Goal: Task Accomplishment & Management: Use online tool/utility

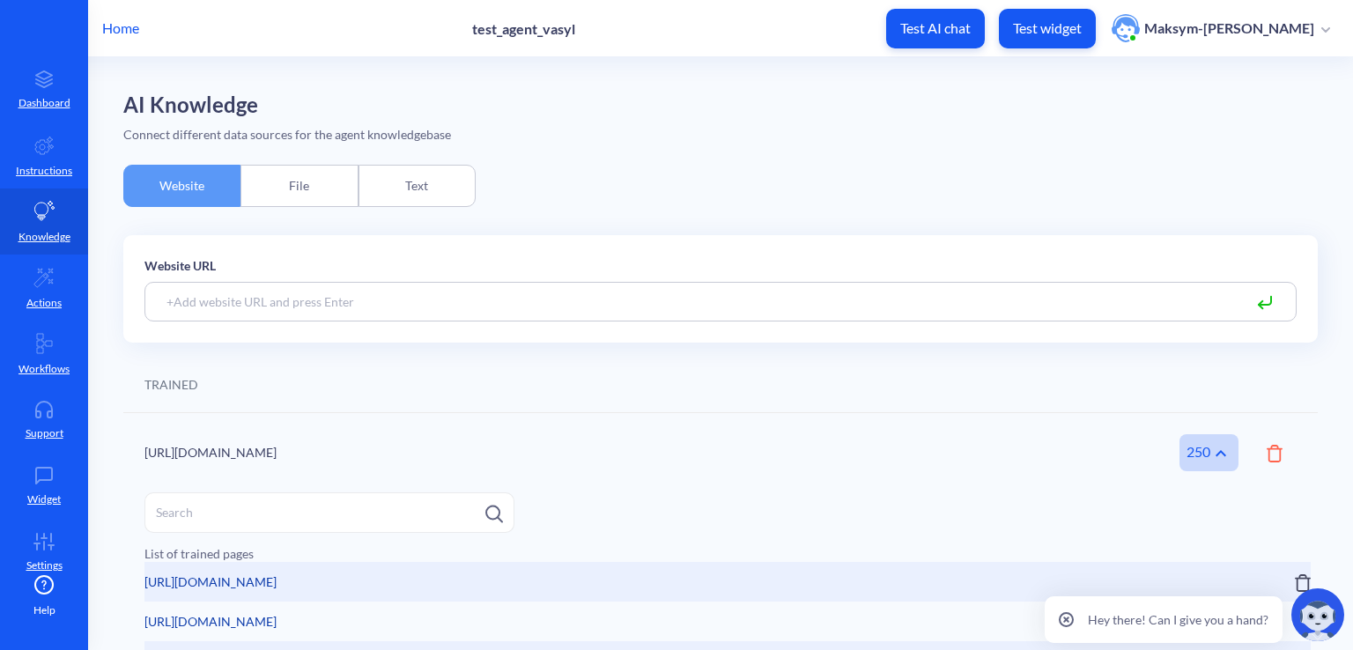
scroll to position [176, 0]
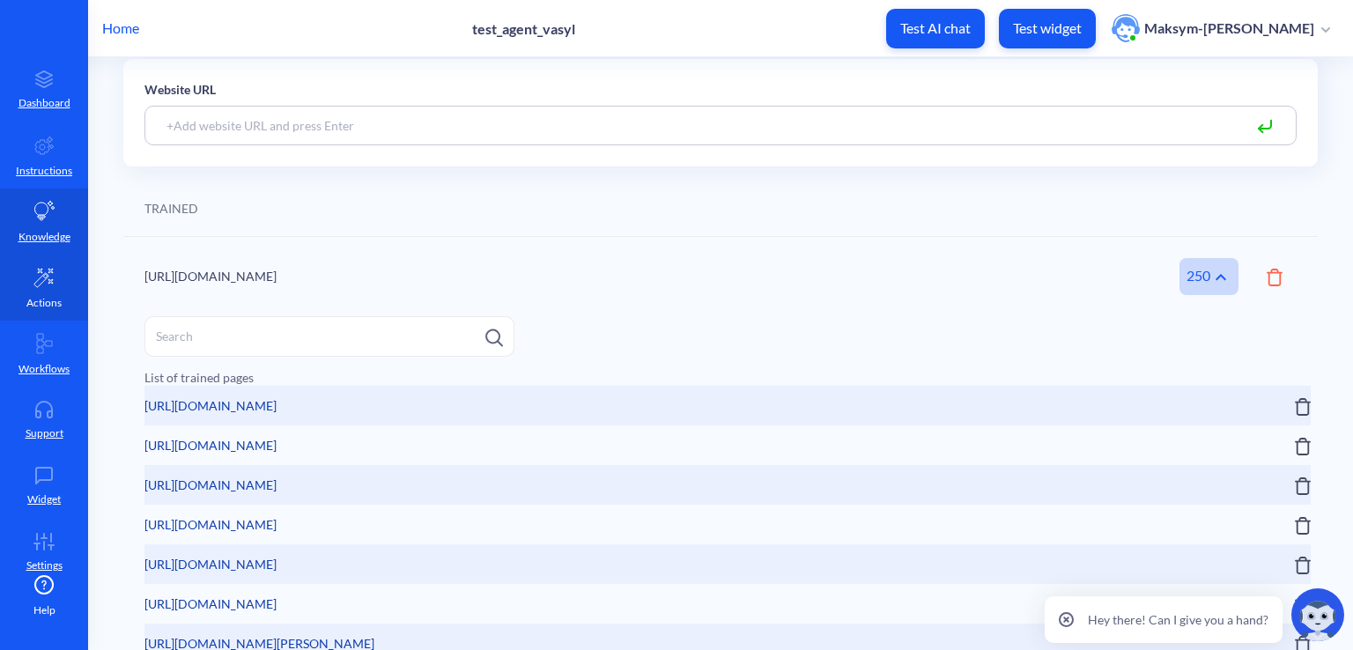
click at [39, 281] on icon at bounding box center [43, 278] width 18 height 18
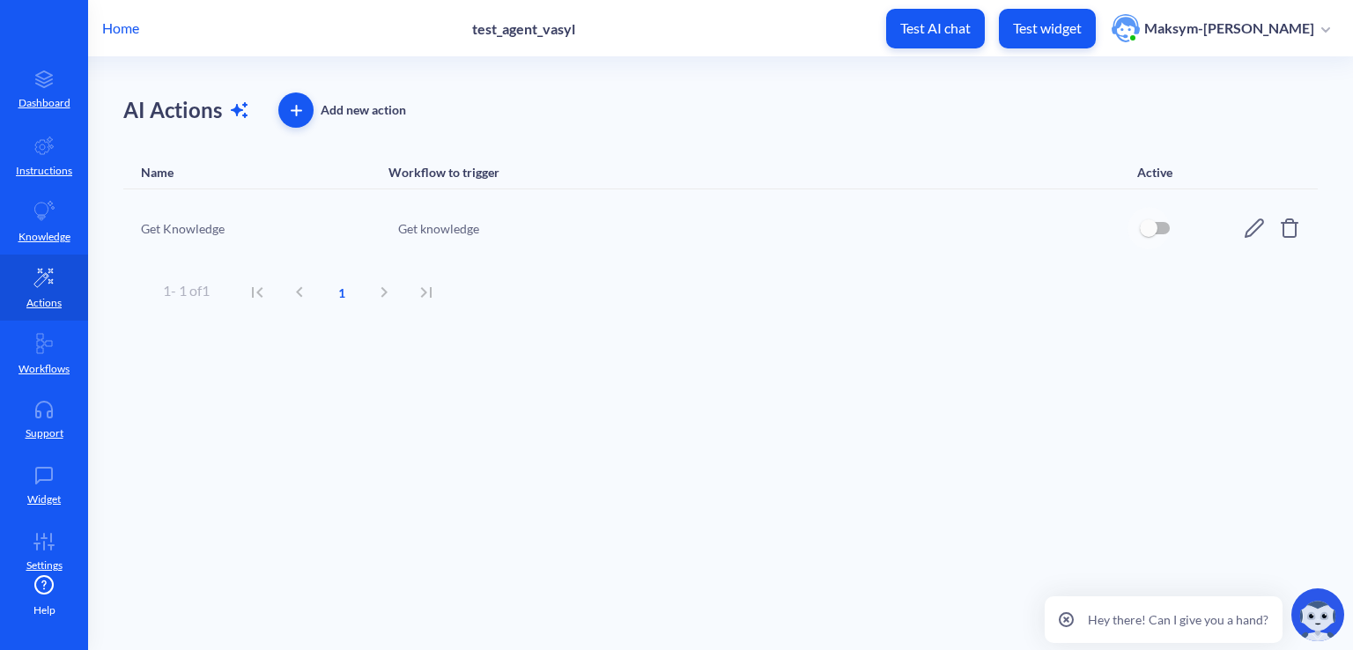
click at [1149, 232] on input "checkbox" at bounding box center [1148, 228] width 42 height 42
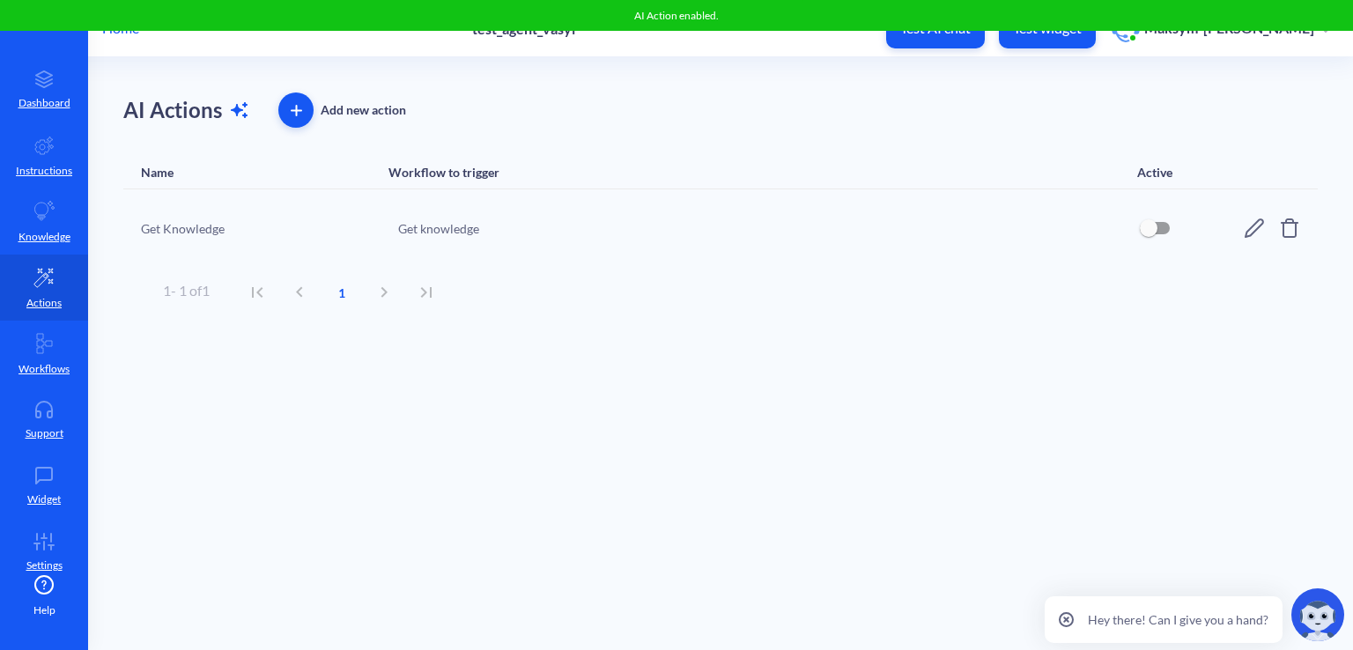
checkbox input "true"
click at [417, 224] on div "Get knowledge" at bounding box center [757, 228] width 719 height 18
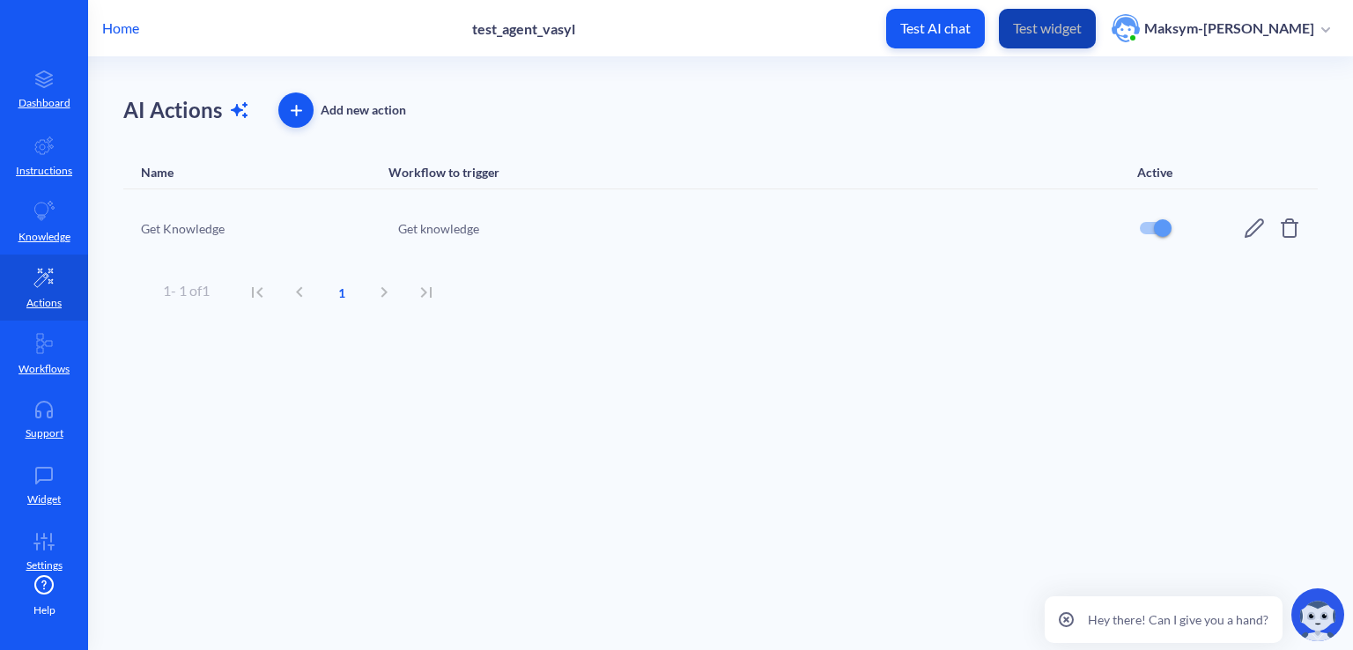
click at [1029, 29] on p "Test widget" at bounding box center [1047, 28] width 69 height 18
click at [970, 19] on p "Test AI chat" at bounding box center [935, 28] width 70 height 18
click at [25, 374] on p "Workflows" at bounding box center [43, 369] width 51 height 16
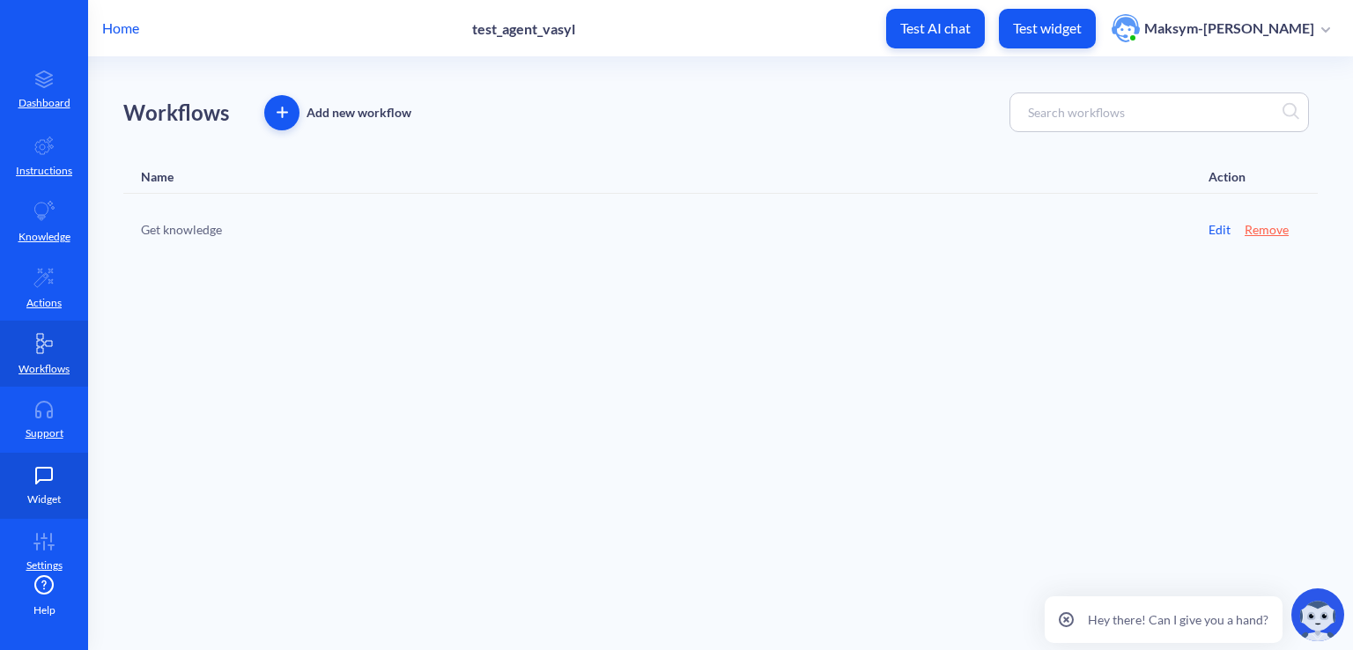
scroll to position [18, 0]
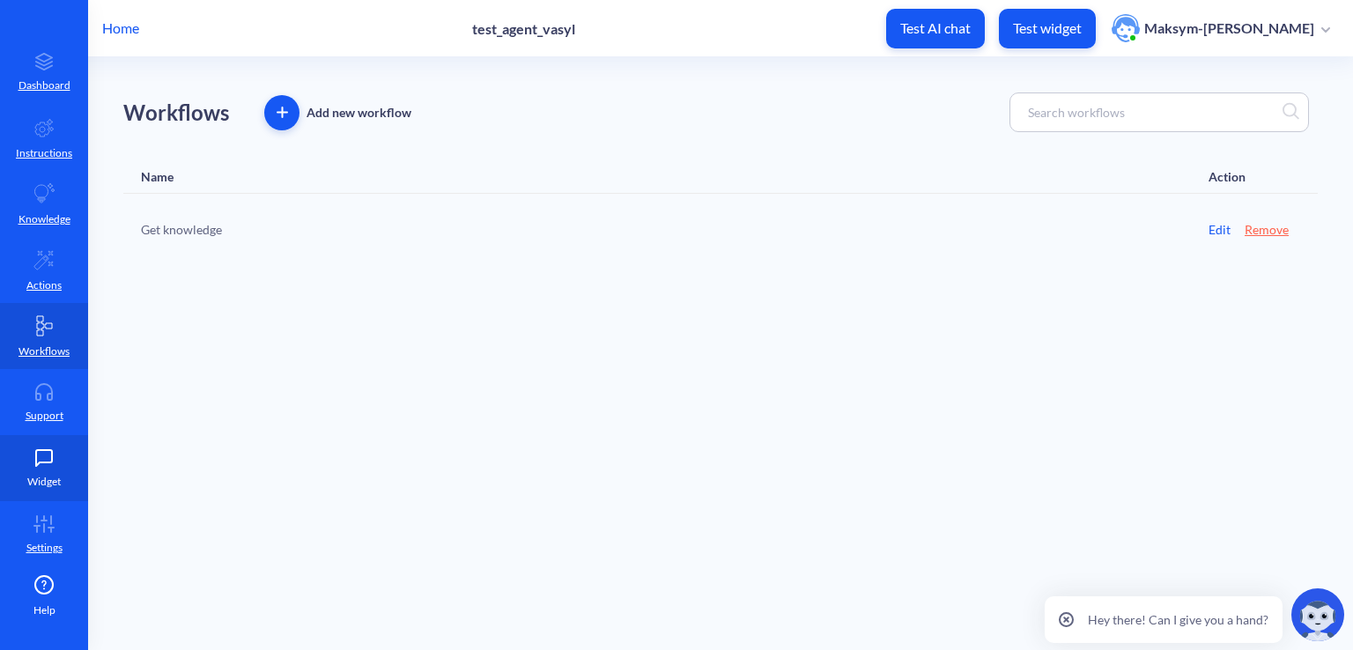
click at [48, 461] on icon at bounding box center [44, 458] width 16 height 16
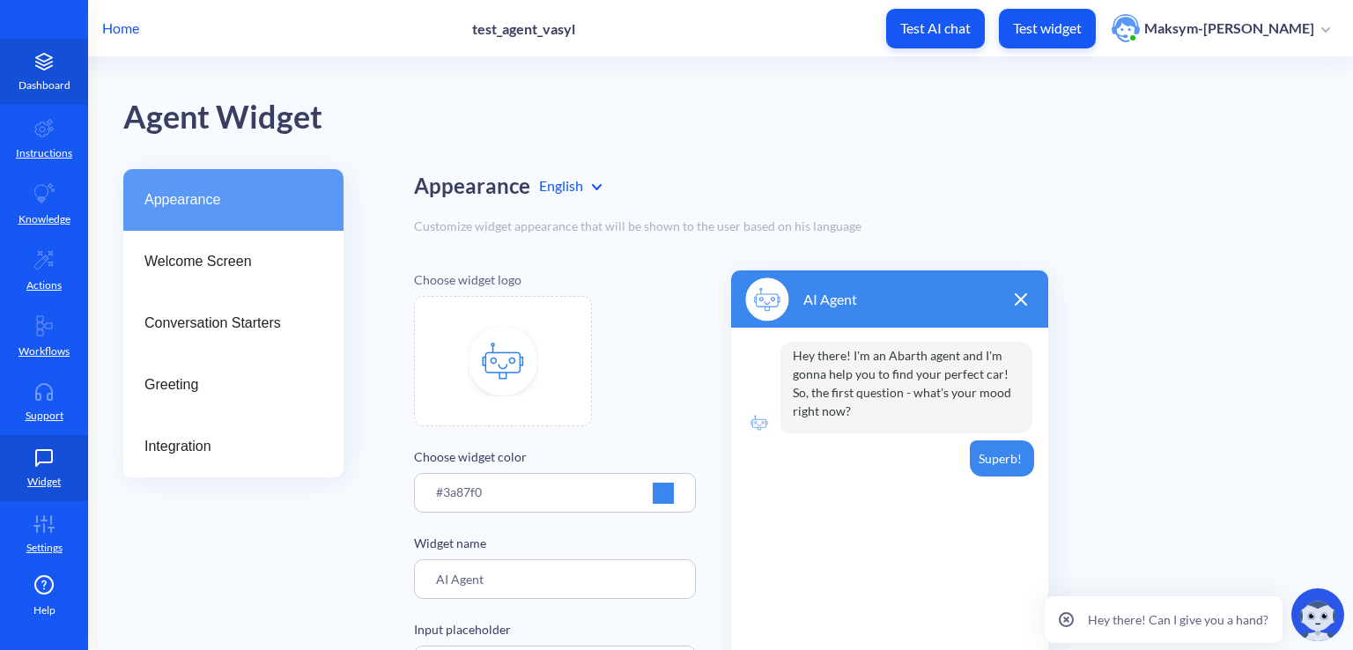
click at [71, 92] on link "Dashboard" at bounding box center [44, 72] width 88 height 66
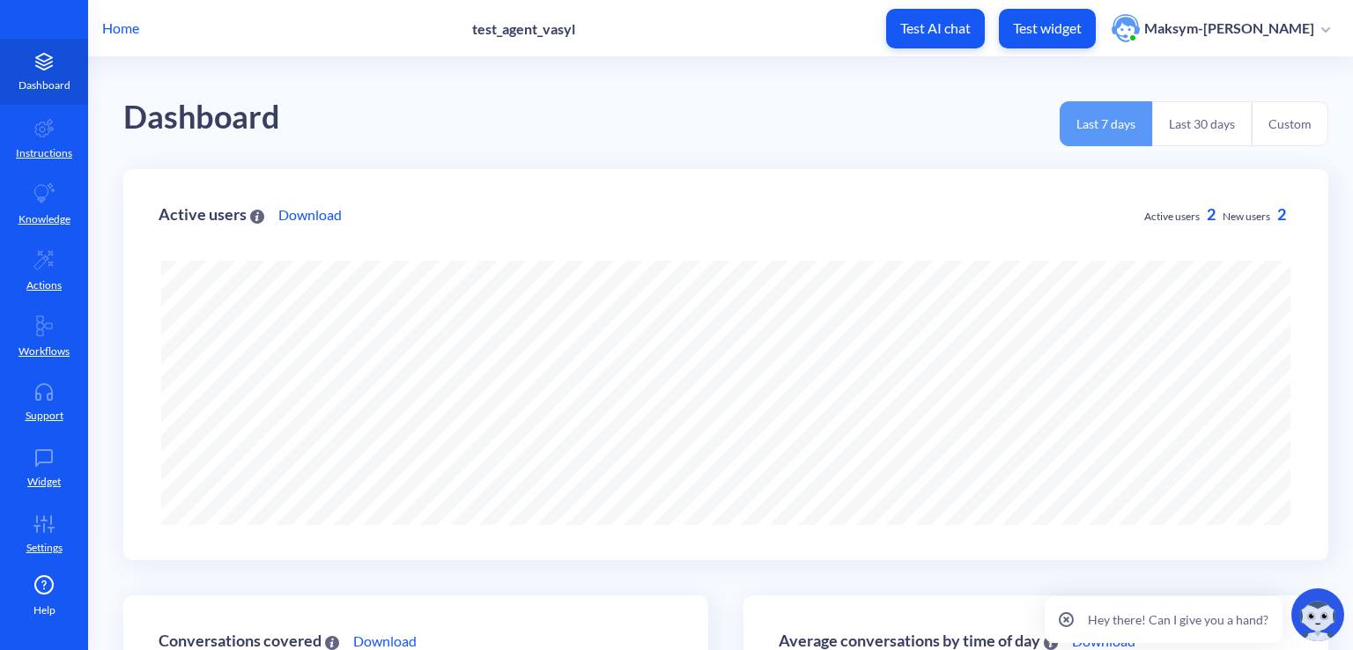
scroll to position [649, 1353]
click at [44, 78] on p "Dashboard" at bounding box center [44, 86] width 52 height 16
click at [143, 19] on div "Home test_agent_vasyl Test AI chat Test widget Maksym-Vasyl Tarnavskyi" at bounding box center [676, 28] width 1353 height 56
click at [134, 26] on p "Home" at bounding box center [120, 28] width 37 height 21
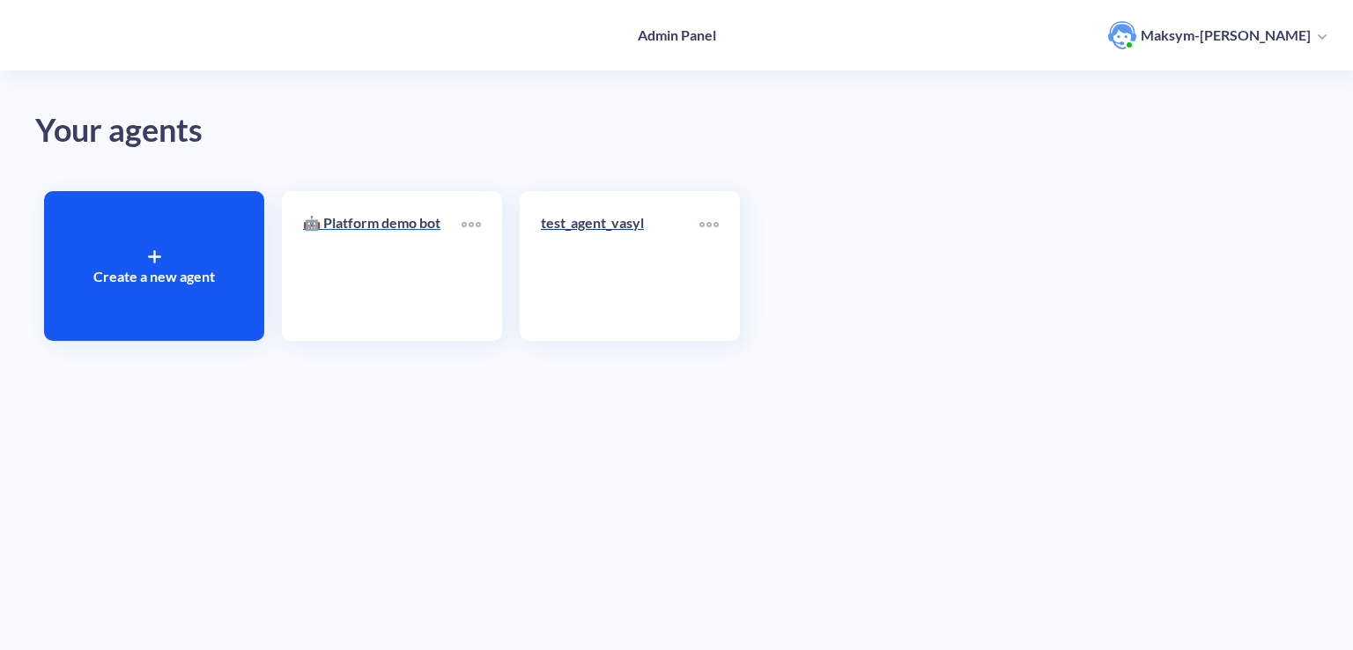
click at [435, 241] on div "🤖 Platform demo bot" at bounding box center [382, 229] width 159 height 35
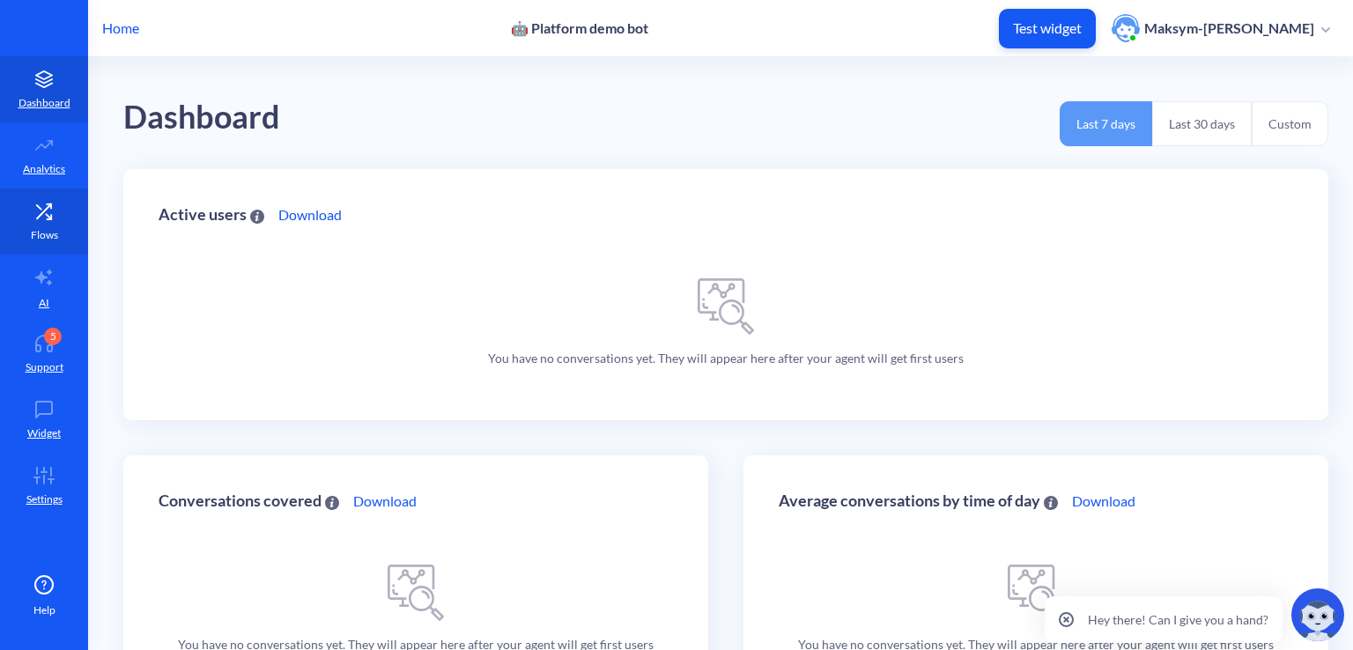
click at [32, 230] on p "Flows" at bounding box center [44, 235] width 27 height 16
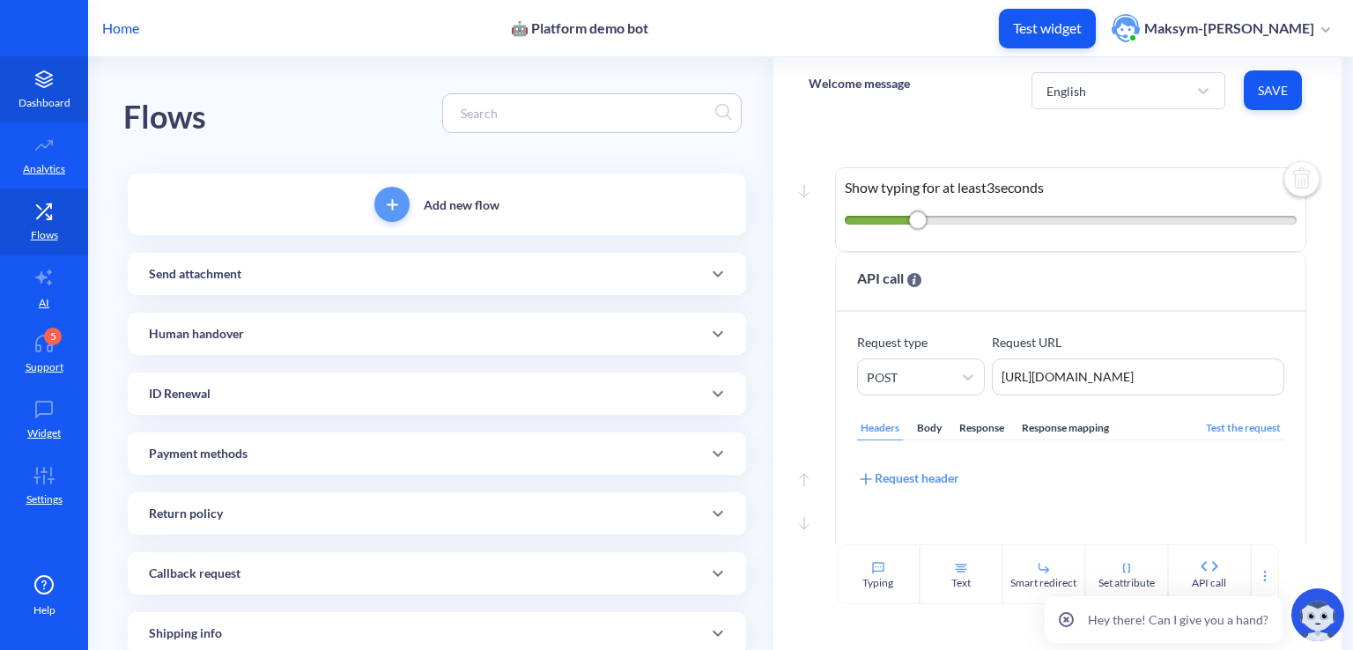
click at [70, 61] on link "Dashboard" at bounding box center [44, 89] width 88 height 66
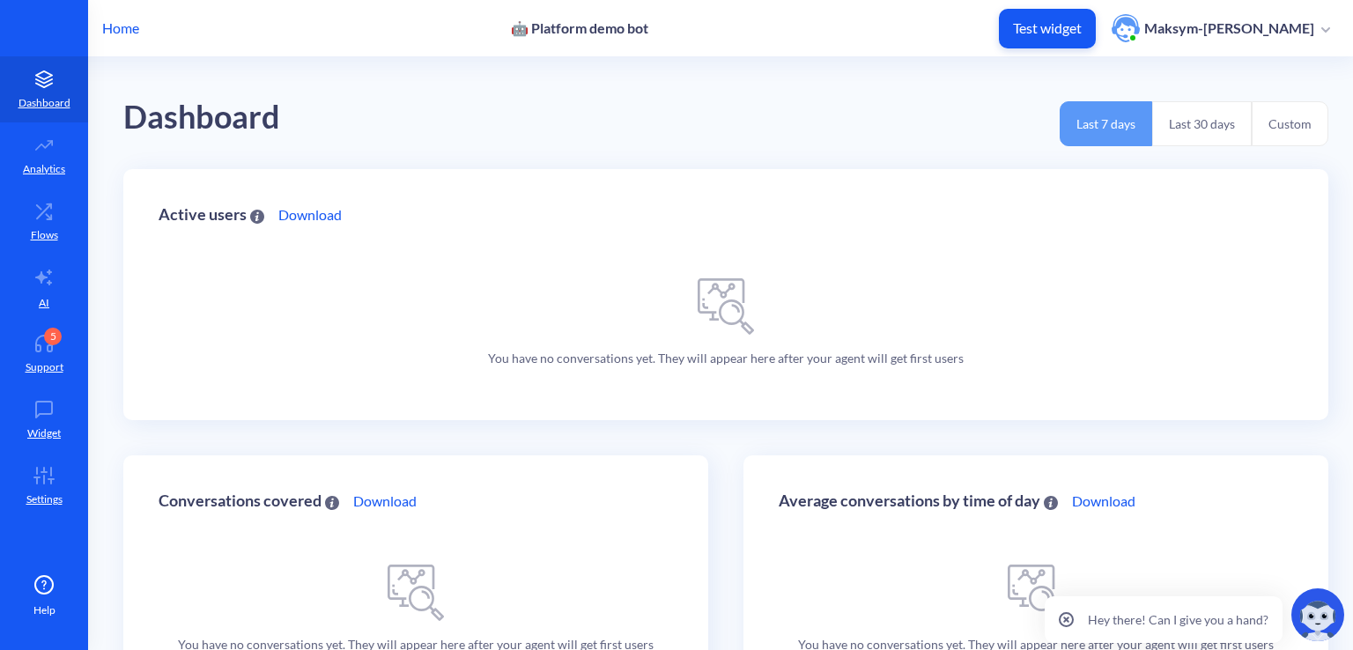
click at [121, 30] on p "Home" at bounding box center [120, 28] width 37 height 21
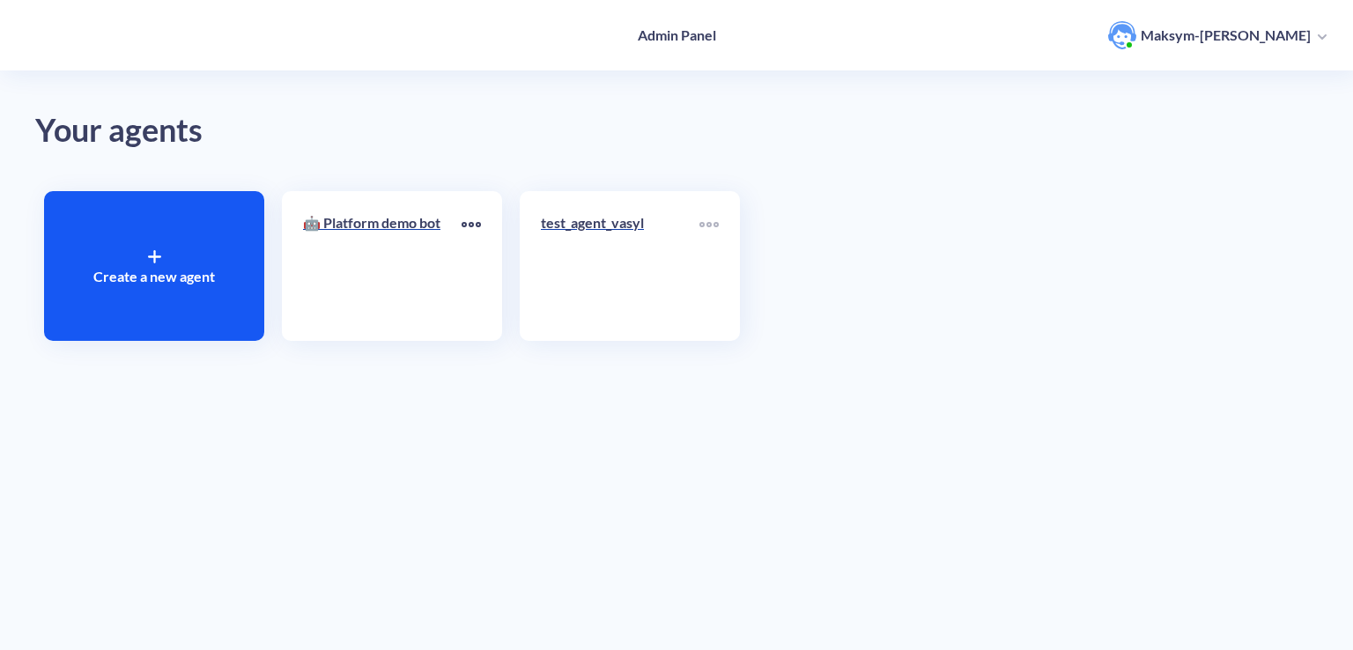
click at [467, 223] on icon at bounding box center [471, 224] width 19 height 5
click at [341, 277] on div at bounding box center [676, 325] width 1353 height 650
click at [383, 255] on link "🤖 Platform demo bot" at bounding box center [382, 265] width 159 height 107
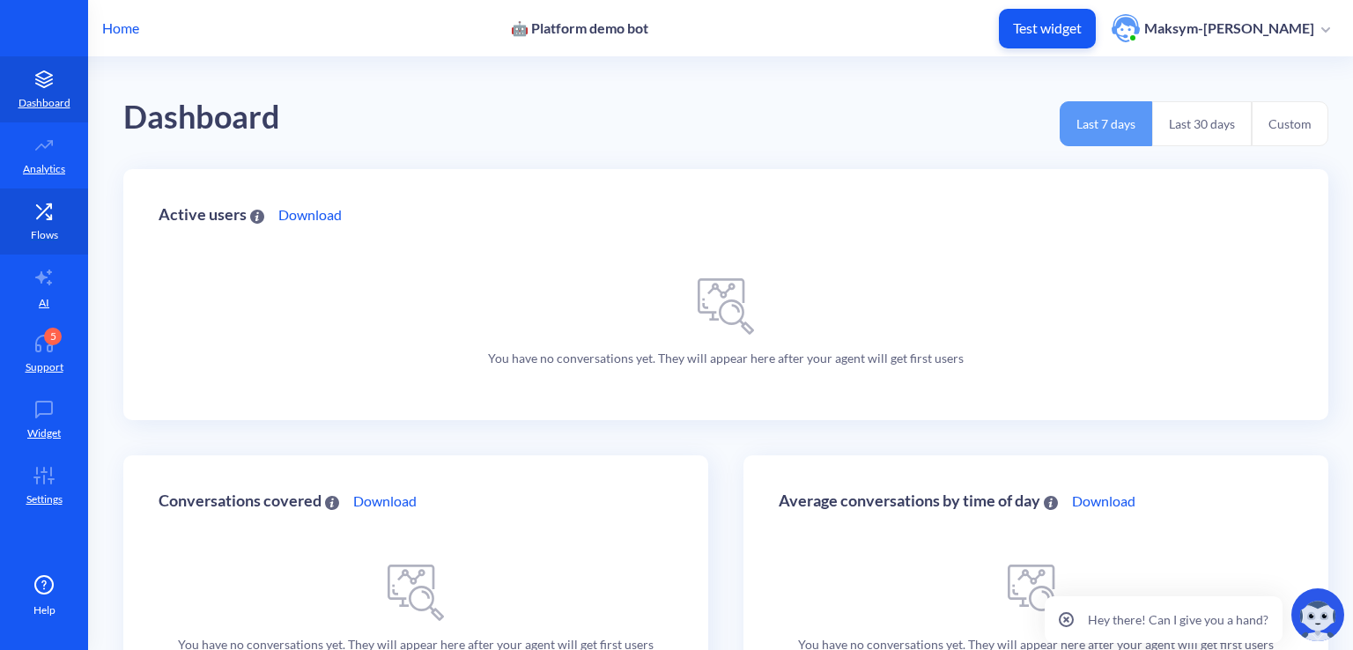
click at [31, 230] on p "Flows" at bounding box center [44, 235] width 27 height 16
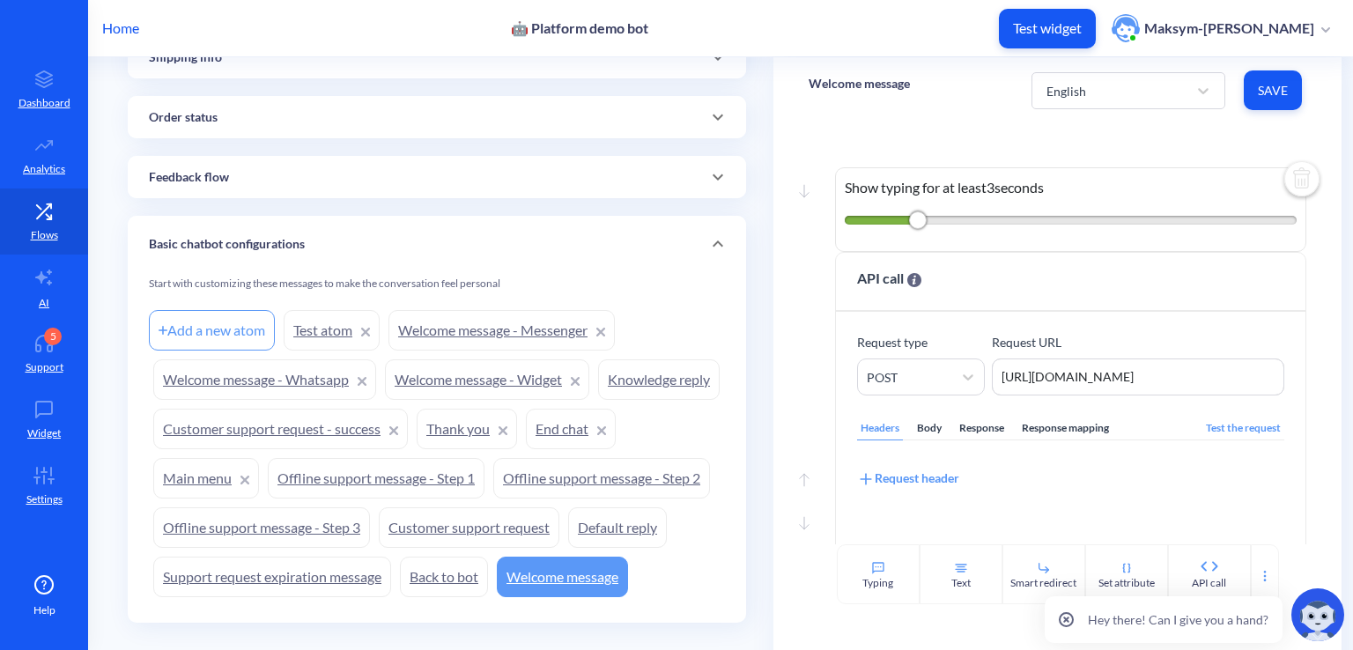
scroll to position [653, 0]
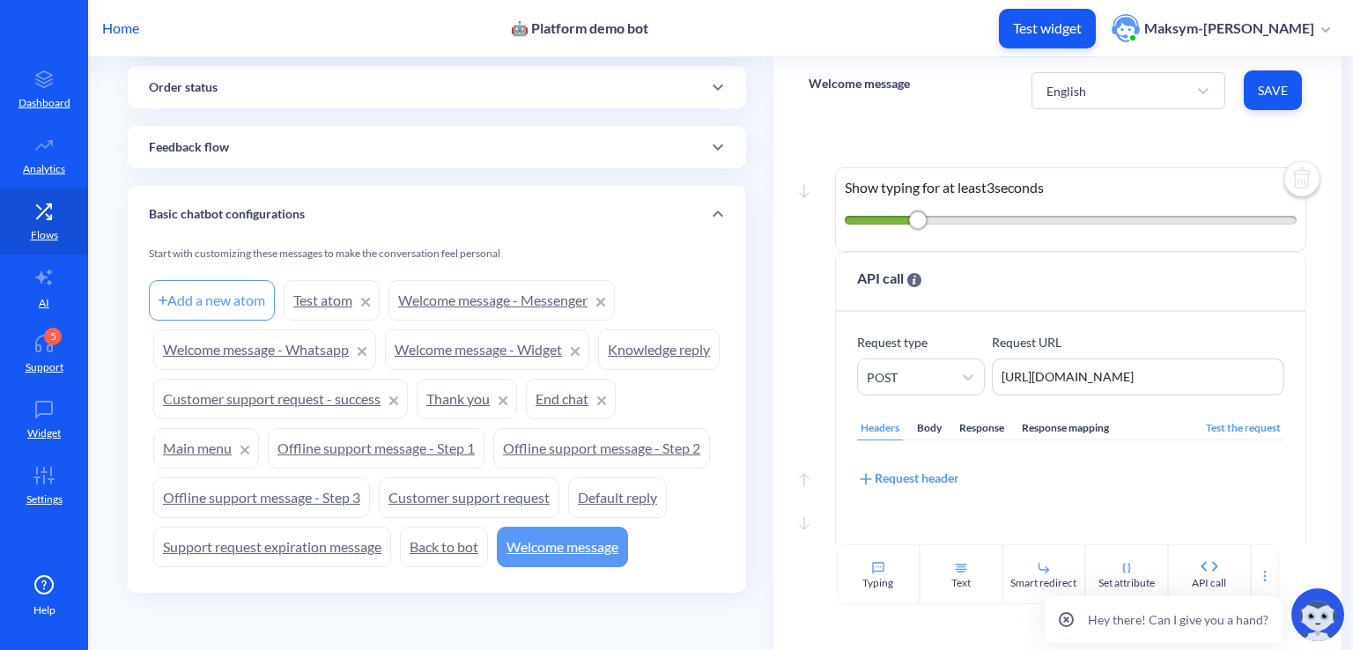
click at [453, 280] on link "Welcome message - Messenger" at bounding box center [501, 300] width 226 height 41
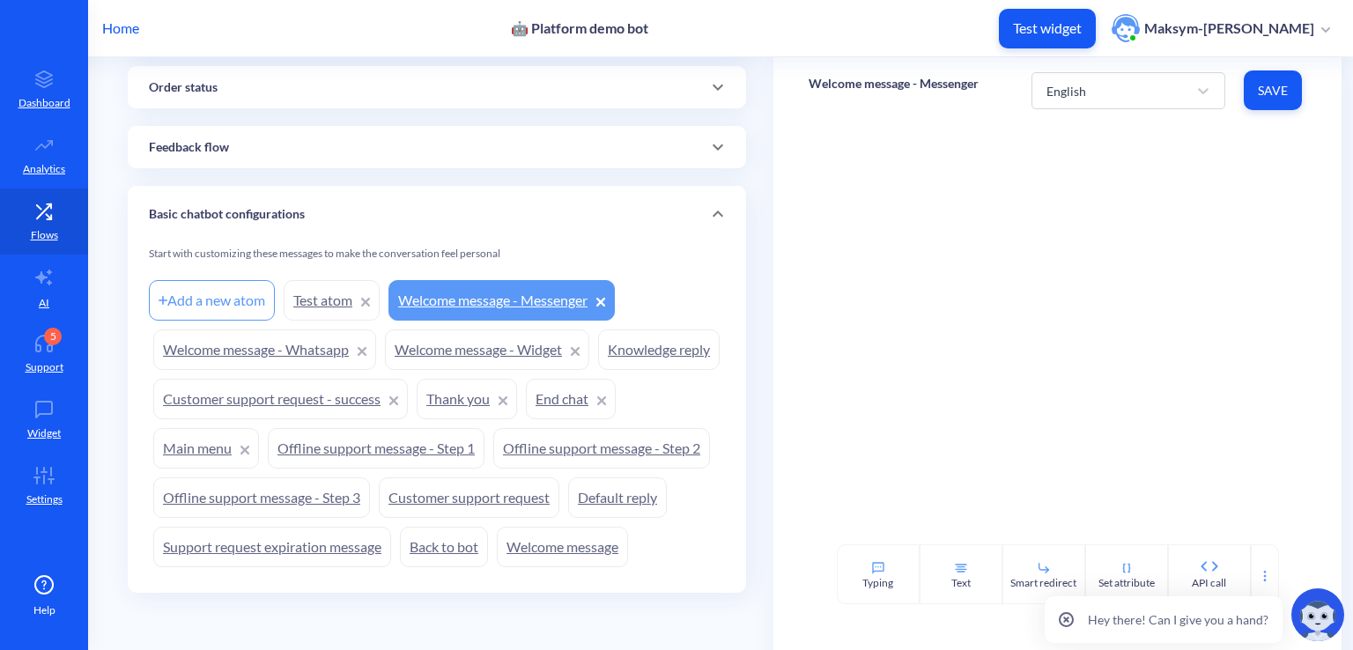
click at [458, 329] on link "Welcome message - Widget" at bounding box center [487, 349] width 204 height 41
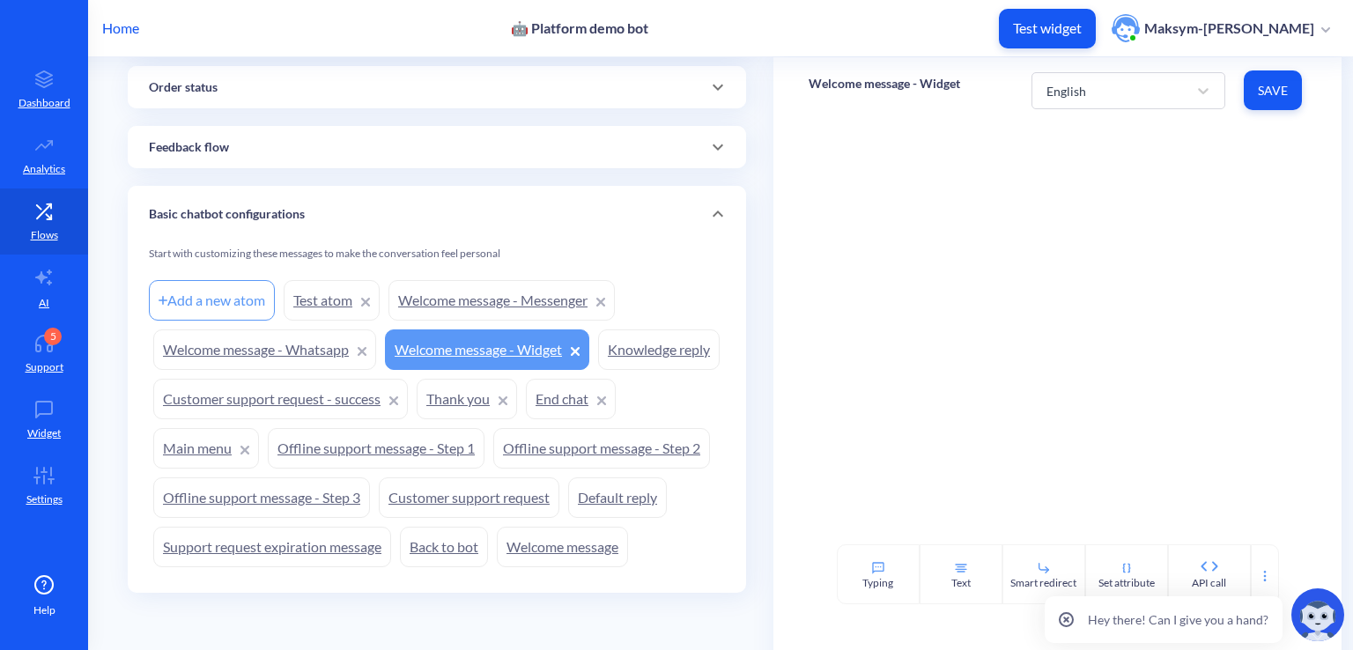
click at [1099, 232] on div at bounding box center [1057, 333] width 568 height 421
click at [1018, 438] on div at bounding box center [1057, 333] width 568 height 421
click at [1018, 447] on div at bounding box center [1057, 333] width 568 height 421
click at [817, 282] on div at bounding box center [1057, 333] width 568 height 421
click at [869, 602] on div "Typing" at bounding box center [878, 574] width 83 height 60
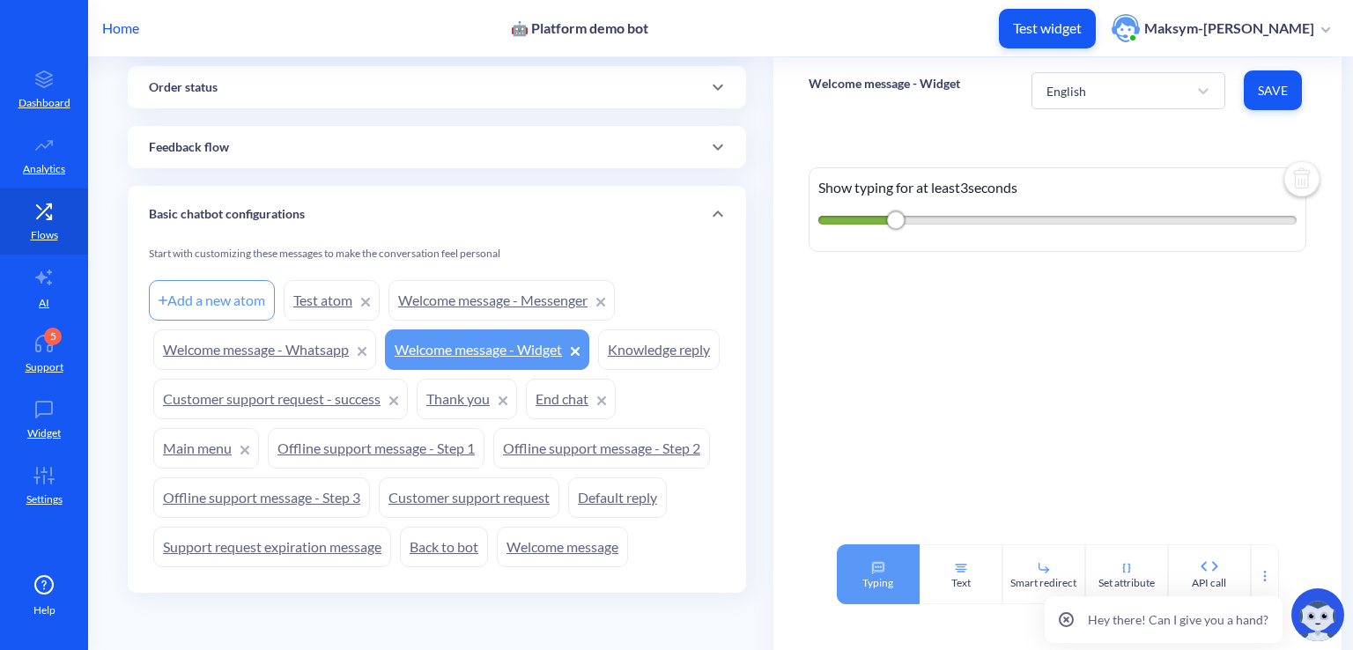
click at [869, 602] on div "Typing" at bounding box center [878, 574] width 83 height 60
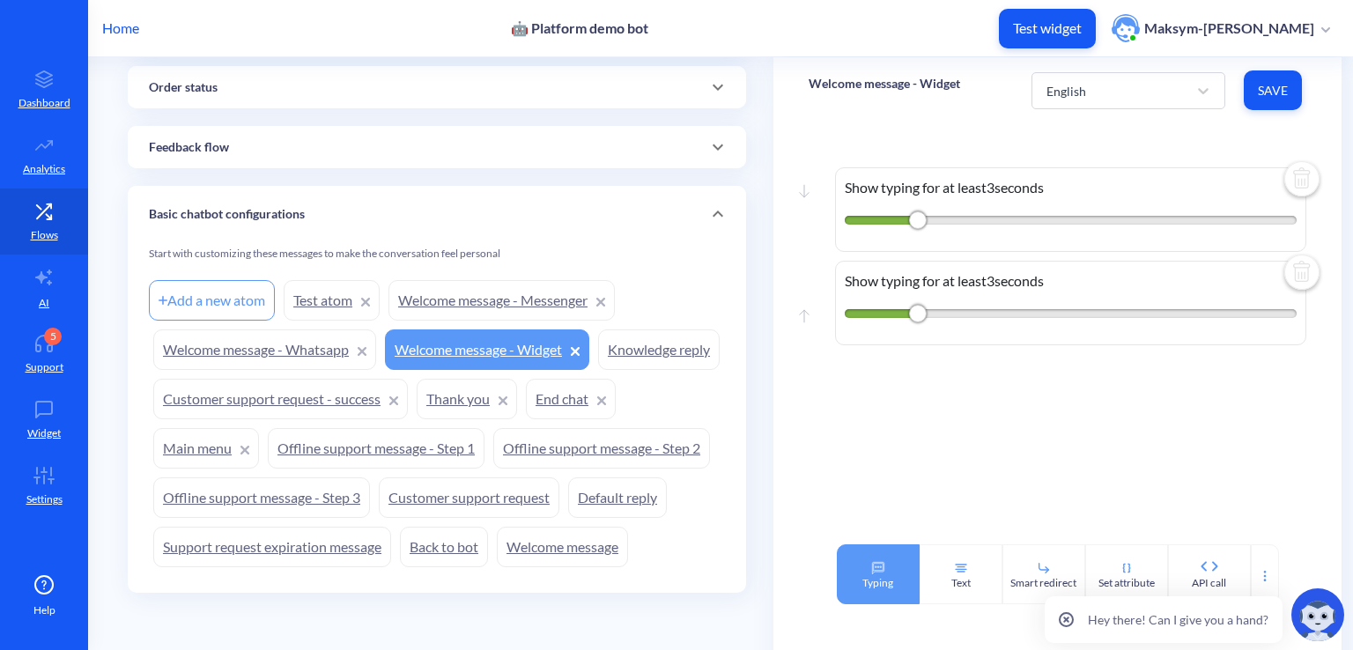
click at [869, 602] on div "Typing" at bounding box center [878, 574] width 83 height 60
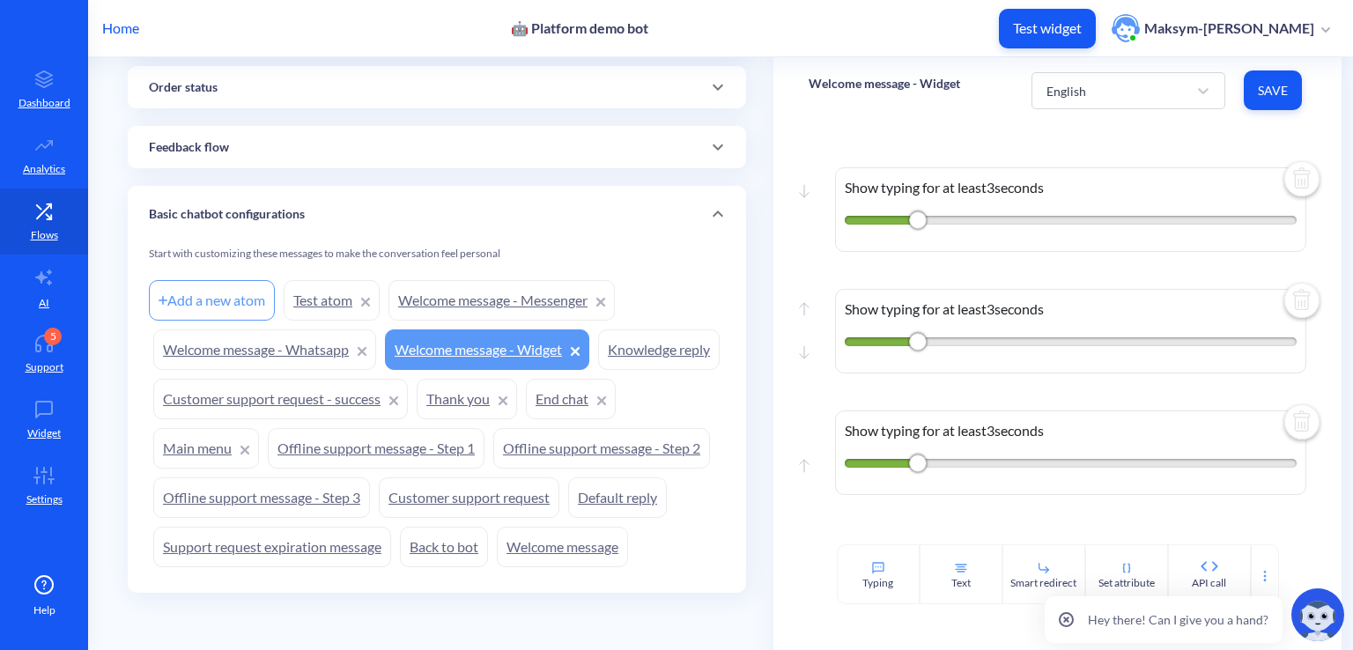
click at [1292, 172] on img at bounding box center [1302, 180] width 42 height 42
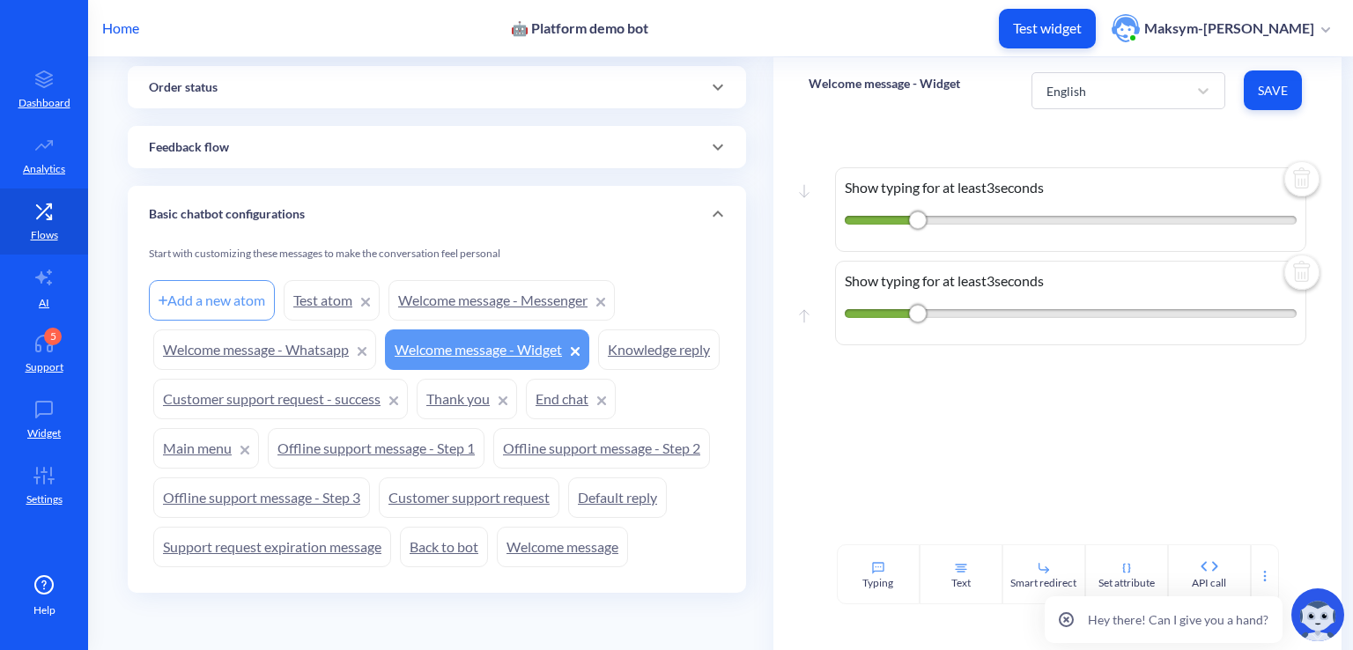
click at [1292, 172] on img at bounding box center [1302, 180] width 42 height 42
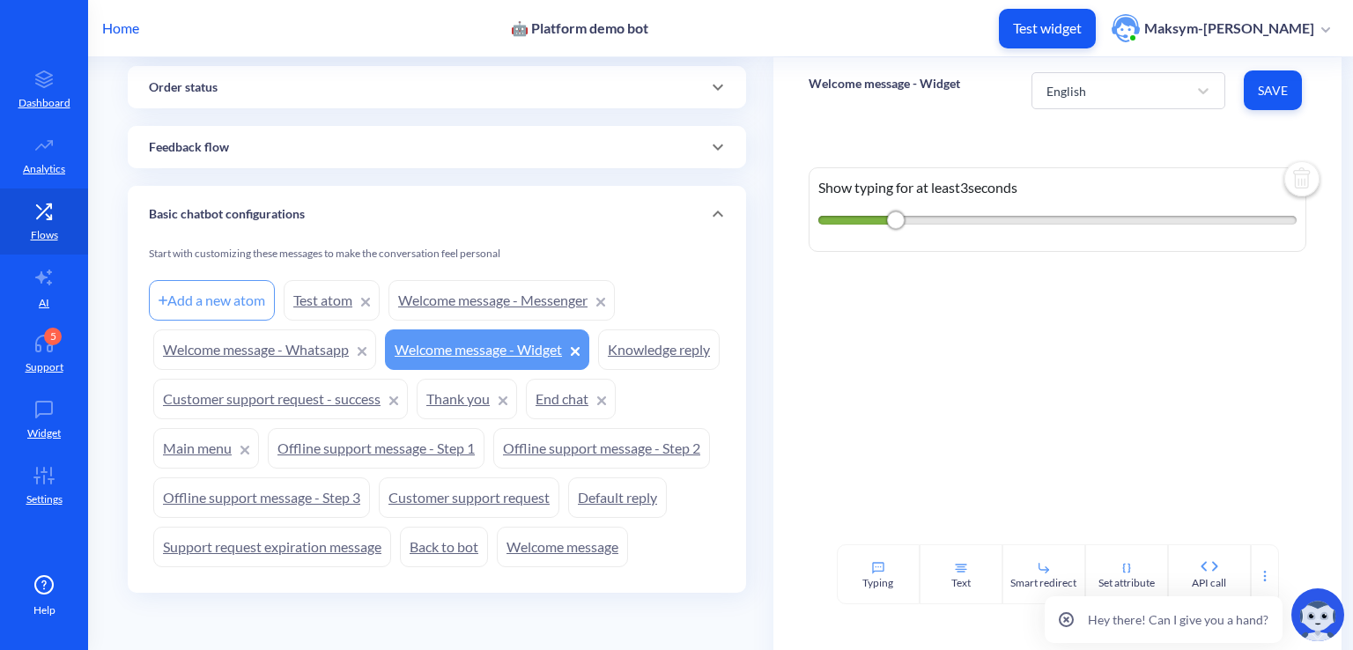
click at [1292, 172] on img at bounding box center [1302, 180] width 42 height 42
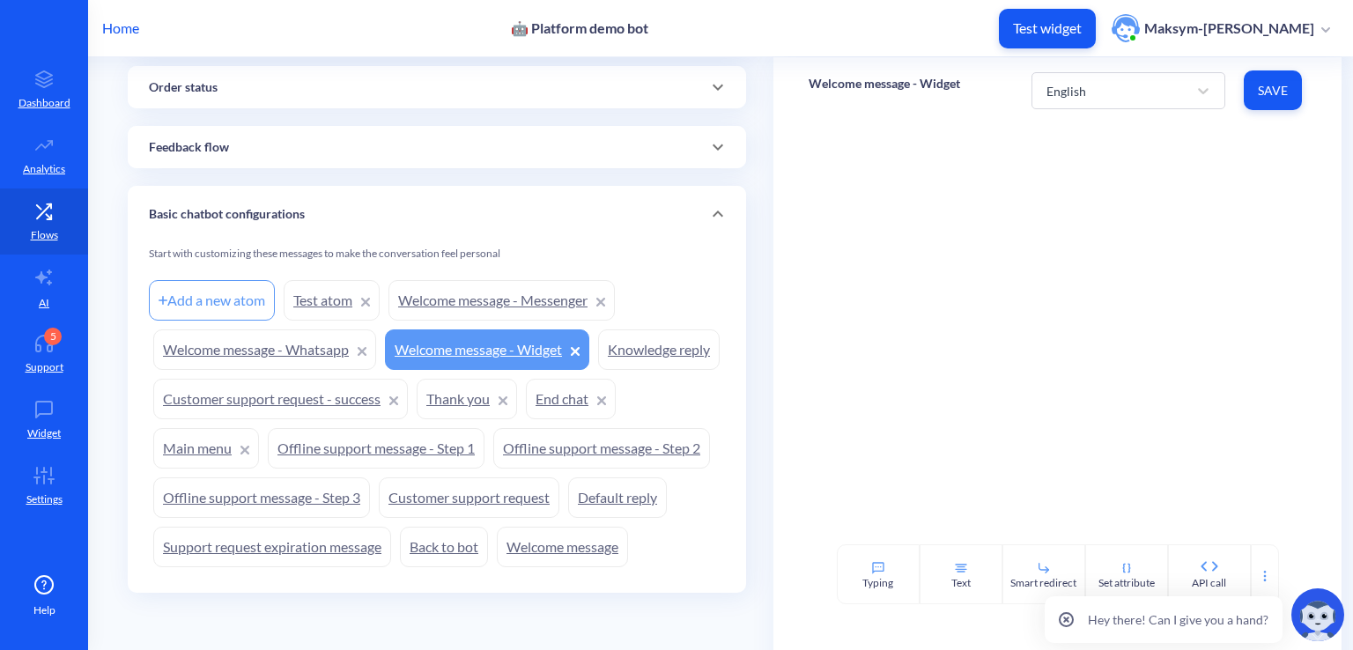
click at [1161, 138] on div at bounding box center [1057, 333] width 568 height 421
click at [1129, 100] on div "English" at bounding box center [1113, 91] width 150 height 32
click at [433, 329] on link "Welcome message - Widget" at bounding box center [487, 349] width 204 height 41
click at [497, 542] on link "Welcome message" at bounding box center [562, 547] width 131 height 41
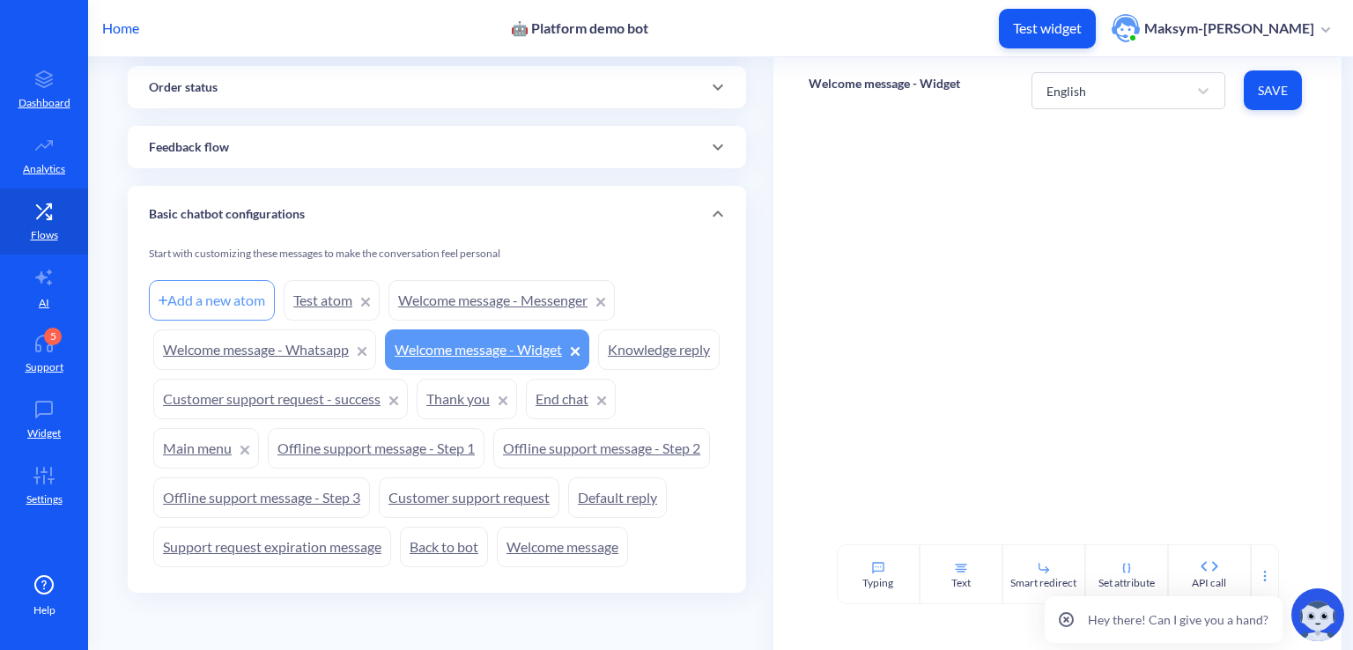
click at [497, 555] on link "Welcome message" at bounding box center [562, 547] width 131 height 41
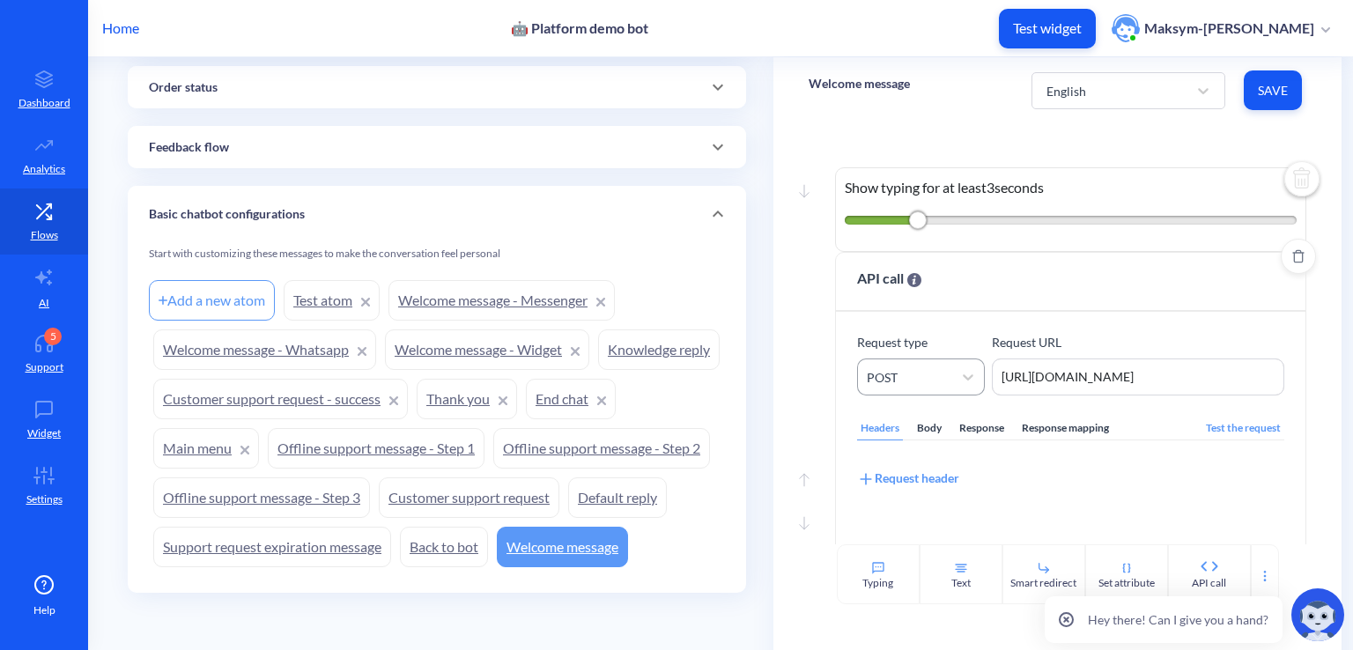
scroll to position [49, 0]
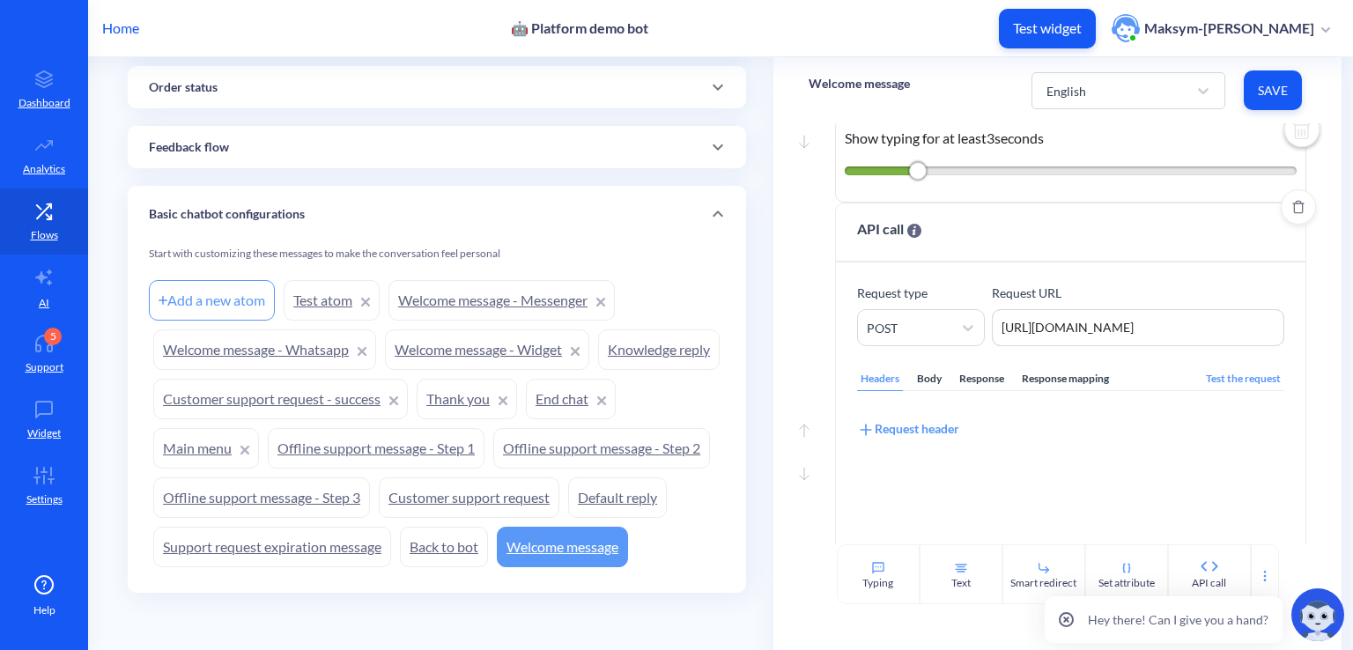
click at [941, 381] on div "Body" at bounding box center [929, 379] width 32 height 24
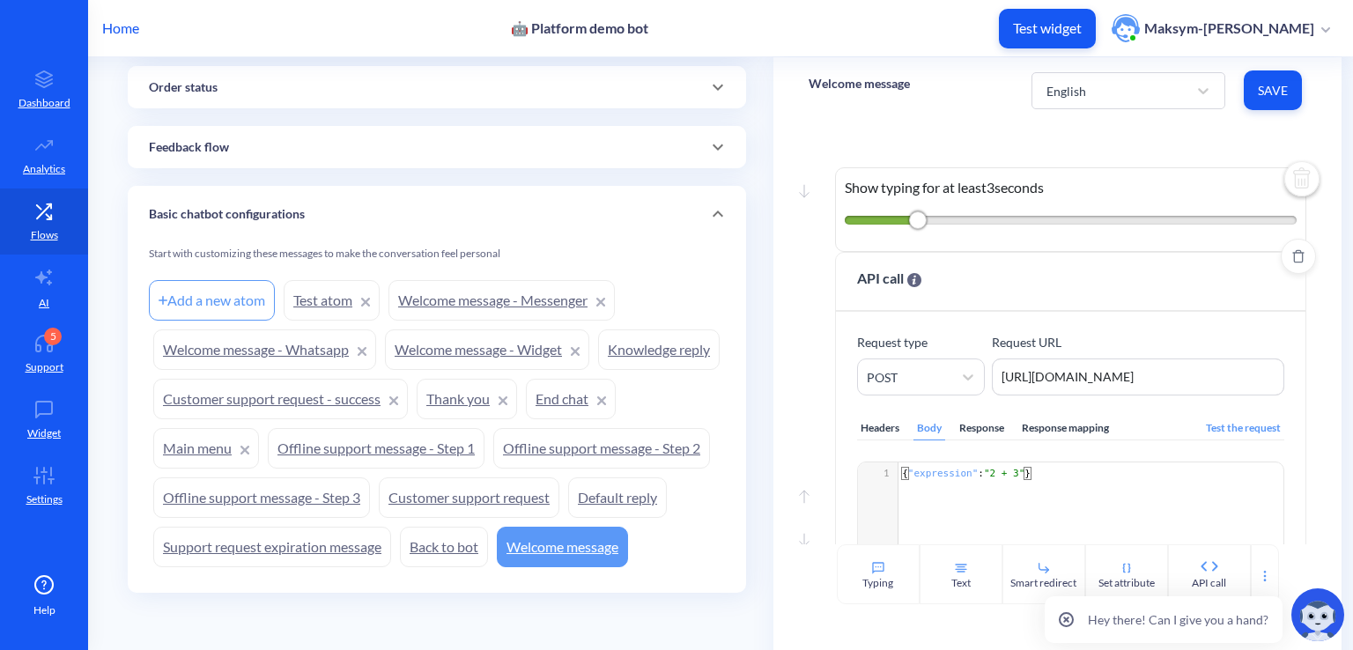
scroll to position [0, 0]
click at [973, 418] on div "Response" at bounding box center [982, 429] width 52 height 24
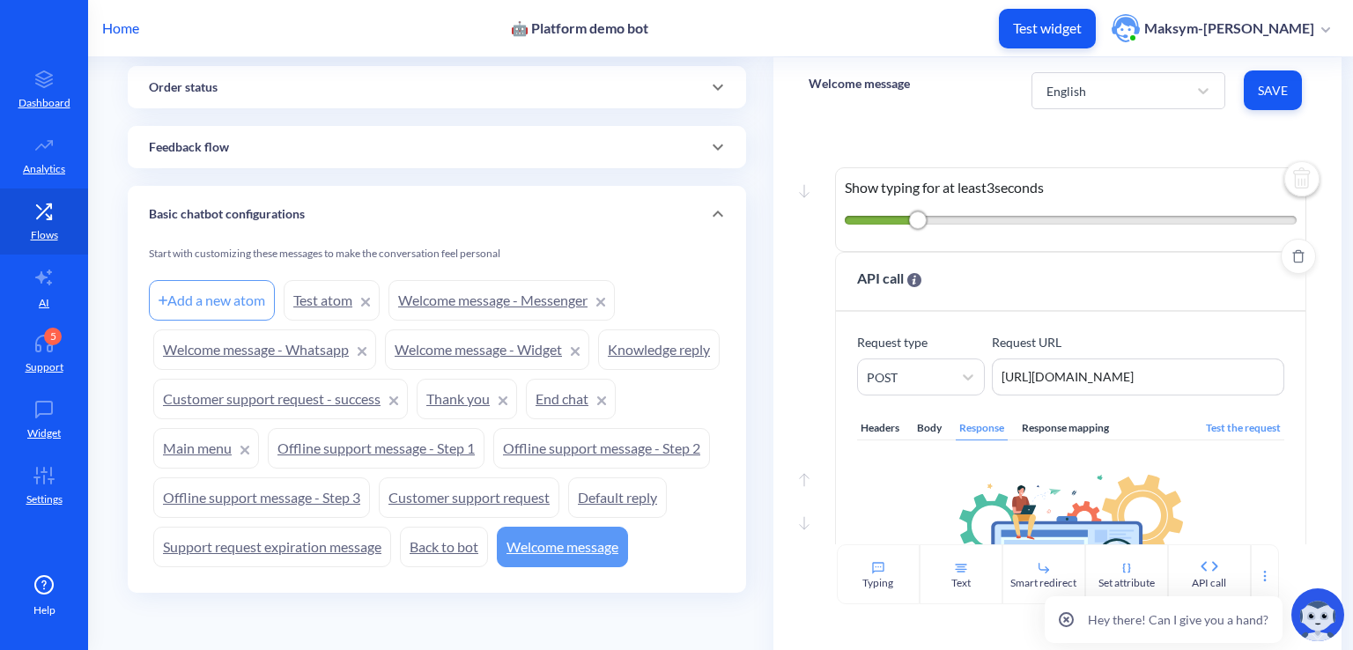
click at [1075, 418] on div "Response mapping" at bounding box center [1065, 429] width 94 height 24
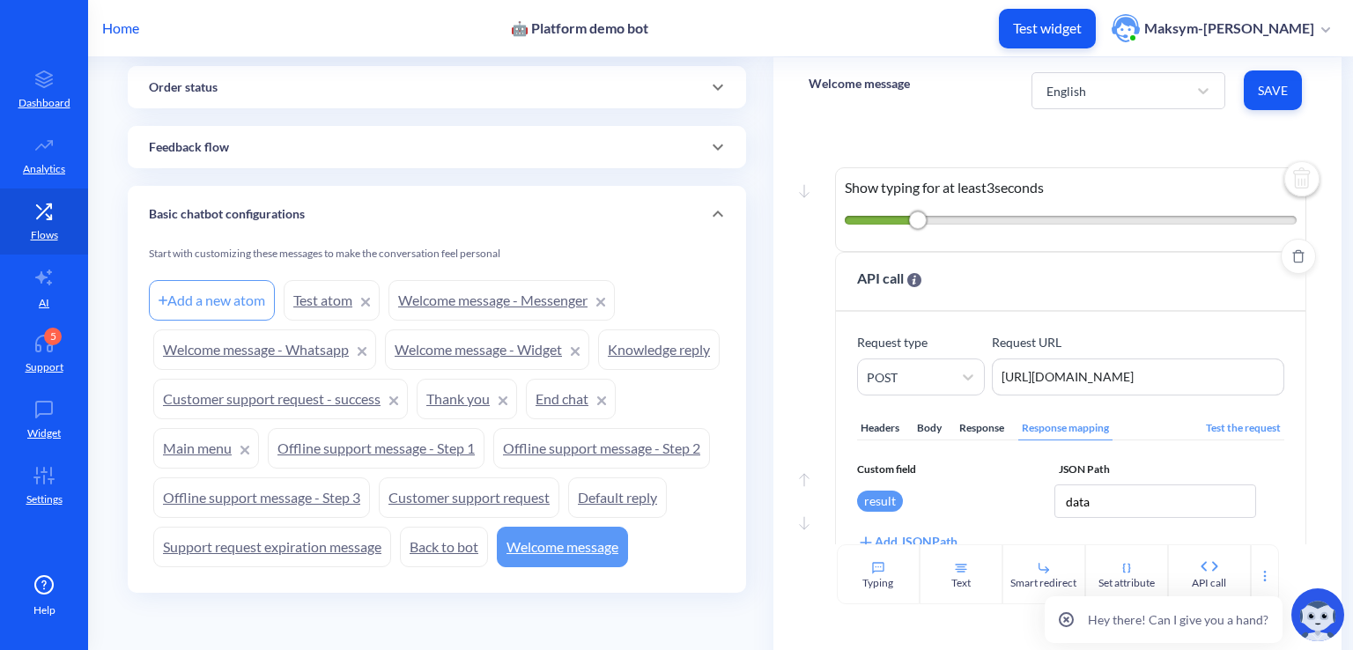
click at [920, 430] on div "Body" at bounding box center [929, 429] width 32 height 24
click at [879, 427] on div "Headers" at bounding box center [880, 429] width 46 height 24
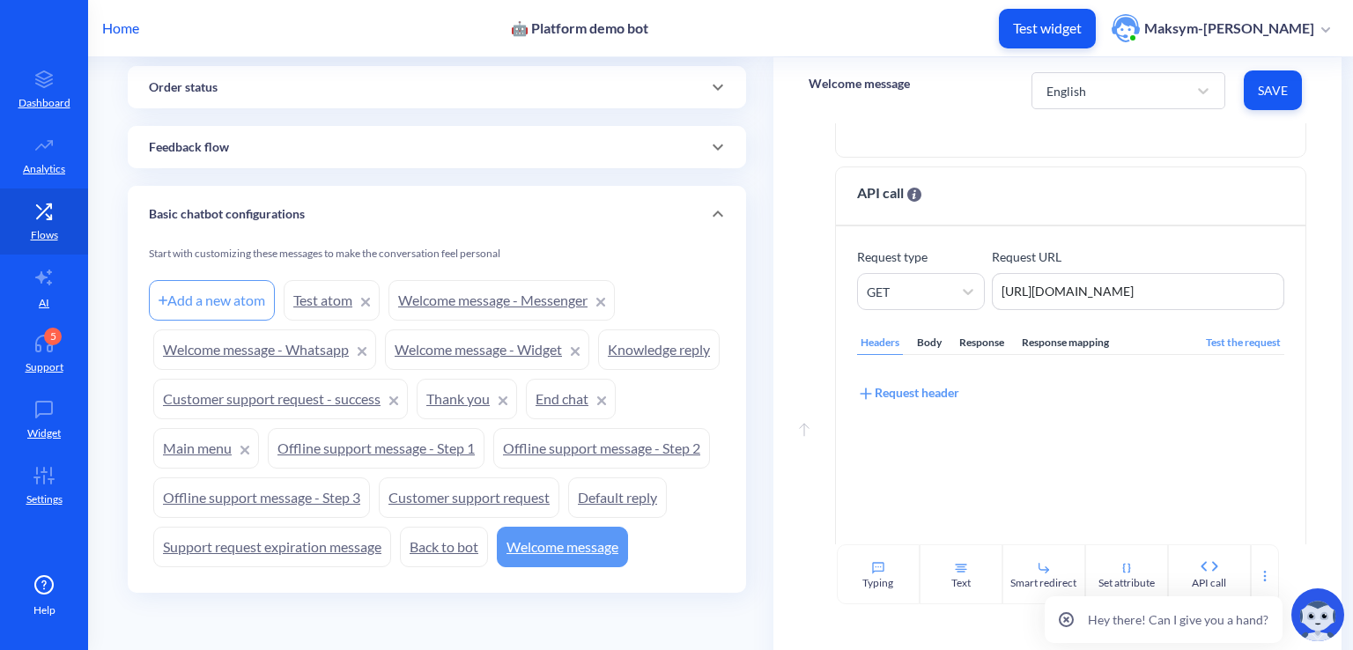
scroll to position [578, 0]
drag, startPoint x: 941, startPoint y: 326, endPoint x: 934, endPoint y: 335, distance: 11.3
click at [934, 335] on div "Headers Body Response Response mapping Test the request Request header" at bounding box center [1070, 467] width 427 height 317
click at [934, 335] on div "Body" at bounding box center [929, 342] width 32 height 24
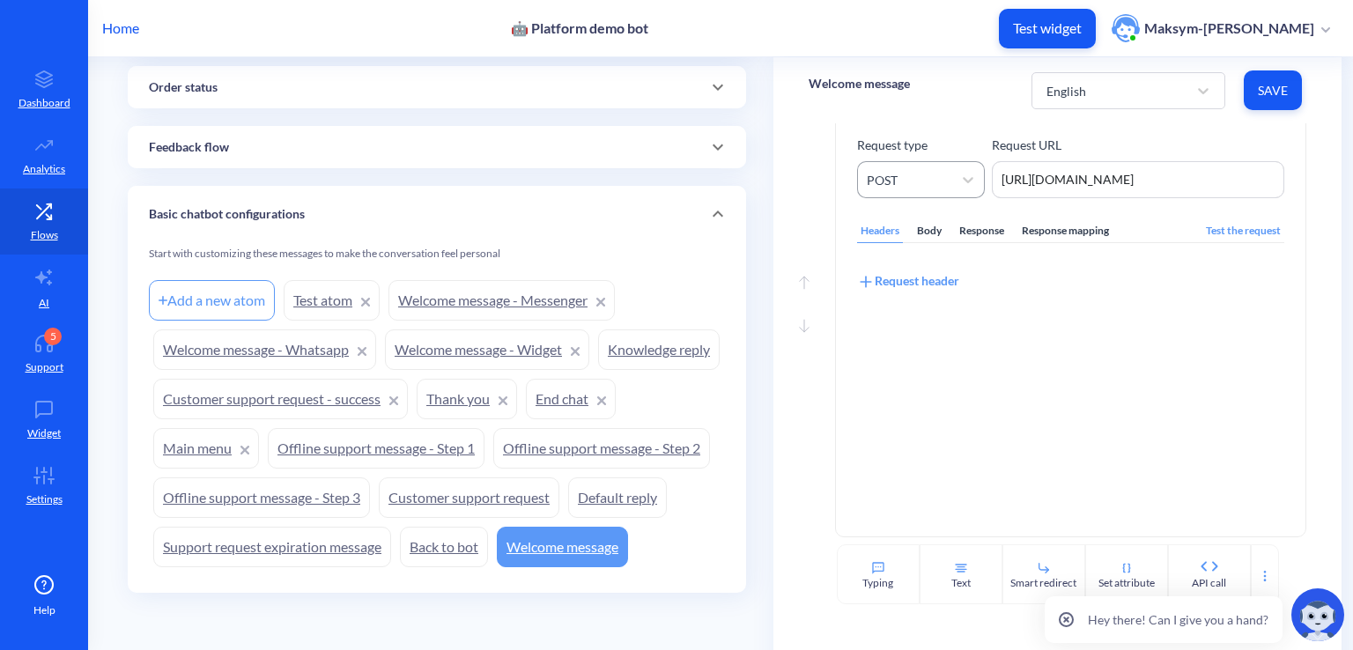
scroll to position [0, 0]
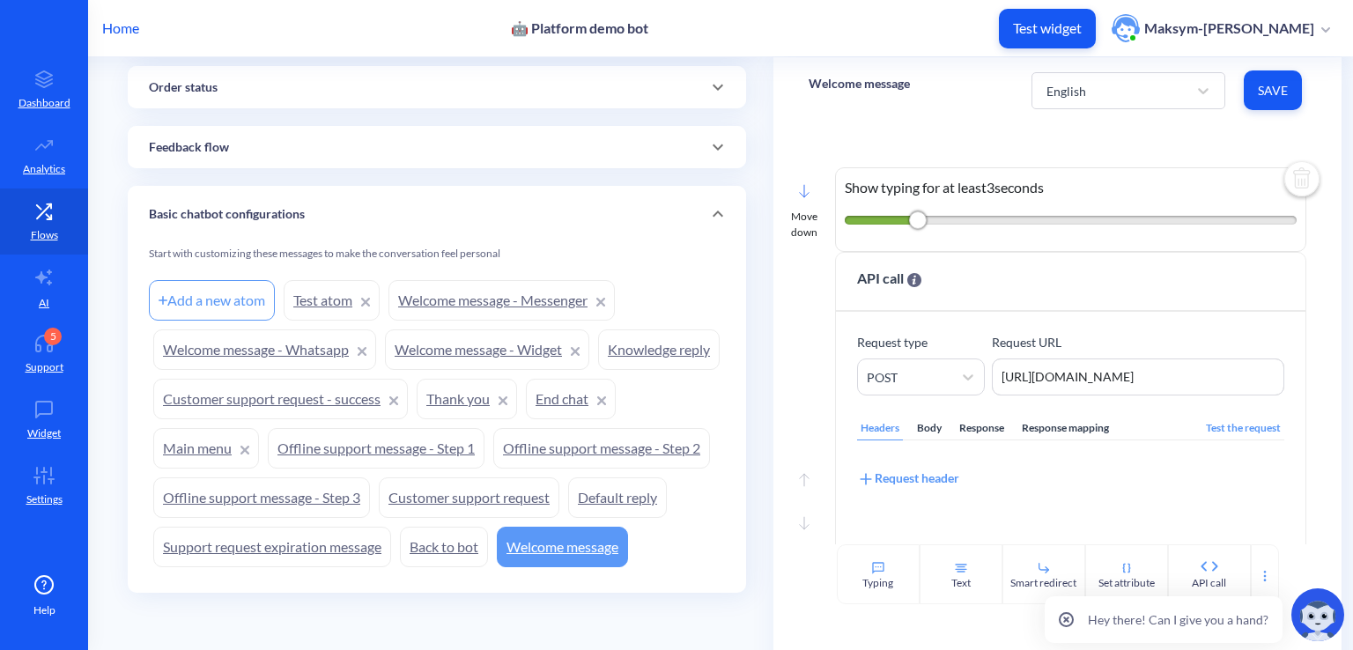
click at [803, 188] on rect at bounding box center [804, 191] width 9 height 12
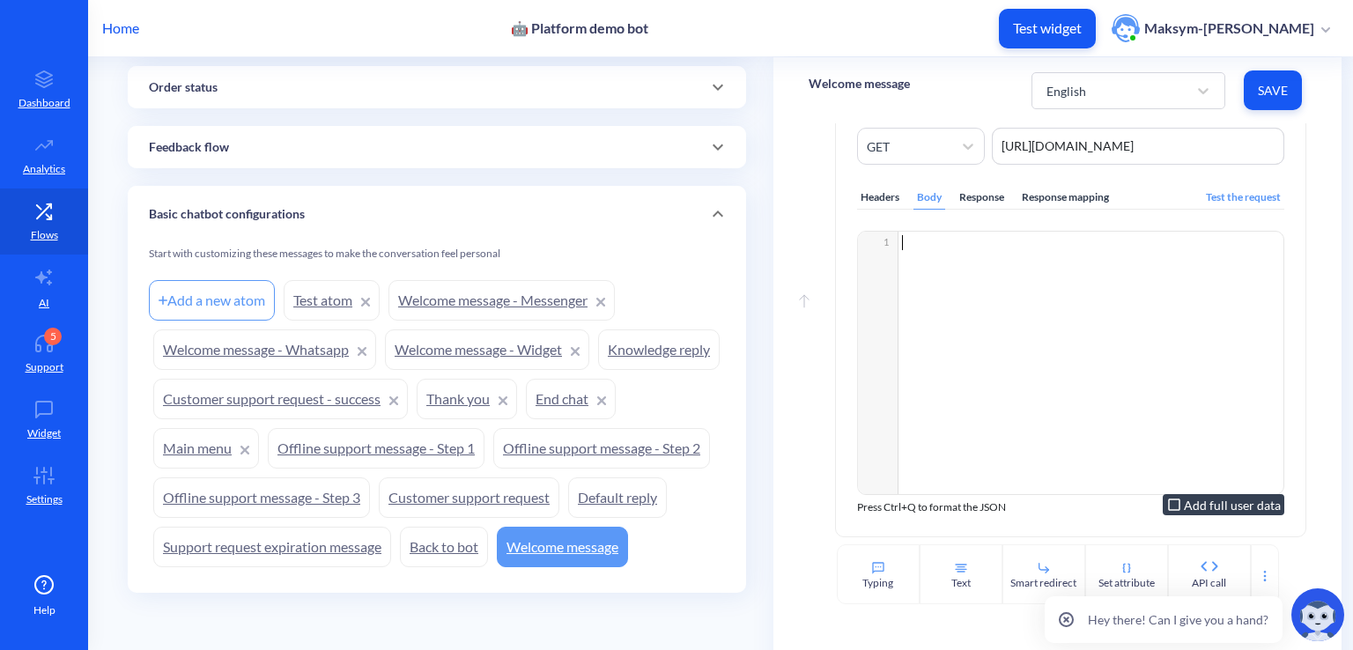
scroll to position [6, 0]
click at [921, 315] on div "xxxxxxxxxx 1 1 ​" at bounding box center [1092, 385] width 469 height 307
type textarea "h"
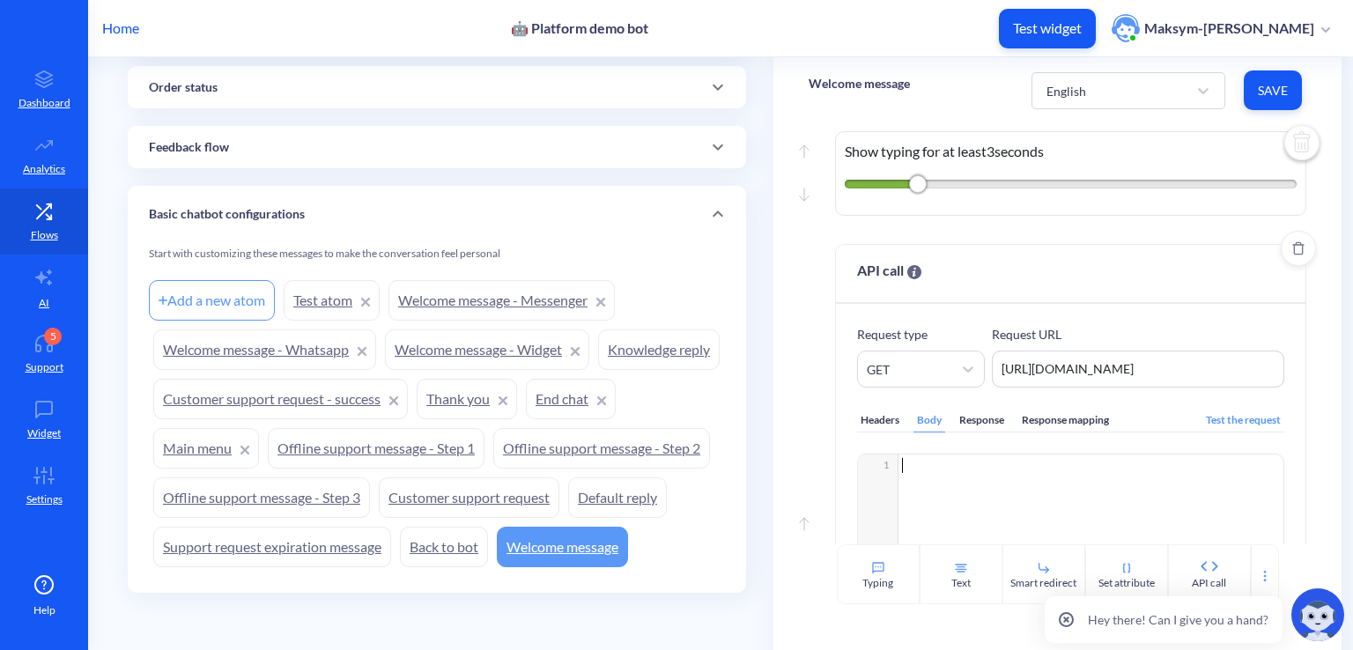
scroll to position [626, 0]
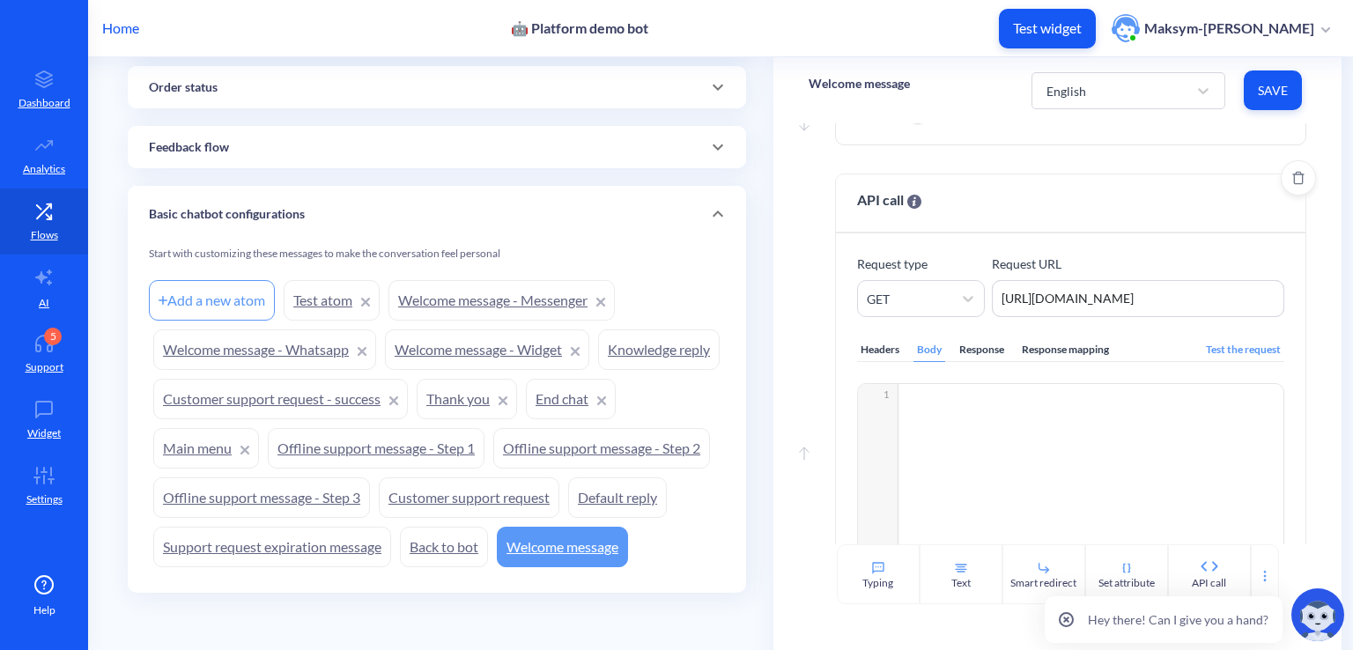
click at [881, 339] on div "Headers" at bounding box center [880, 350] width 46 height 24
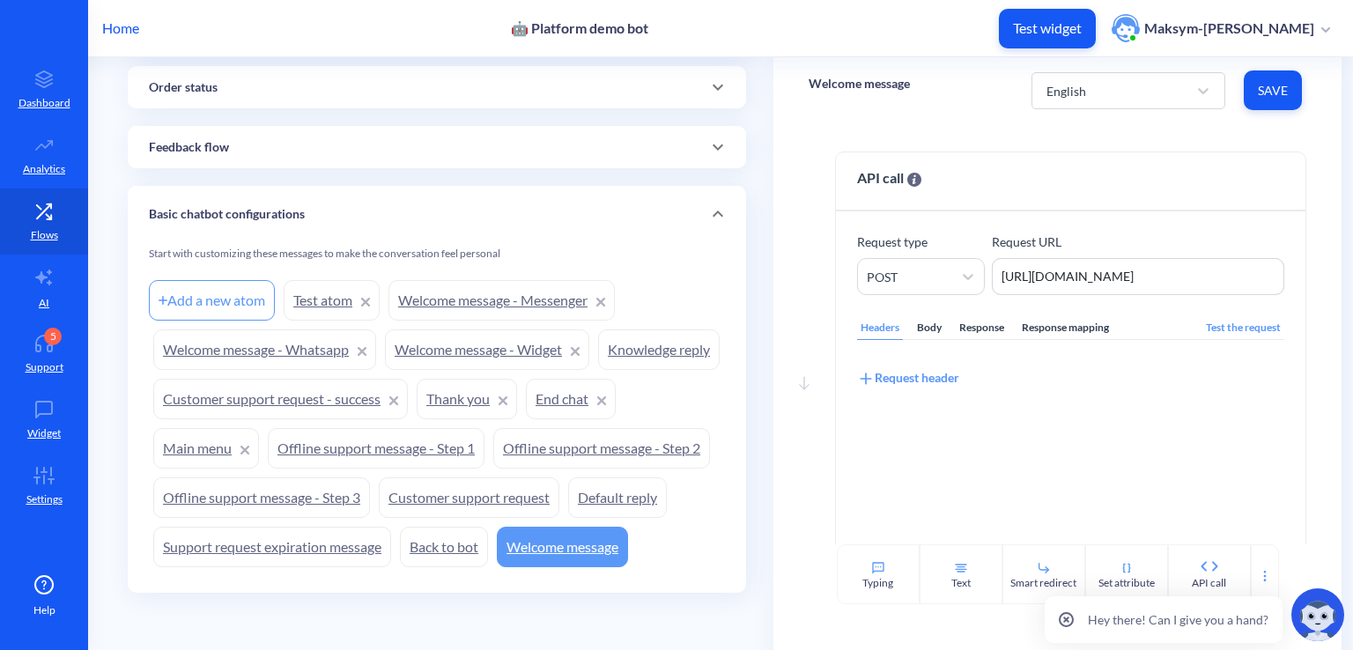
scroll to position [0, 0]
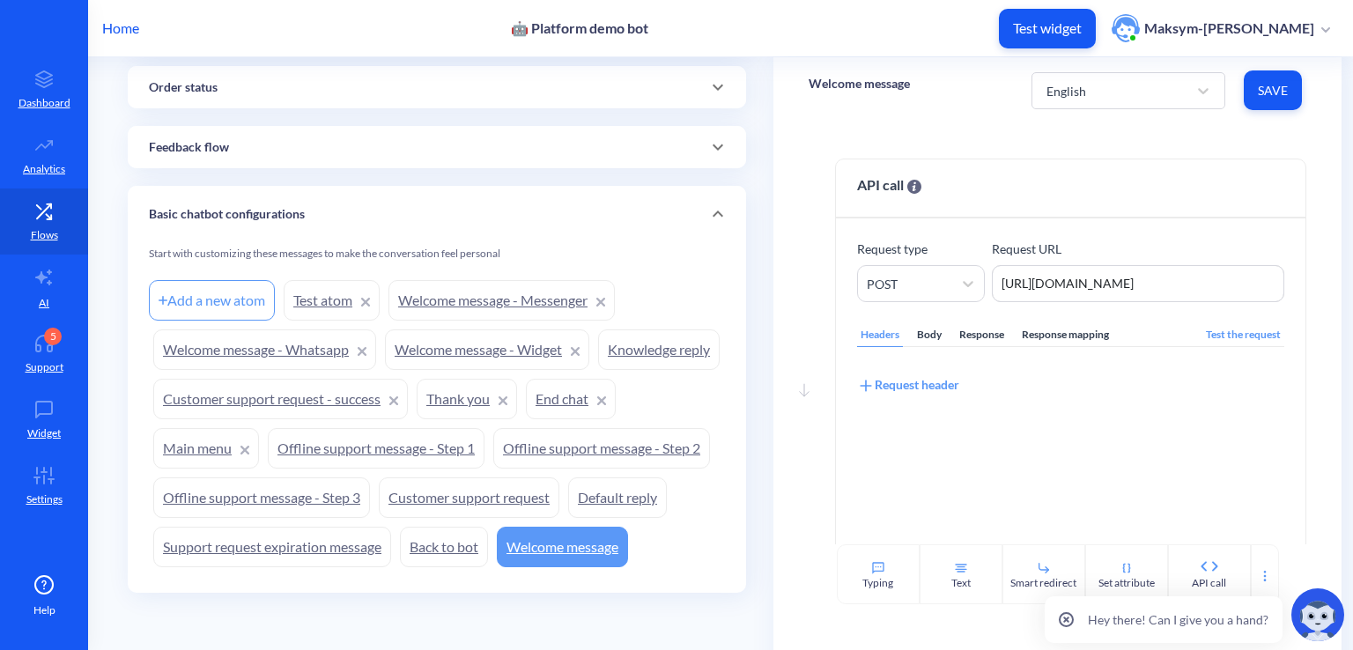
click at [497, 536] on link "Welcome message" at bounding box center [562, 547] width 131 height 41
click at [497, 545] on link "Welcome message" at bounding box center [562, 547] width 131 height 41
click at [493, 329] on link "Welcome message - Widget" at bounding box center [487, 349] width 204 height 41
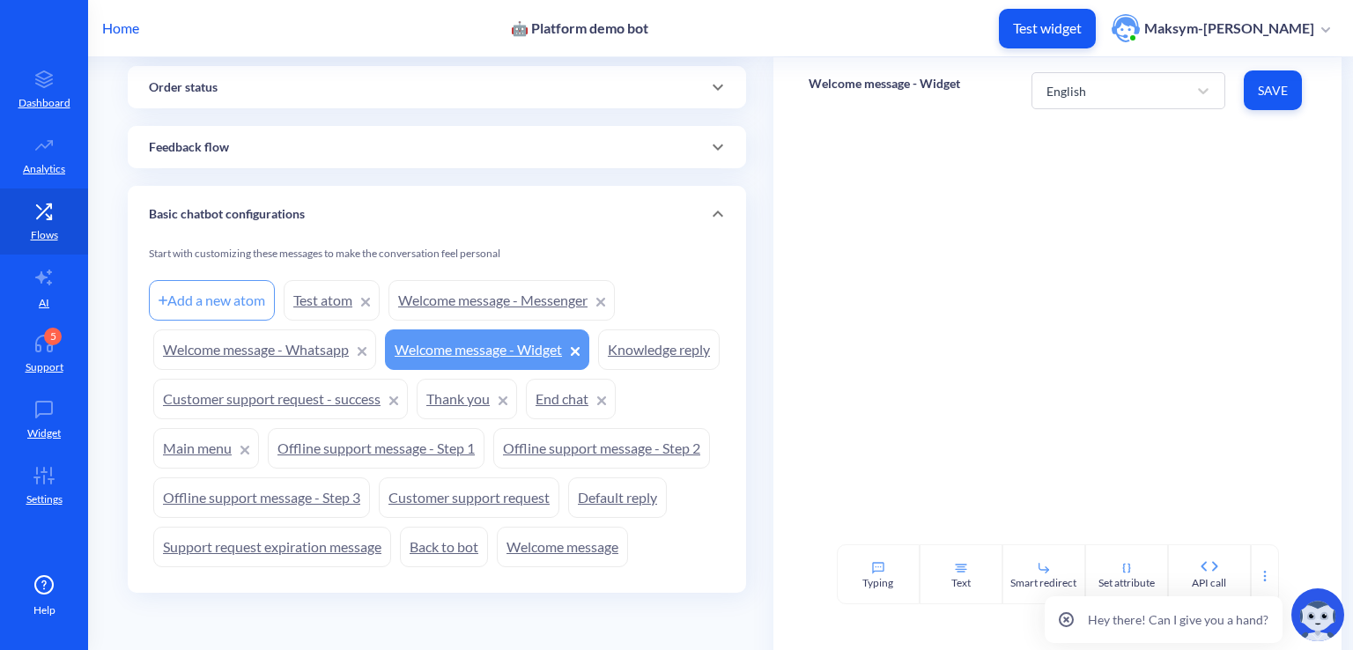
click at [1060, 253] on div at bounding box center [1057, 333] width 568 height 421
click at [927, 565] on div "Text" at bounding box center [961, 574] width 83 height 60
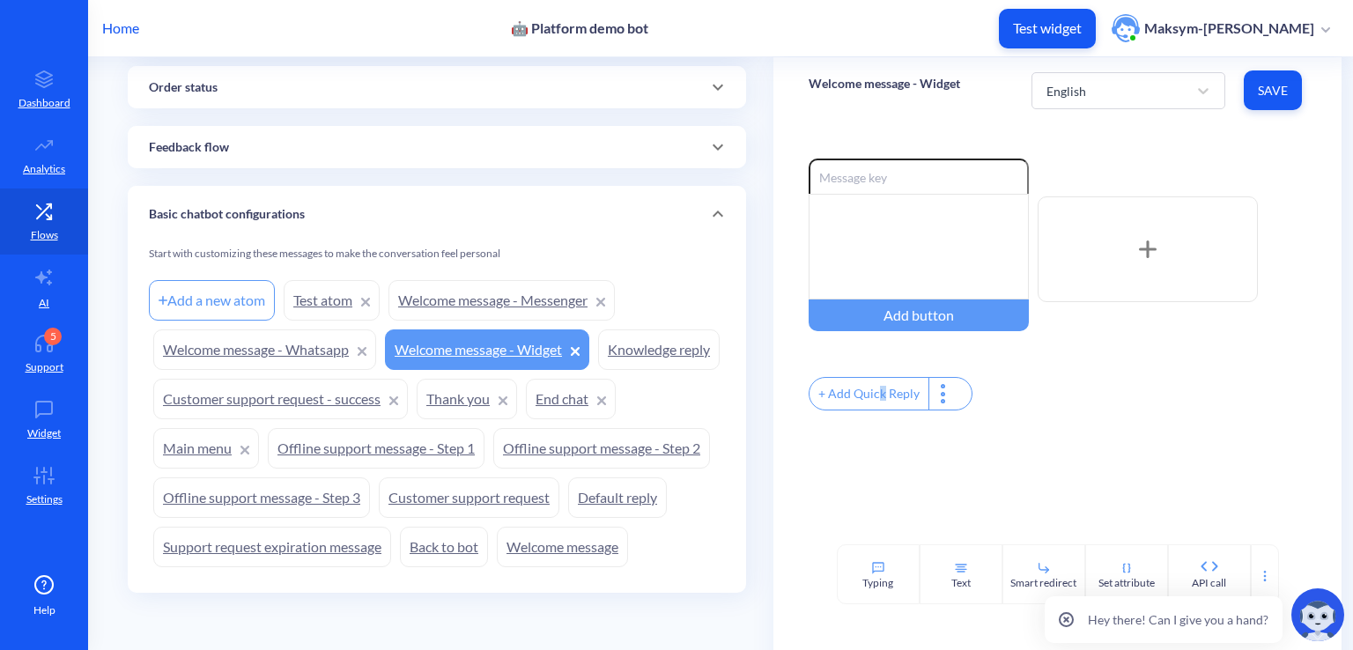
drag, startPoint x: 927, startPoint y: 565, endPoint x: 878, endPoint y: 525, distance: 63.3
click at [878, 525] on div "Enable reactions Add button + Add Quick Reply" at bounding box center [1057, 333] width 568 height 421
click at [846, 272] on div at bounding box center [919, 247] width 220 height 106
click at [950, 276] on div "Hi I am fine" at bounding box center [919, 247] width 220 height 106
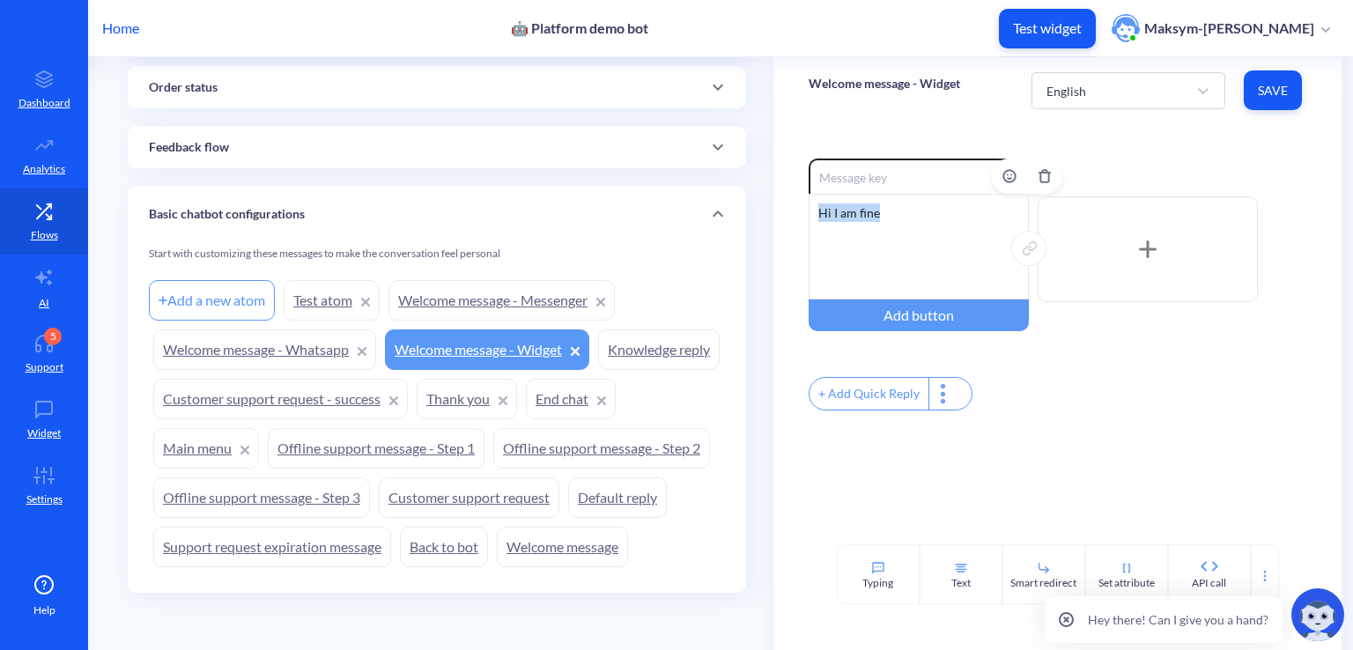
click at [950, 276] on div "Hi I am fine" at bounding box center [919, 247] width 220 height 106
click at [891, 196] on div "Hi I am fine" at bounding box center [919, 247] width 220 height 106
click at [1249, 100] on button "Save" at bounding box center [1273, 90] width 58 height 40
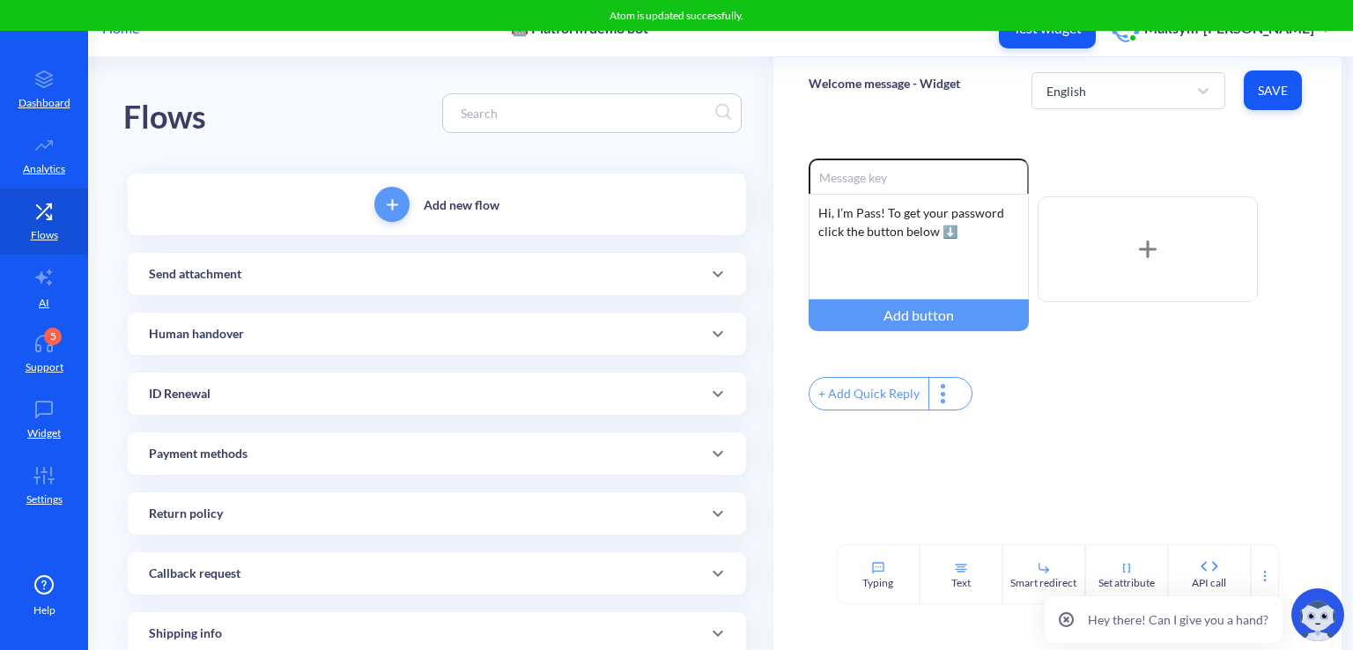
click at [327, 214] on div "Add new flow" at bounding box center [437, 205] width 618 height 62
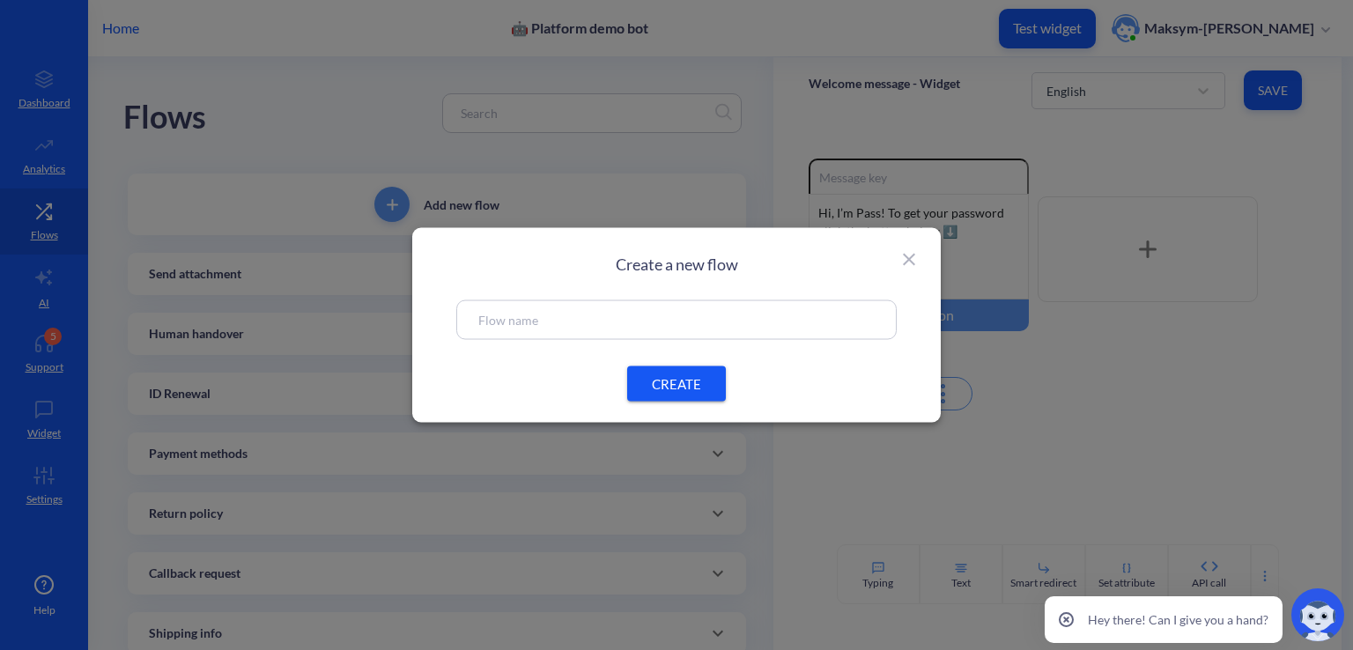
click at [558, 344] on div "Create a new flow CREATE" at bounding box center [676, 325] width 528 height 195
click at [548, 325] on input "text" at bounding box center [676, 320] width 396 height 20
type input "Ending flow"
click at [682, 374] on span "CREATE" at bounding box center [676, 383] width 56 height 18
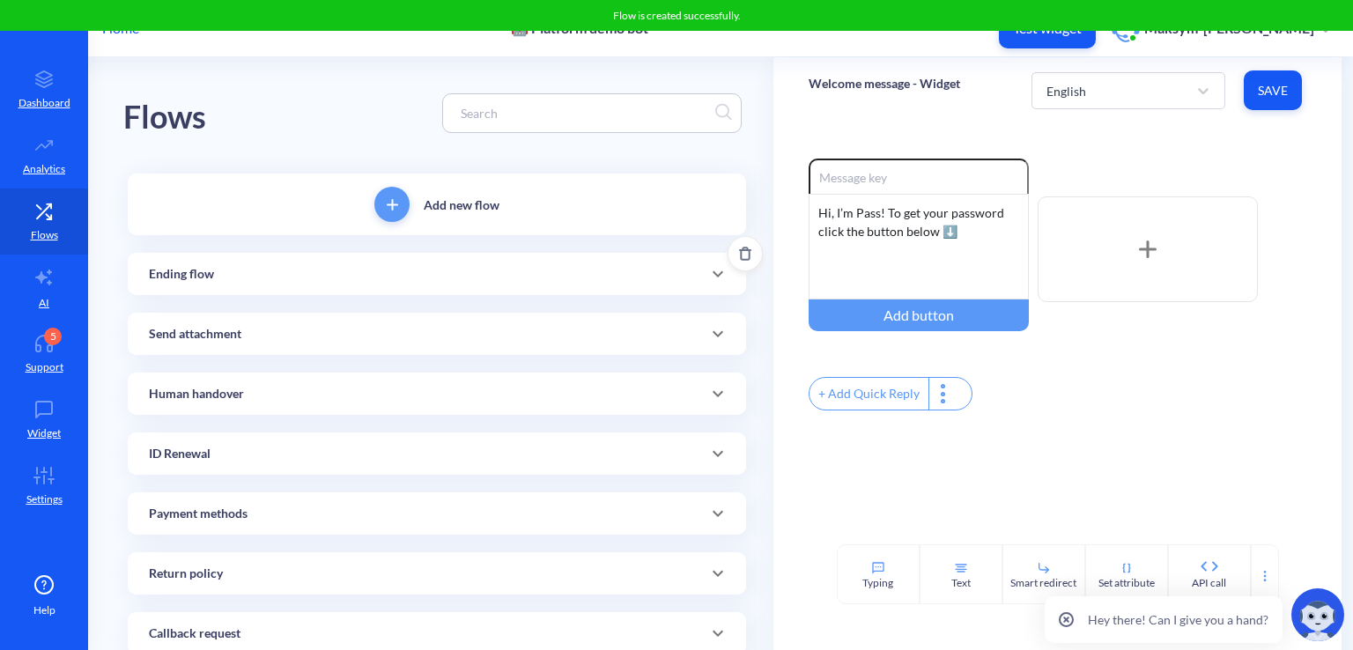
click at [284, 265] on div "Ending flow" at bounding box center [437, 274] width 576 height 18
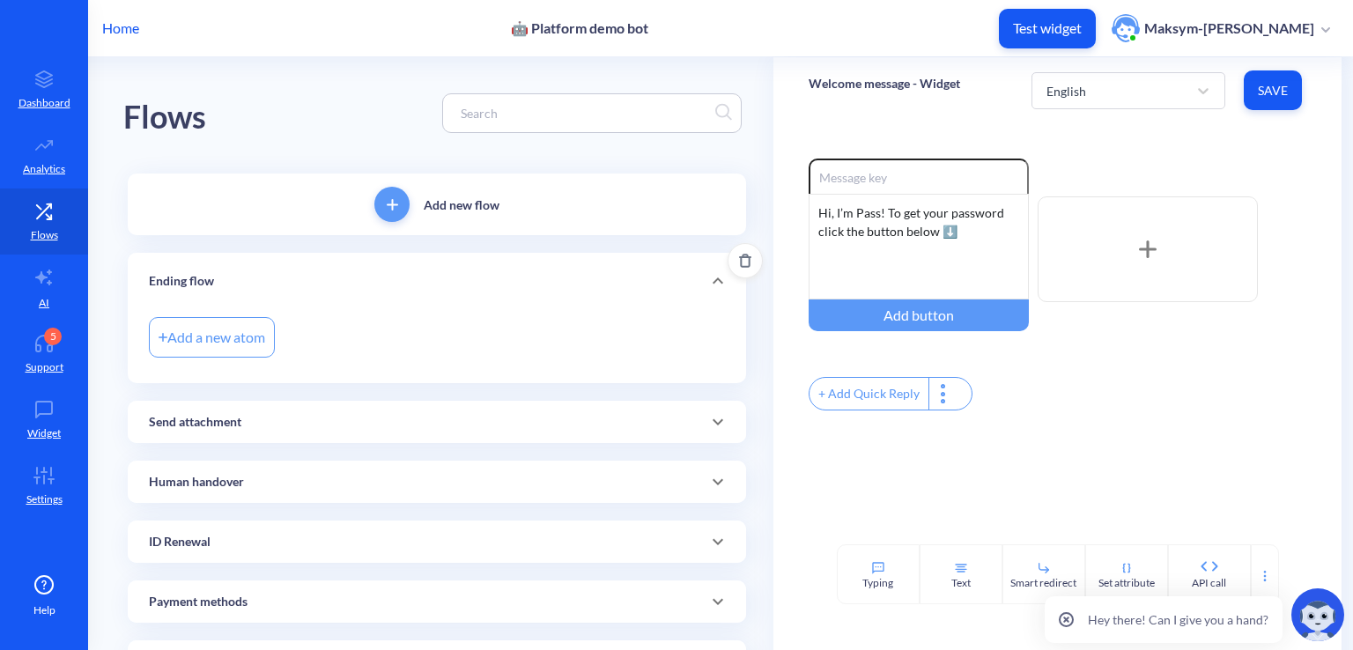
click at [240, 324] on div "Add a new atom" at bounding box center [212, 337] width 126 height 41
click at [200, 342] on div "Add a new atom" at bounding box center [212, 337] width 126 height 41
click at [314, 334] on input at bounding box center [363, 338] width 141 height 18
click at [70, 350] on link "5 Support" at bounding box center [44, 354] width 88 height 66
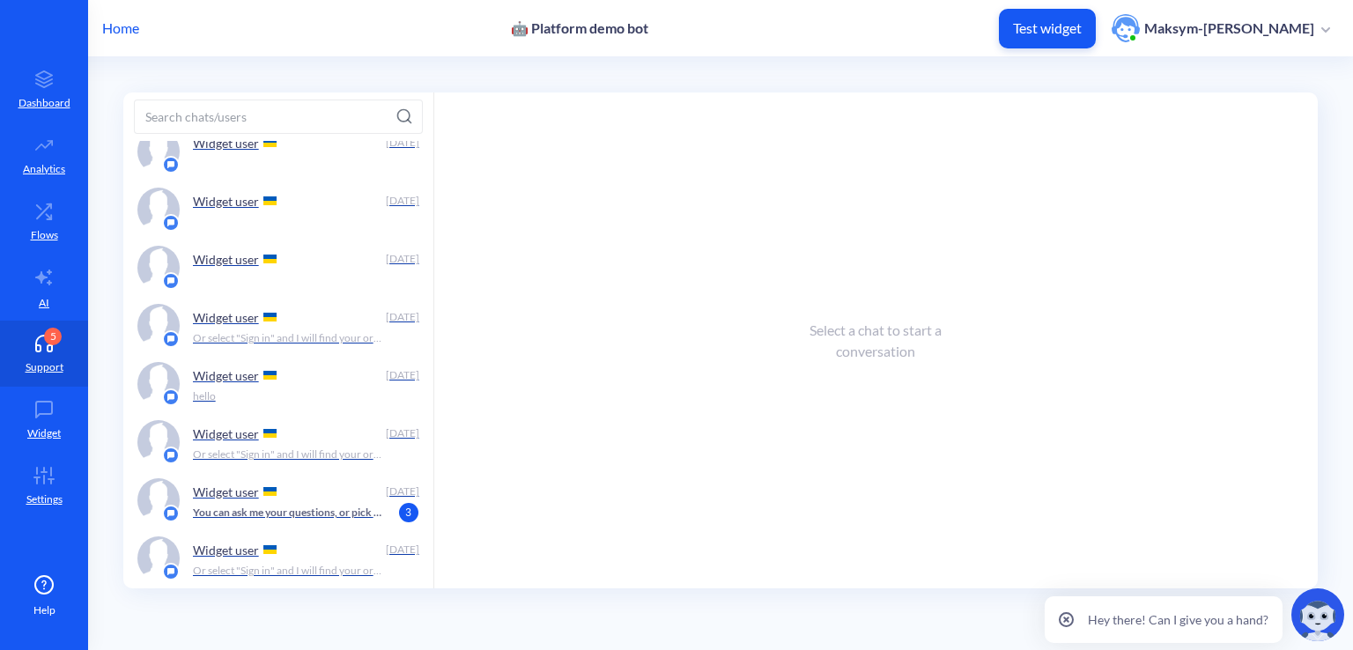
scroll to position [800, 0]
click at [230, 341] on p "Or select "Sign in" and I will find your order for you." at bounding box center [287, 337] width 189 height 16
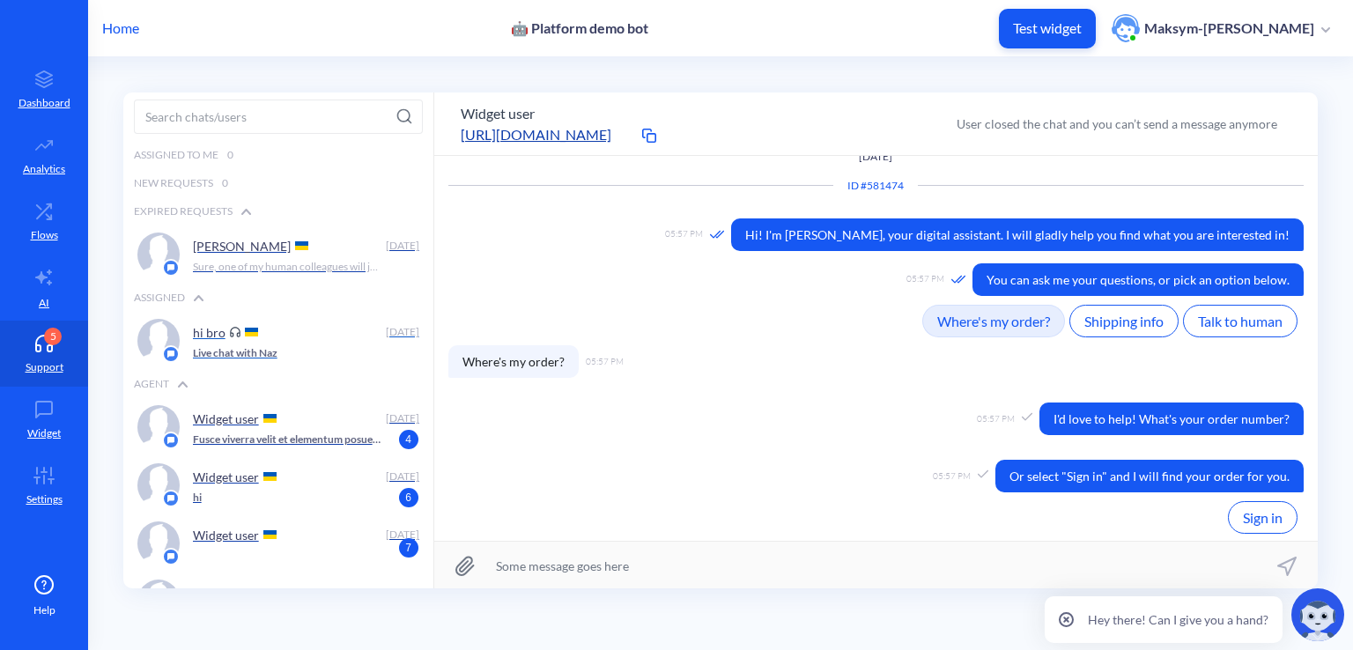
click at [233, 331] on img at bounding box center [235, 332] width 11 height 11
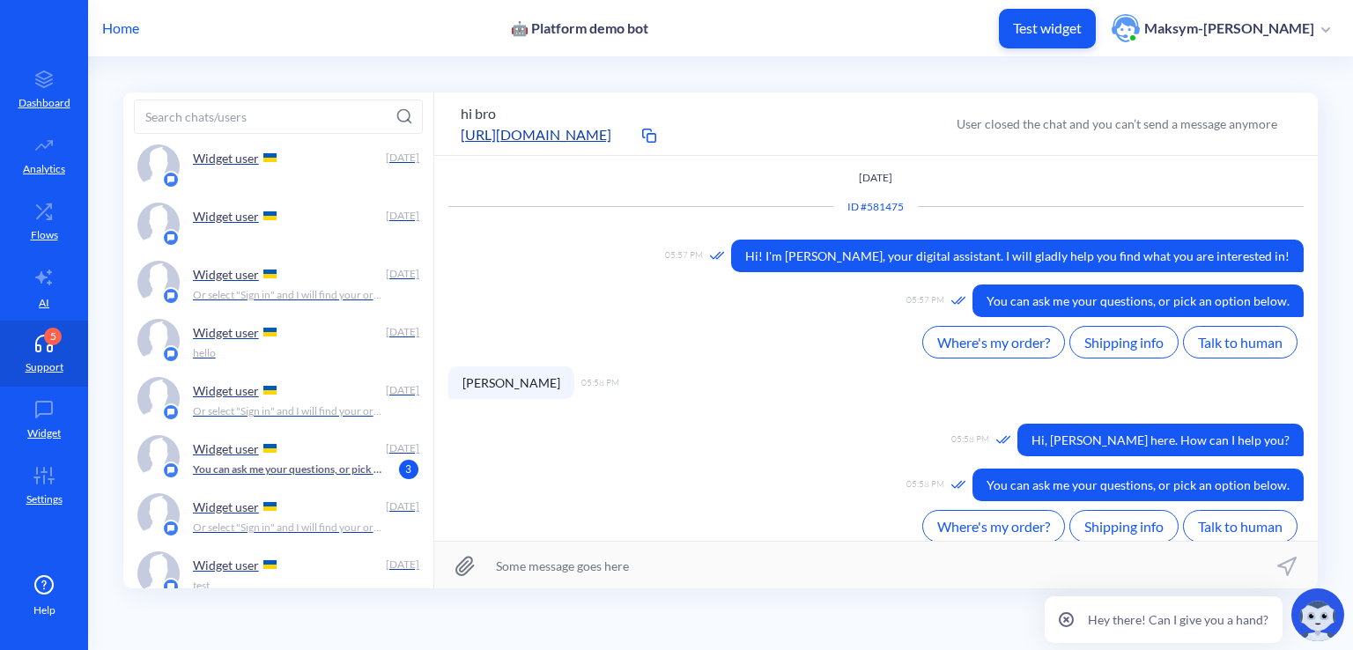
scroll to position [848, 0]
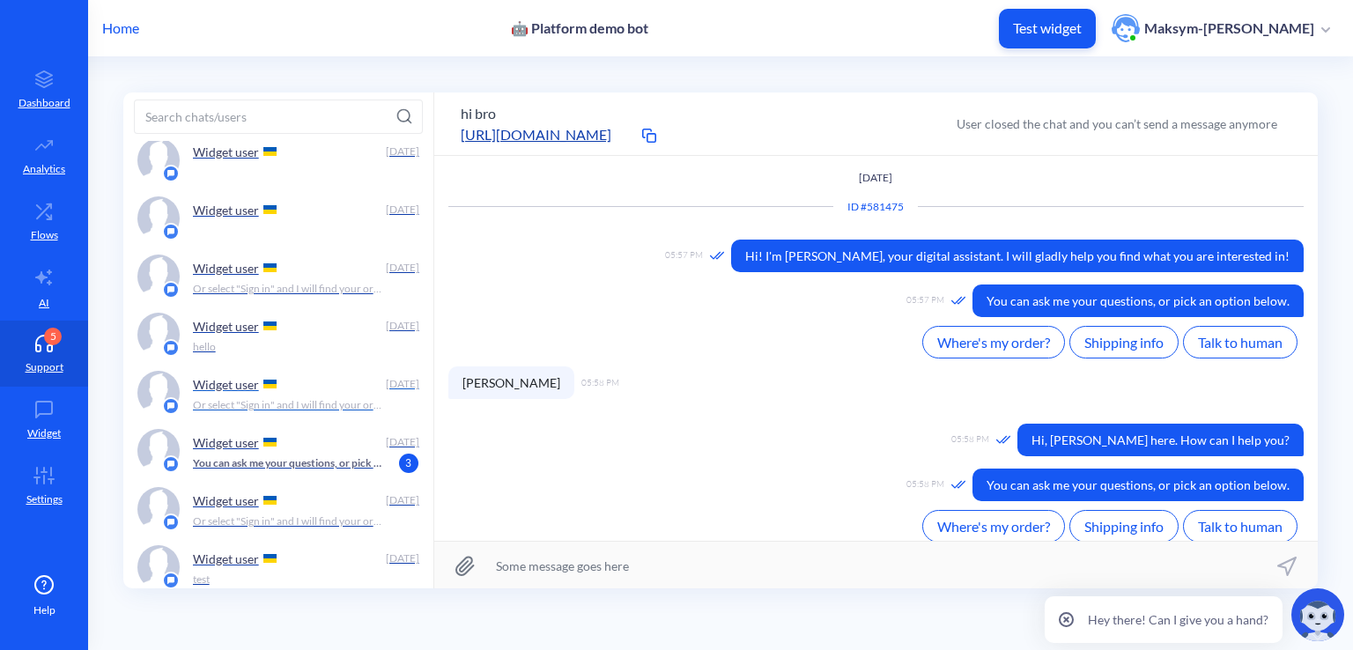
click at [237, 371] on div "Widget user" at bounding box center [286, 384] width 186 height 26
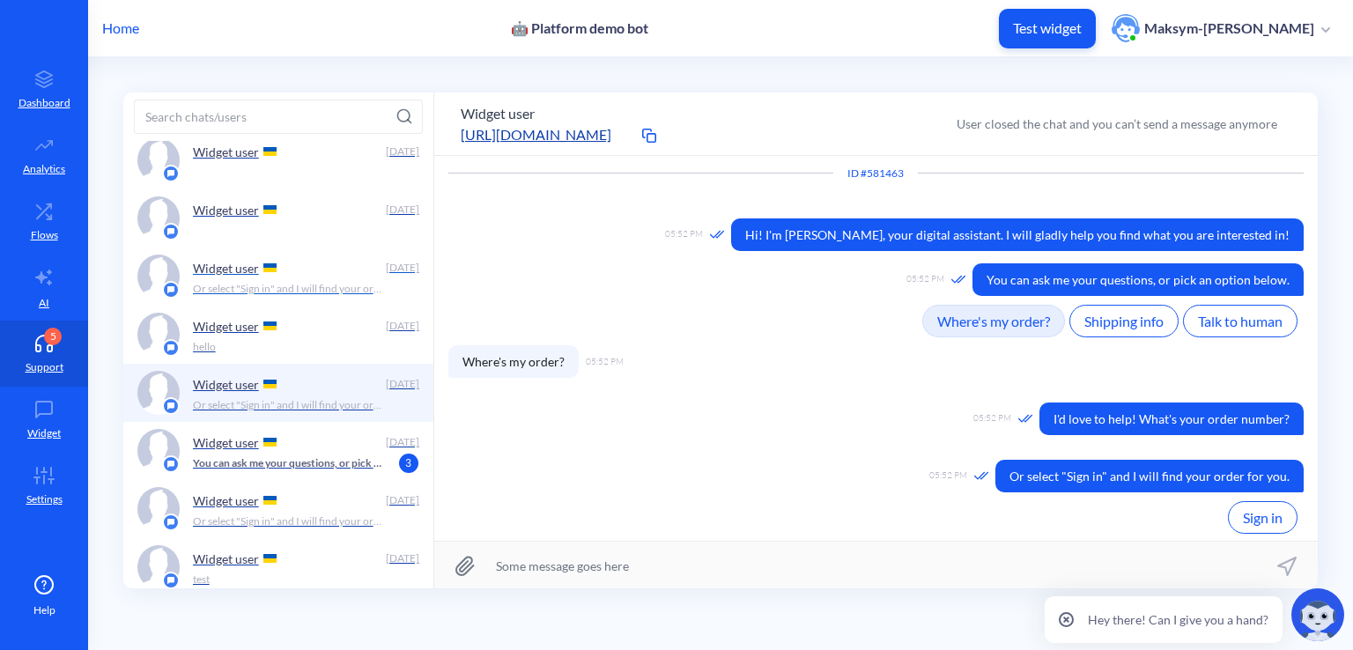
click at [296, 269] on div "Widget user" at bounding box center [286, 268] width 186 height 26
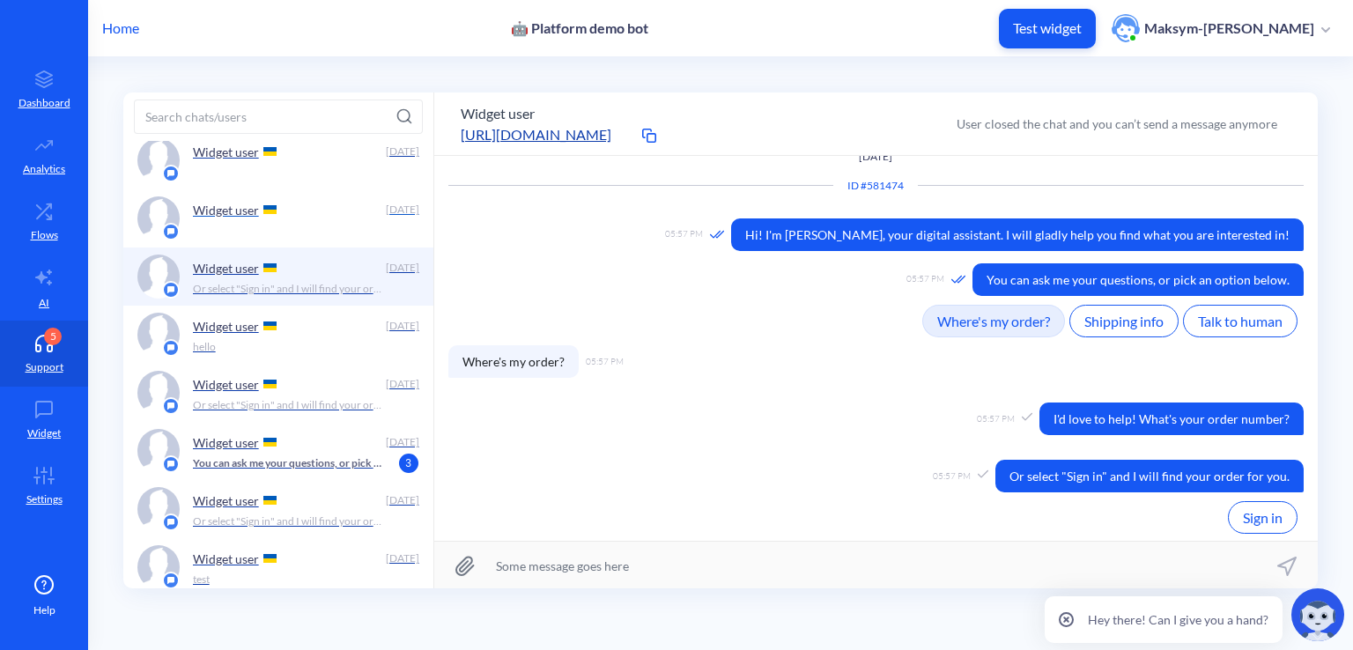
click at [276, 205] on div "Widget user" at bounding box center [286, 209] width 186 height 26
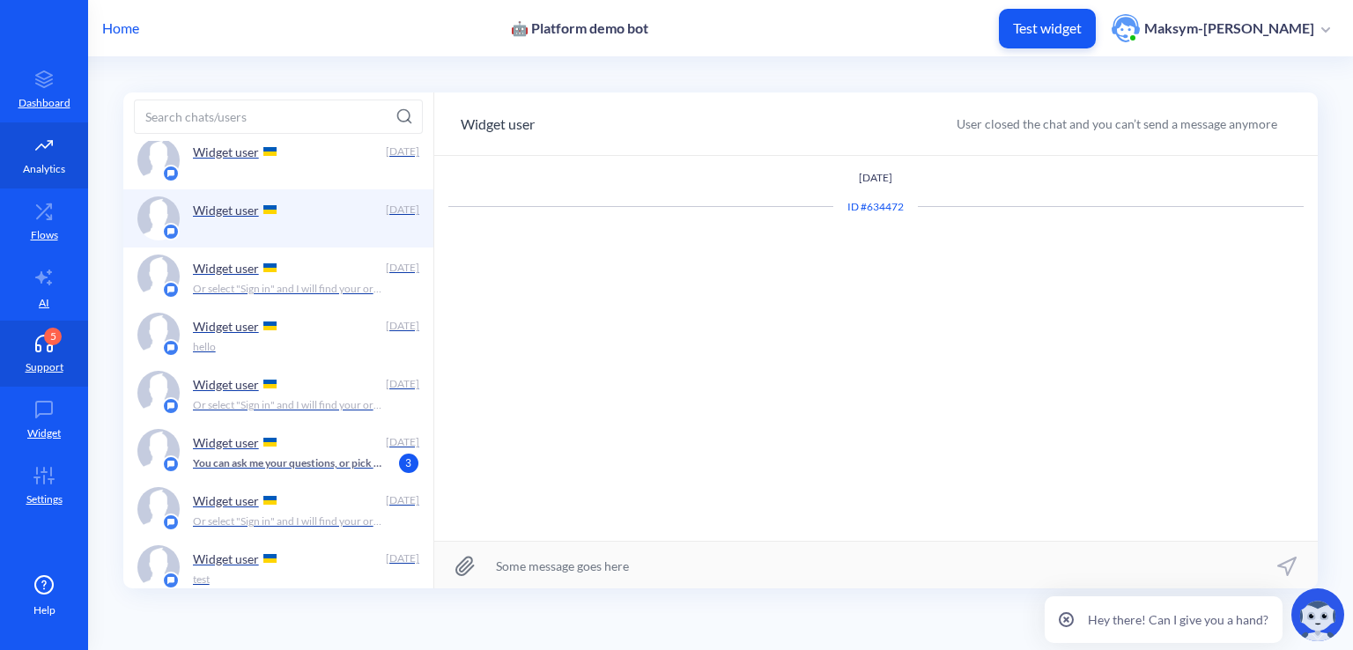
click at [38, 156] on link "Analytics" at bounding box center [44, 155] width 88 height 66
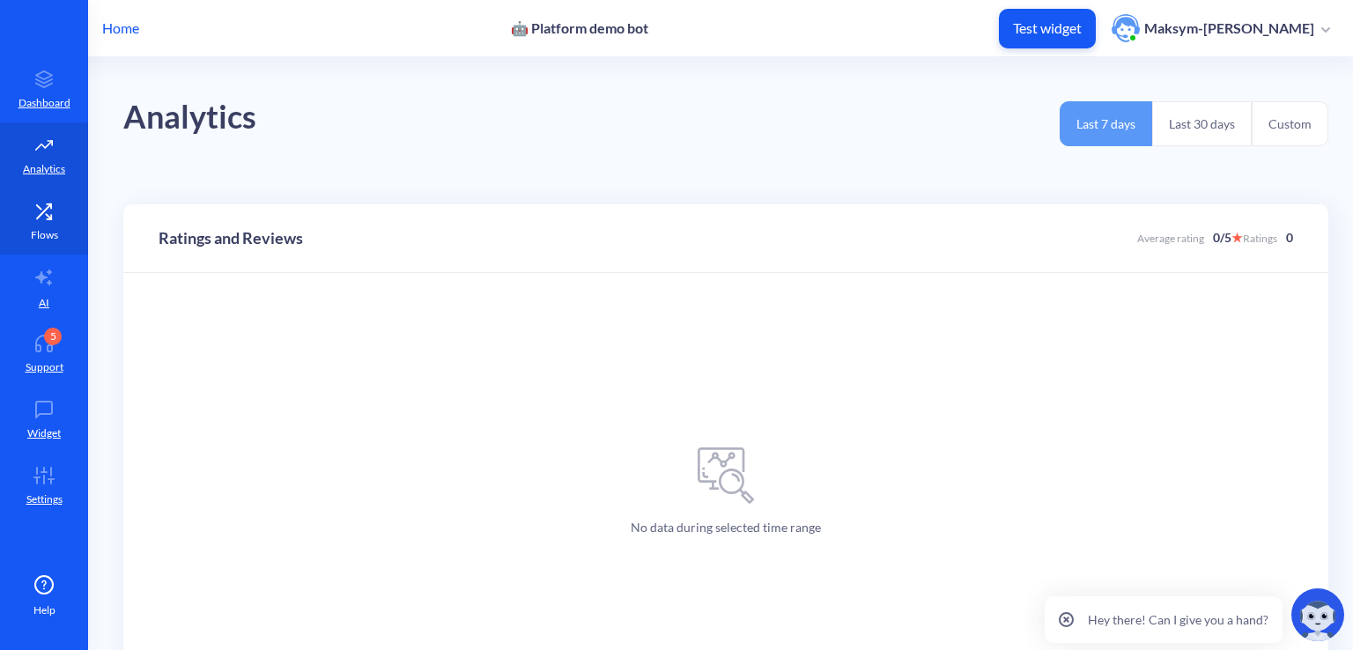
click at [38, 220] on link "Flows" at bounding box center [44, 221] width 88 height 66
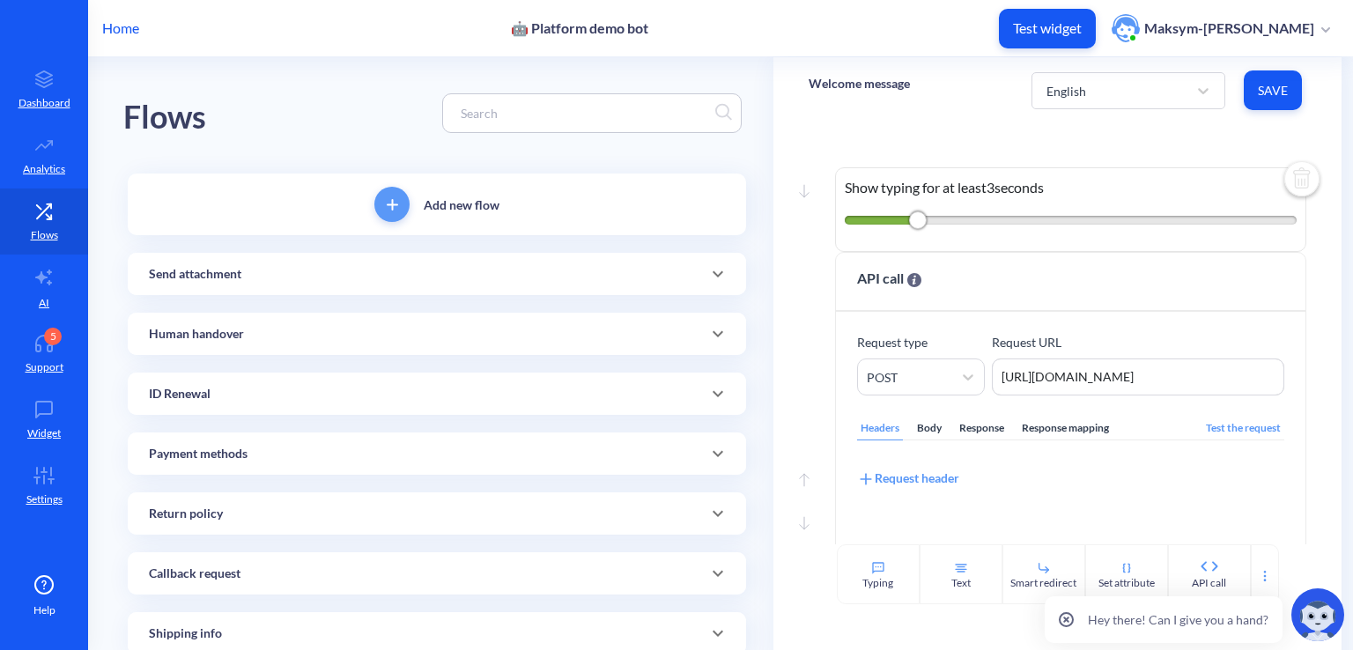
click at [411, 198] on div "Add new flow" at bounding box center [437, 205] width 618 height 62
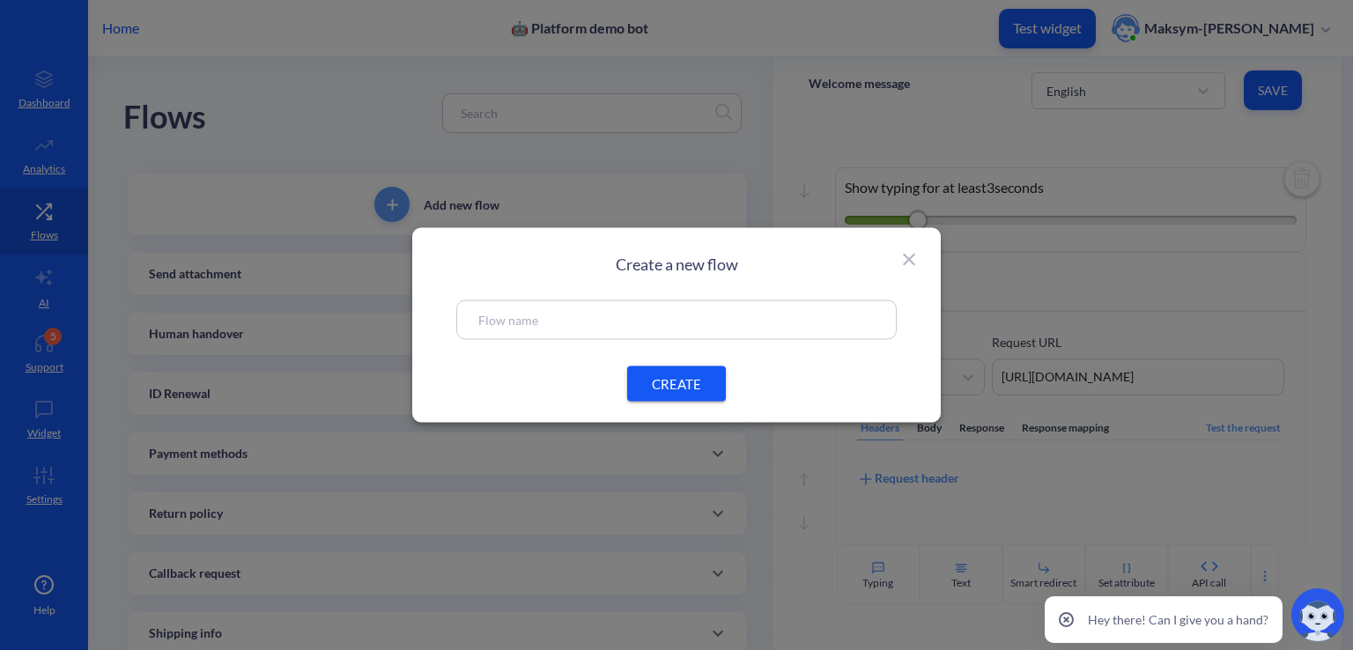
click at [913, 255] on icon at bounding box center [909, 260] width 12 height 12
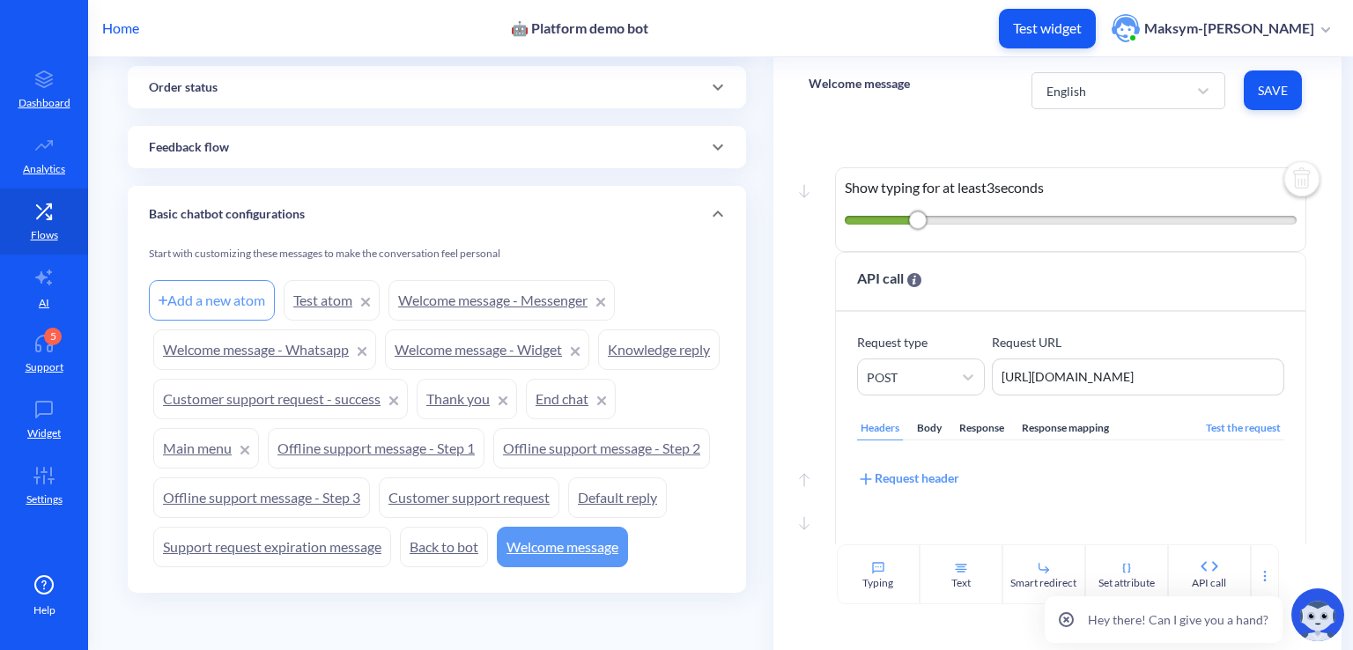
scroll to position [617, 0]
click at [497, 567] on link "Welcome message" at bounding box center [562, 547] width 131 height 41
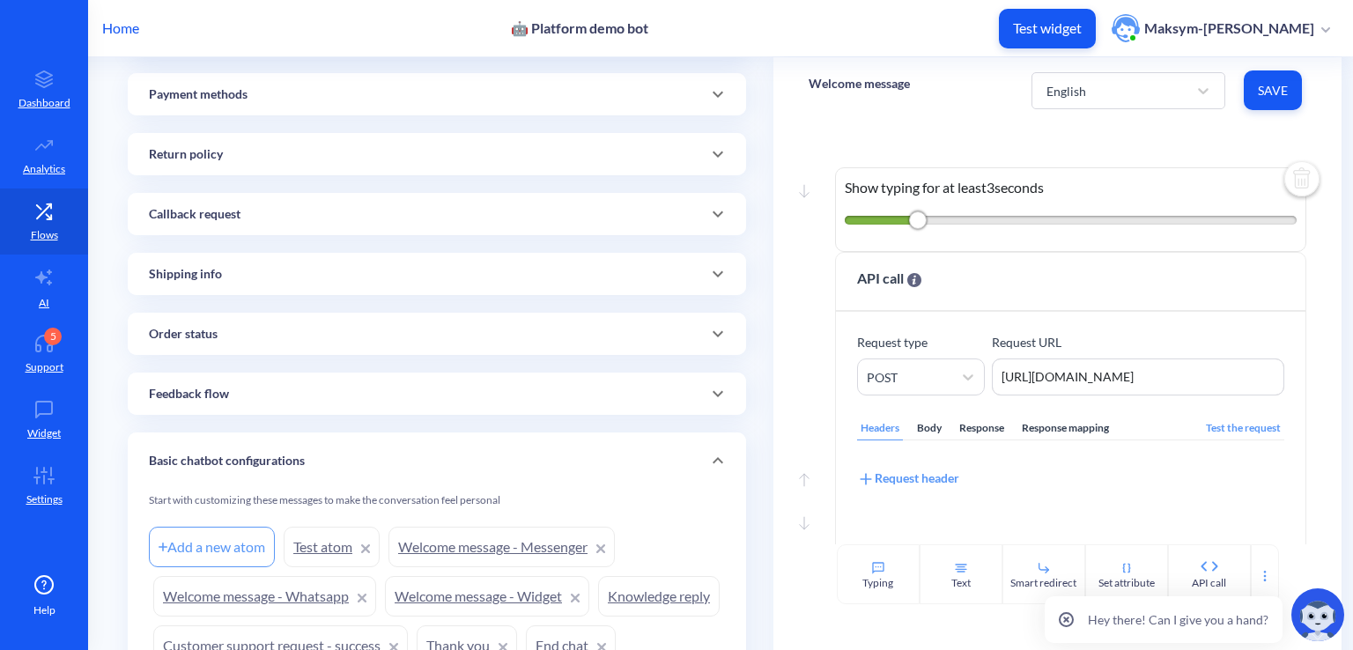
scroll to position [0, 0]
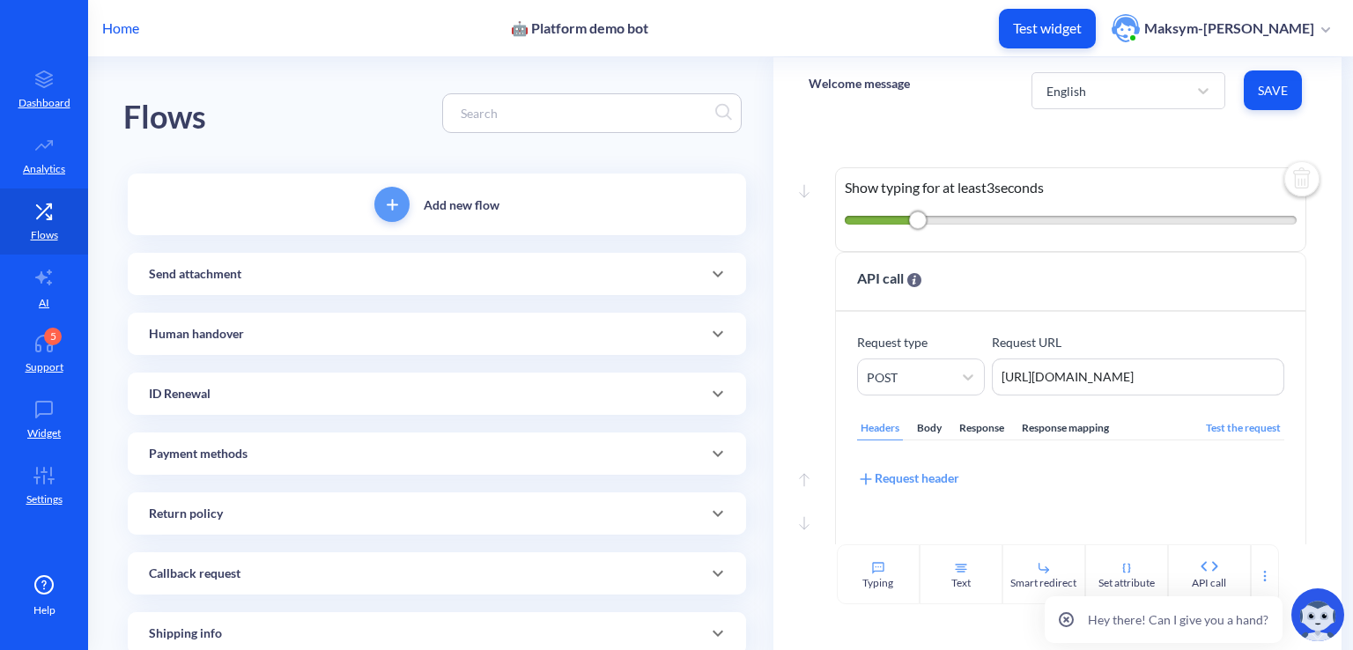
click at [393, 219] on button "add" at bounding box center [391, 204] width 35 height 35
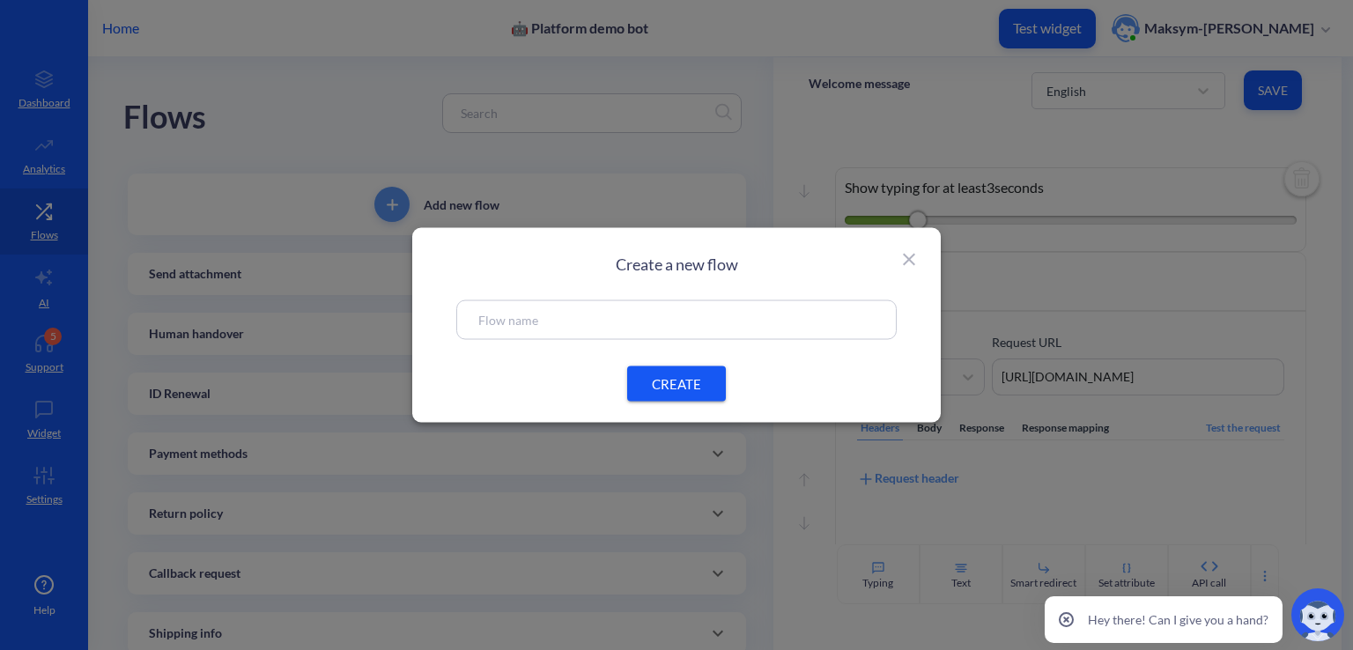
click at [518, 310] on input "text" at bounding box center [676, 320] width 396 height 20
type input "Ending flow"
click at [648, 372] on button "CREATE" at bounding box center [676, 383] width 99 height 35
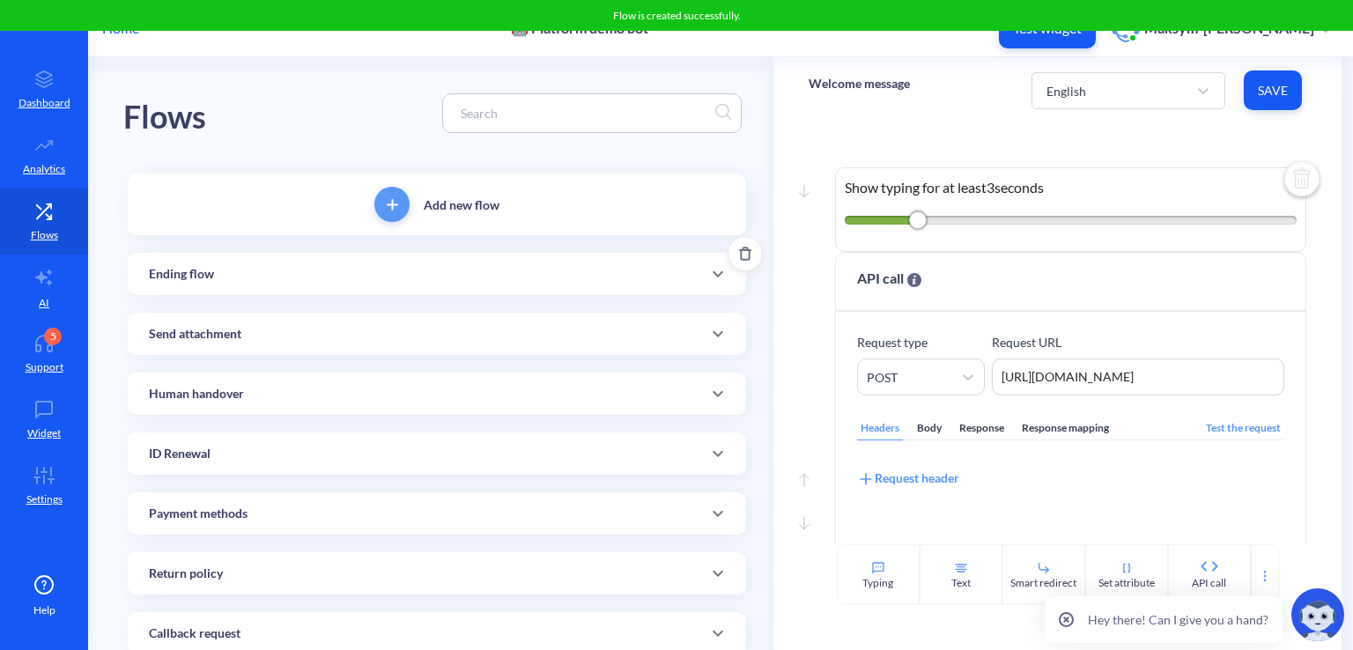
click at [214, 261] on div "Ending flow" at bounding box center [437, 274] width 618 height 42
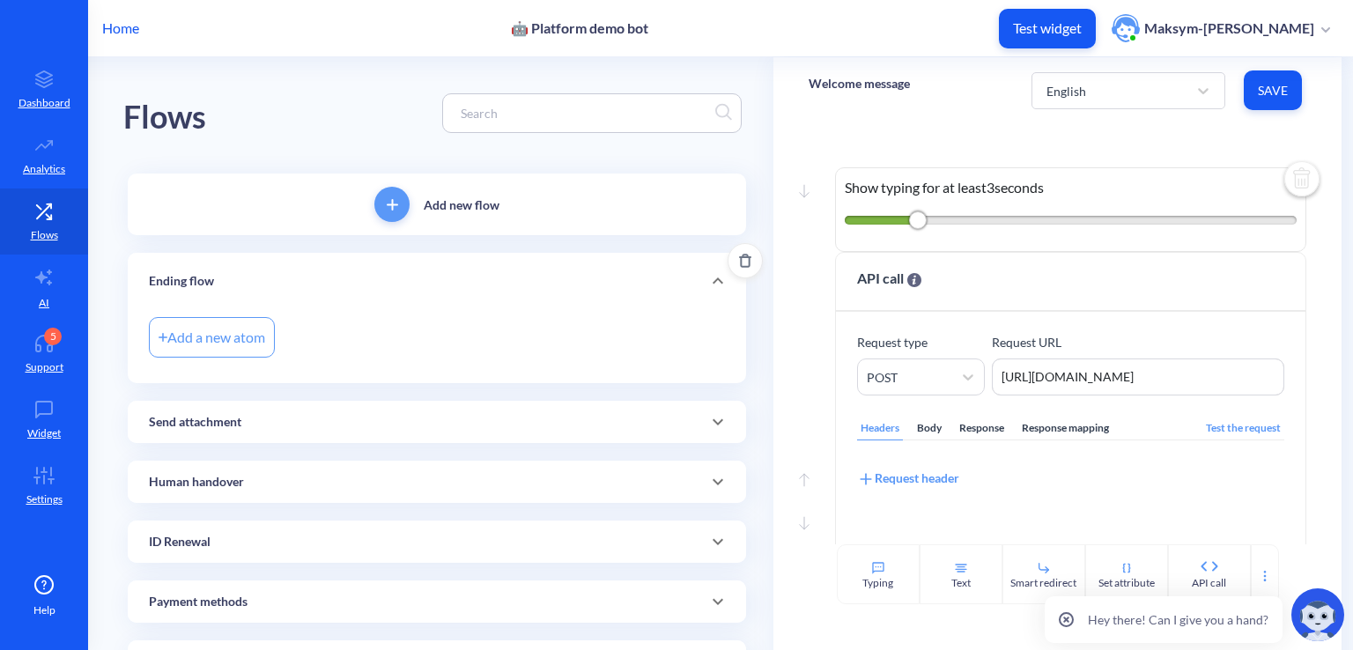
click at [226, 329] on div "Add a new atom" at bounding box center [212, 337] width 126 height 41
type input "Ending atom"
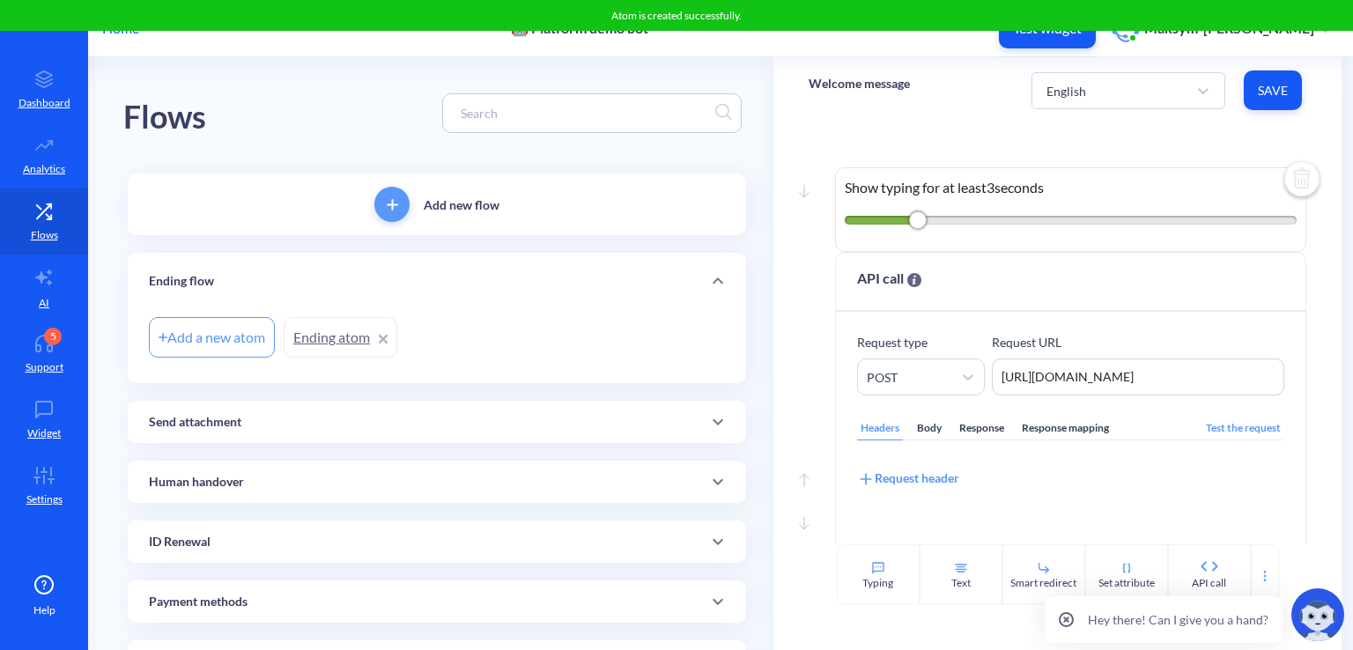
click at [299, 340] on link "Ending atom" at bounding box center [341, 337] width 114 height 41
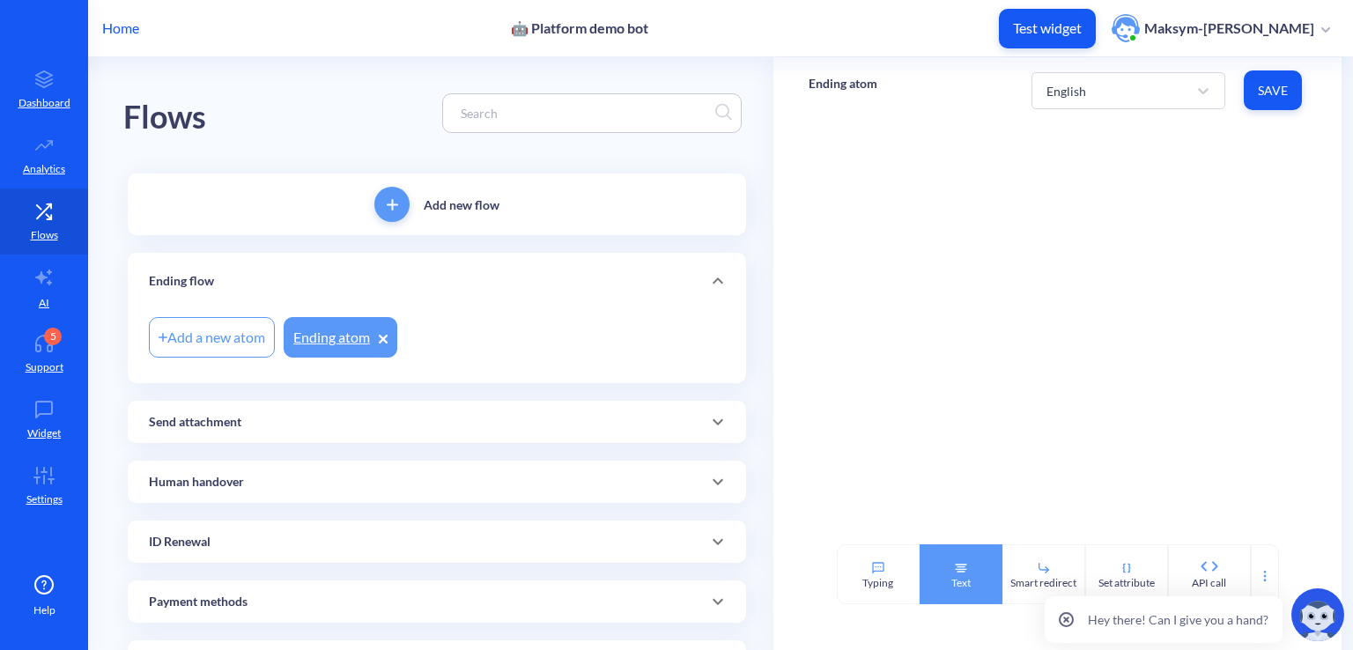
click at [973, 559] on div "Text" at bounding box center [961, 574] width 83 height 60
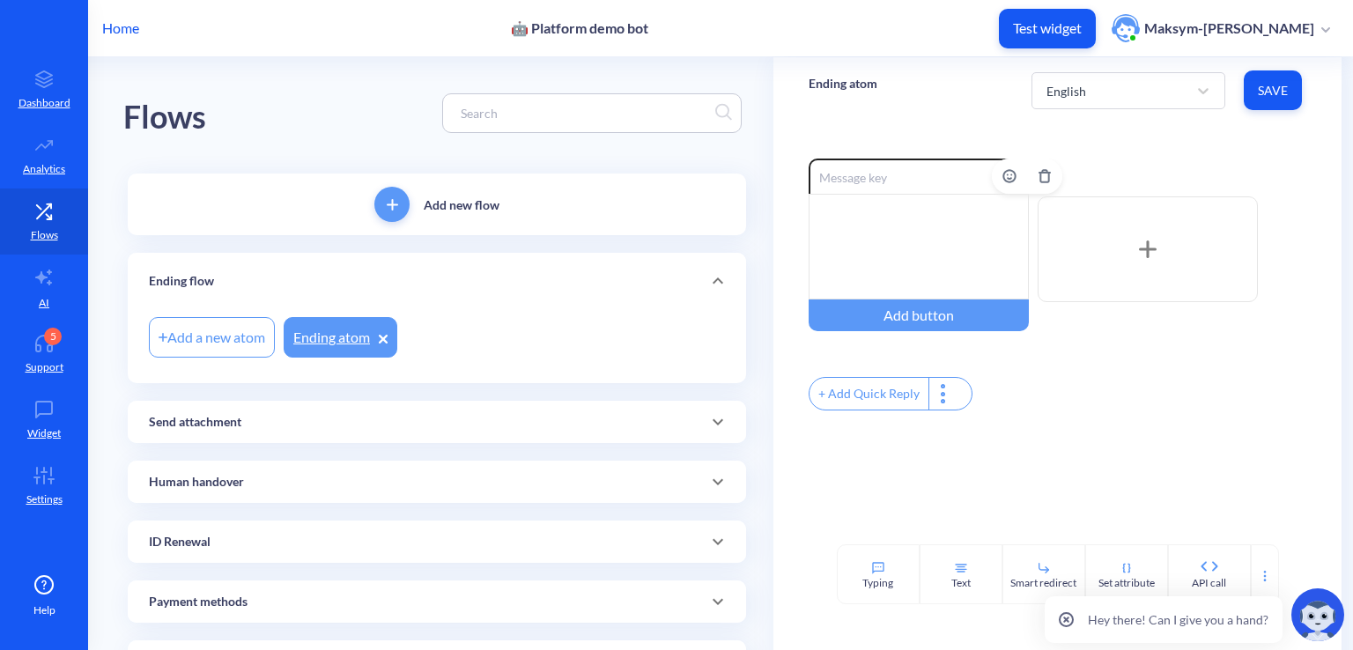
click at [846, 251] on div at bounding box center [919, 247] width 220 height 106
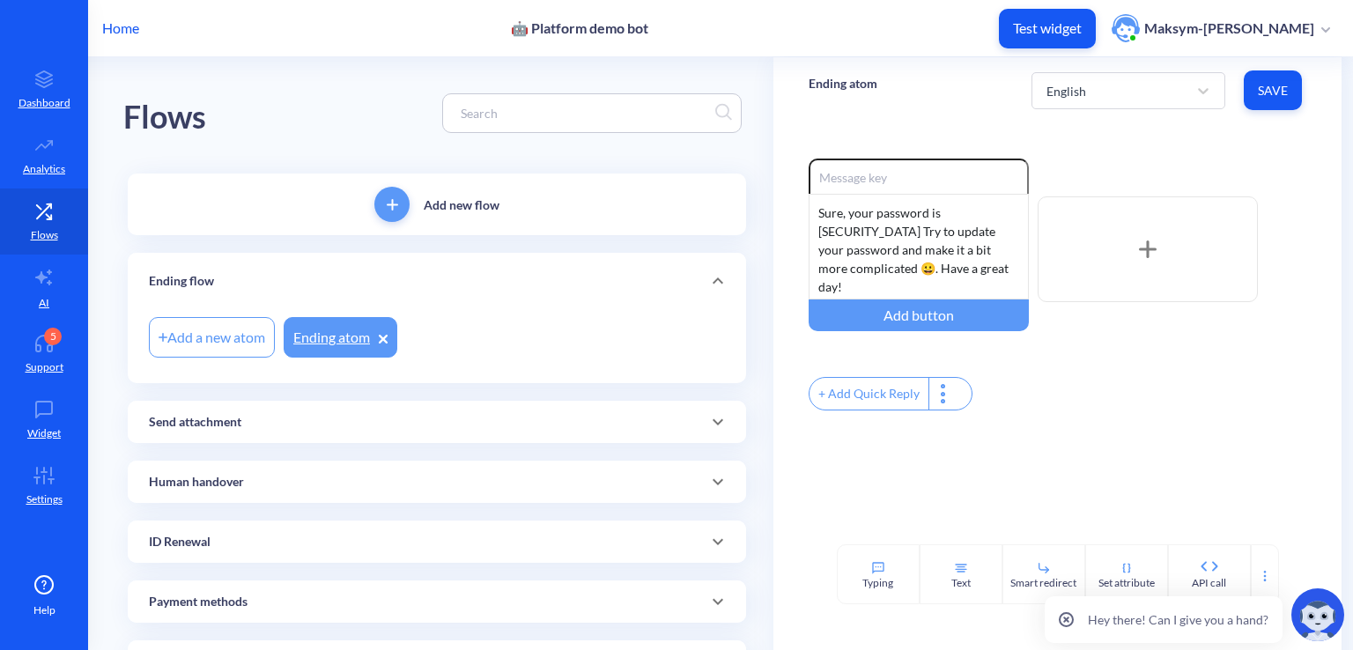
click at [1248, 100] on button "Save" at bounding box center [1273, 90] width 58 height 40
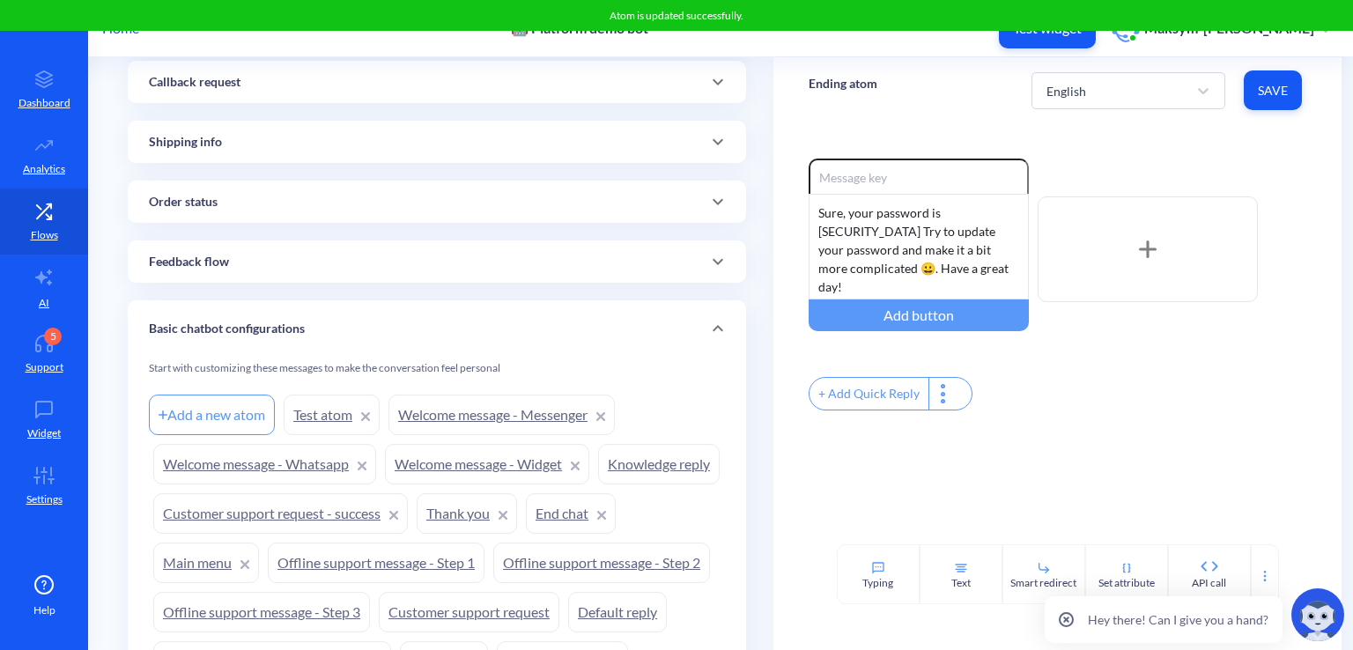
scroll to position [800, 0]
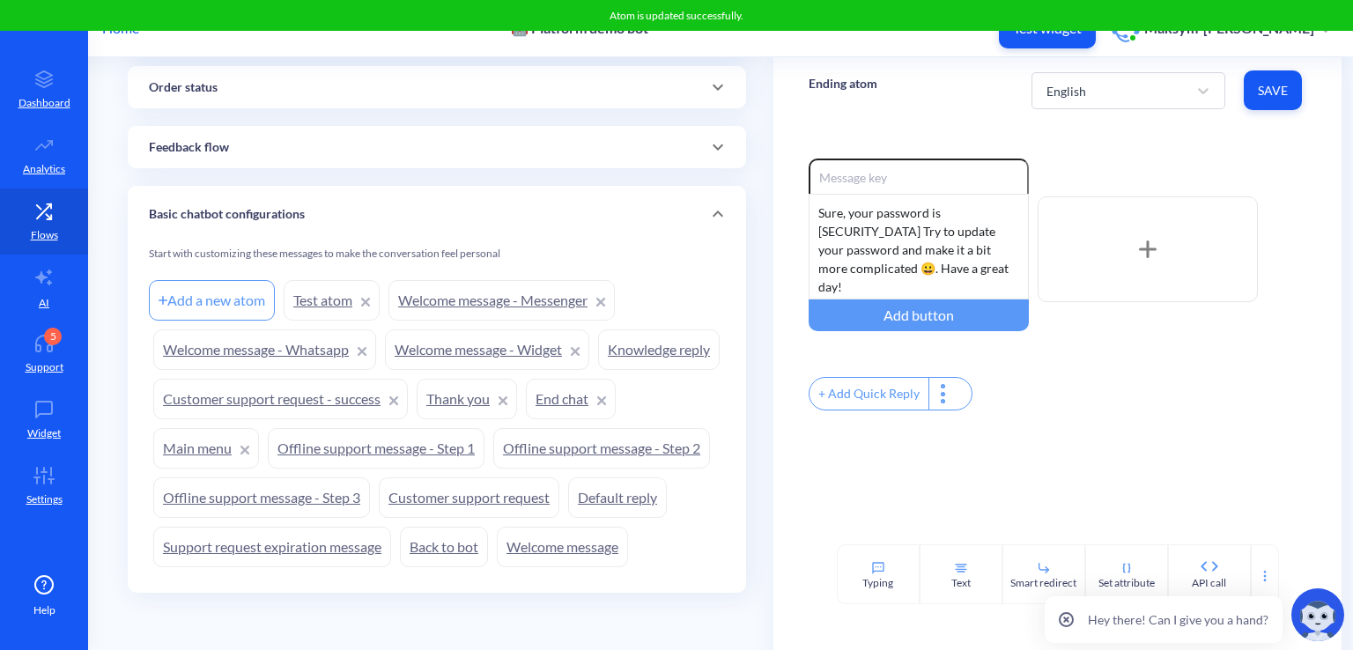
click at [472, 329] on link "Welcome message - Widget" at bounding box center [487, 349] width 204 height 41
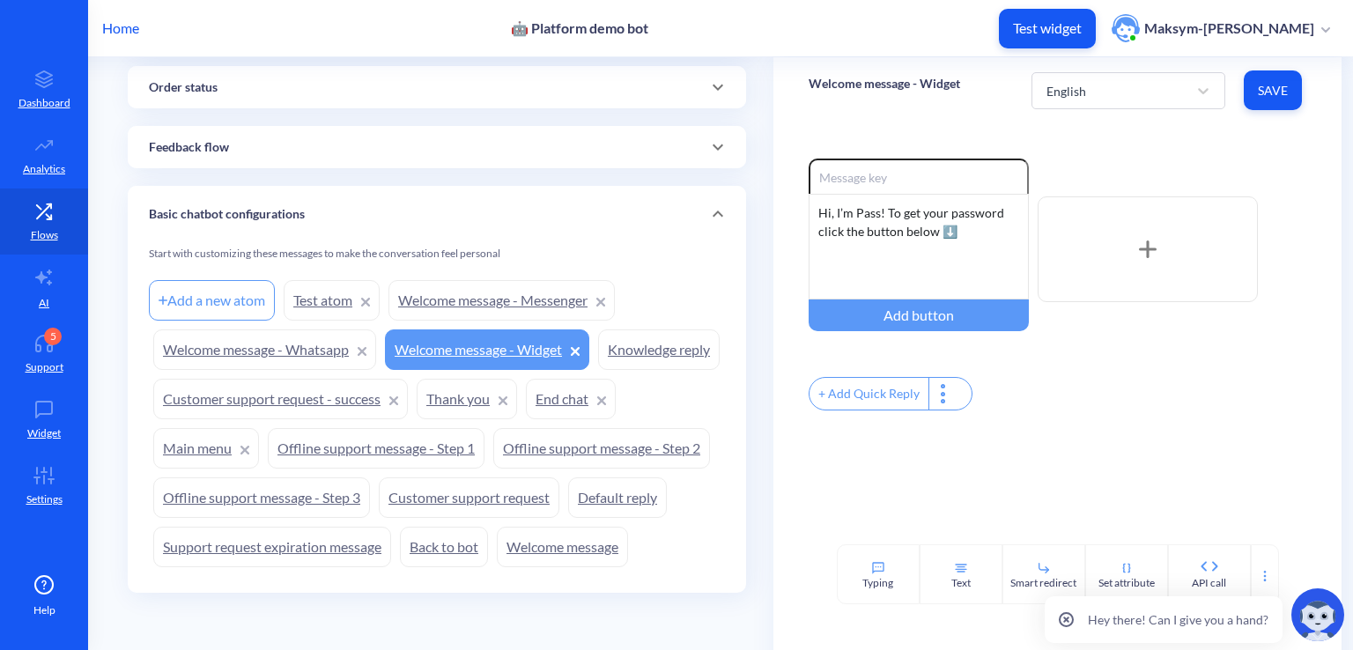
click at [836, 386] on div "+ Add Quick Reply" at bounding box center [868, 394] width 119 height 32
click at [913, 399] on input "text" at bounding box center [899, 393] width 181 height 32
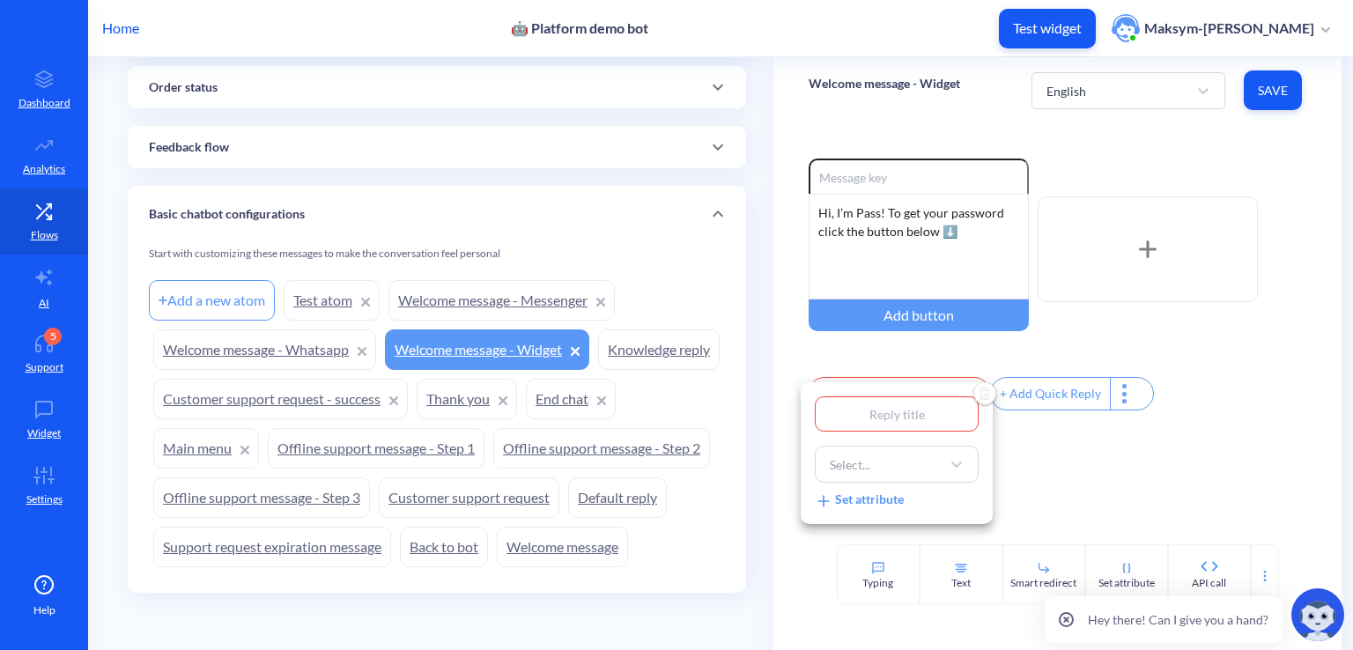
type input "E"
type input "En"
type input "End"
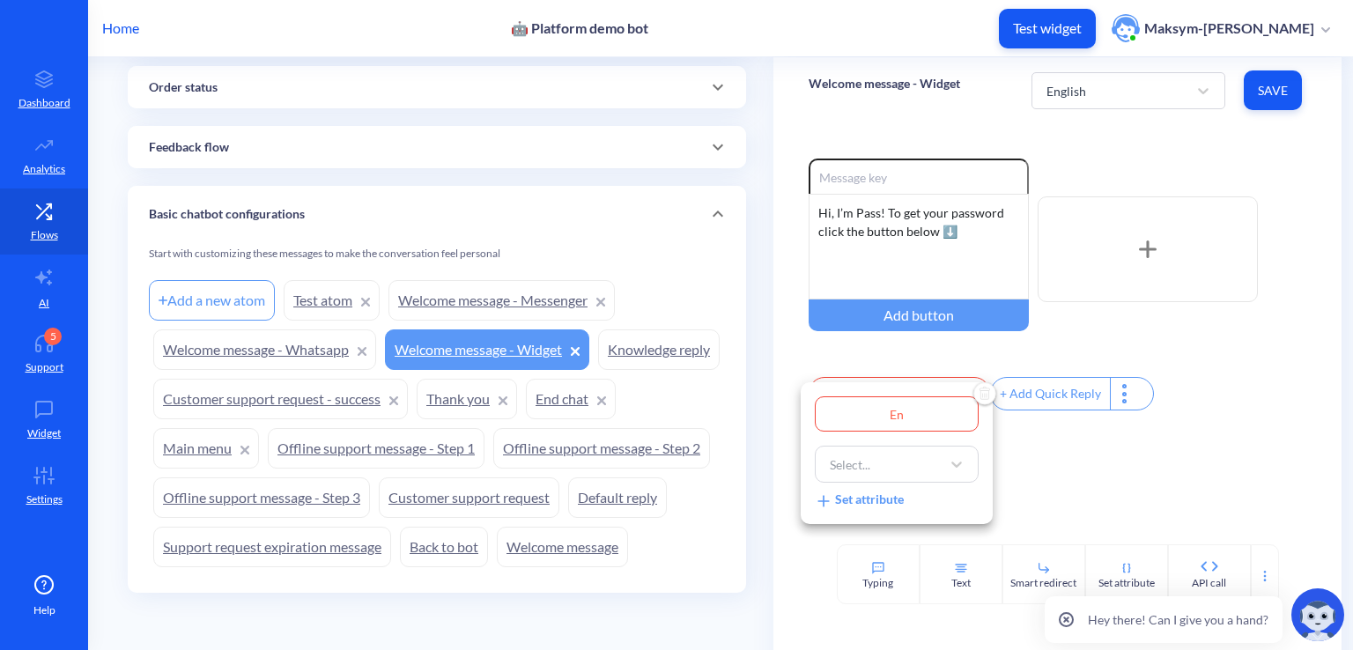
type input "End"
type input "En"
type input "E"
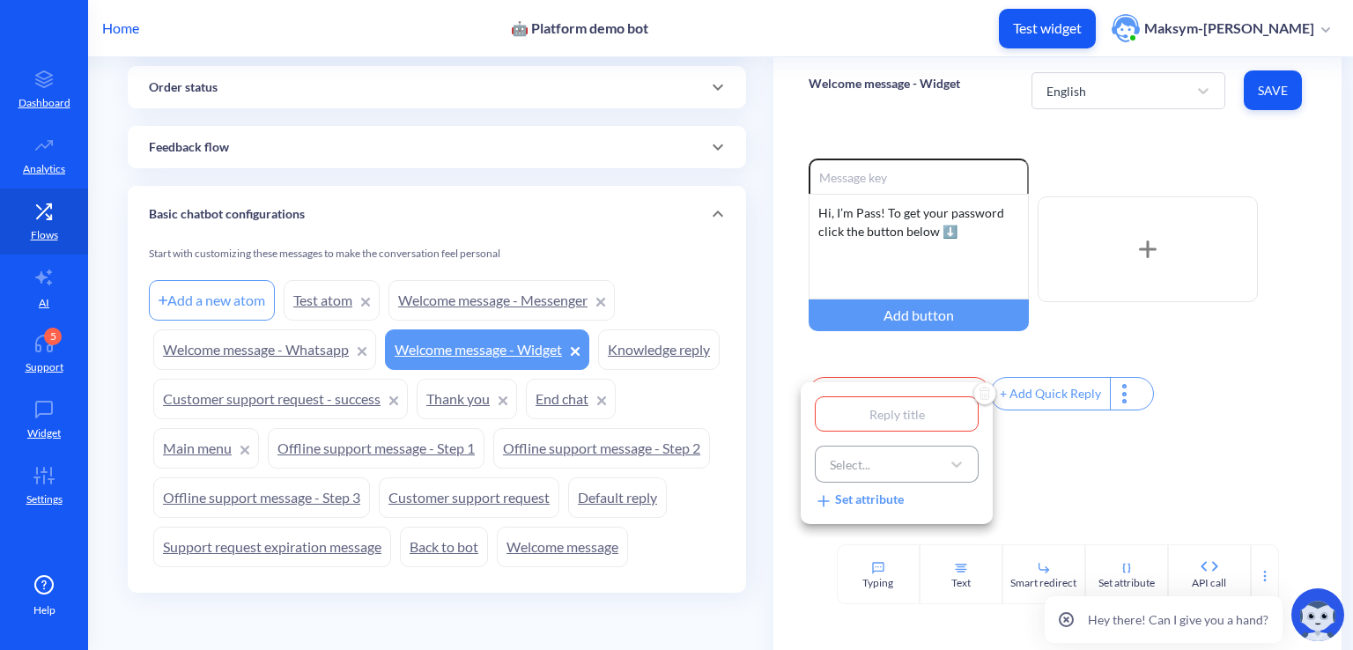
click at [920, 468] on div "Select..." at bounding box center [881, 464] width 120 height 32
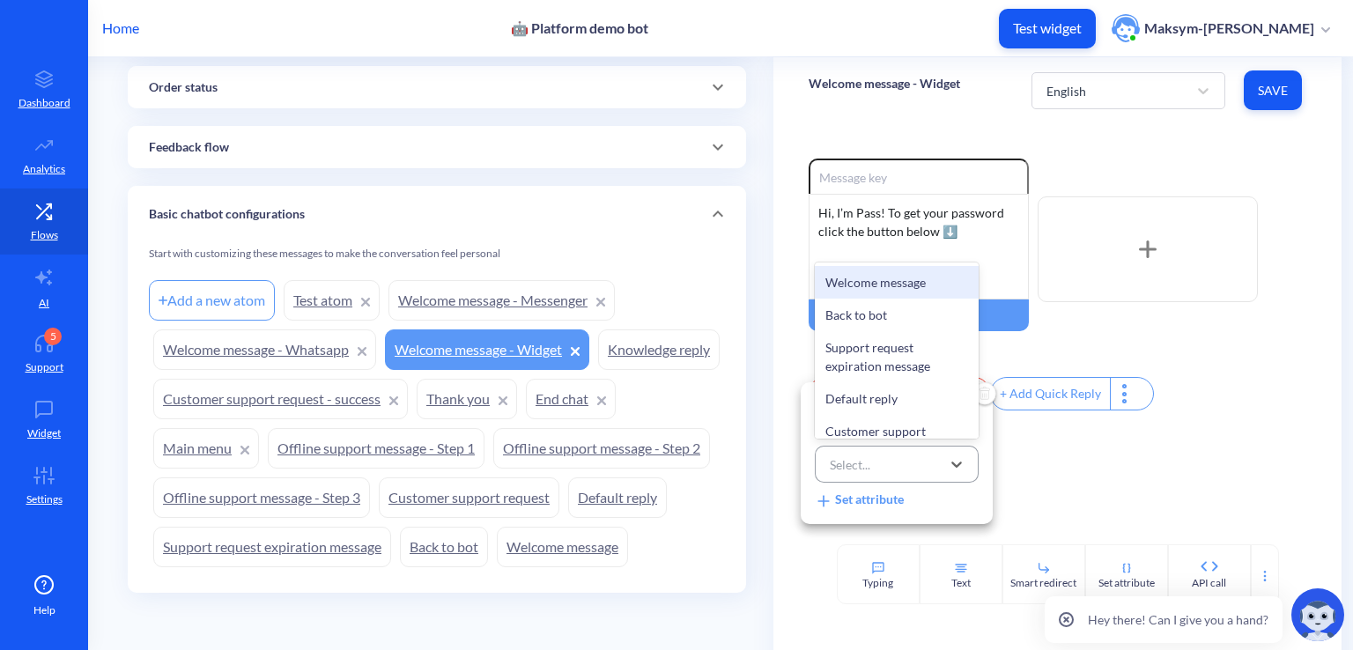
type input "R"
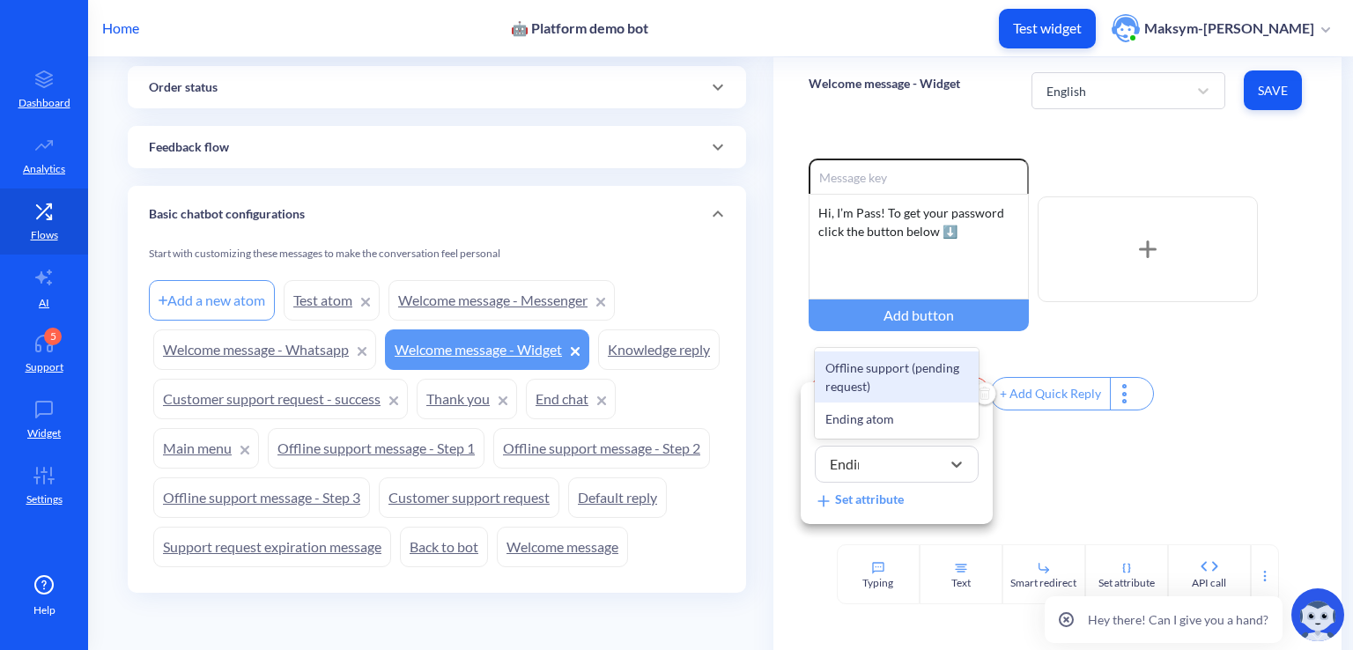
type input "Ending"
click at [888, 422] on div "Ending atom" at bounding box center [897, 419] width 164 height 33
click at [876, 410] on input "text" at bounding box center [897, 413] width 164 height 35
type input "P"
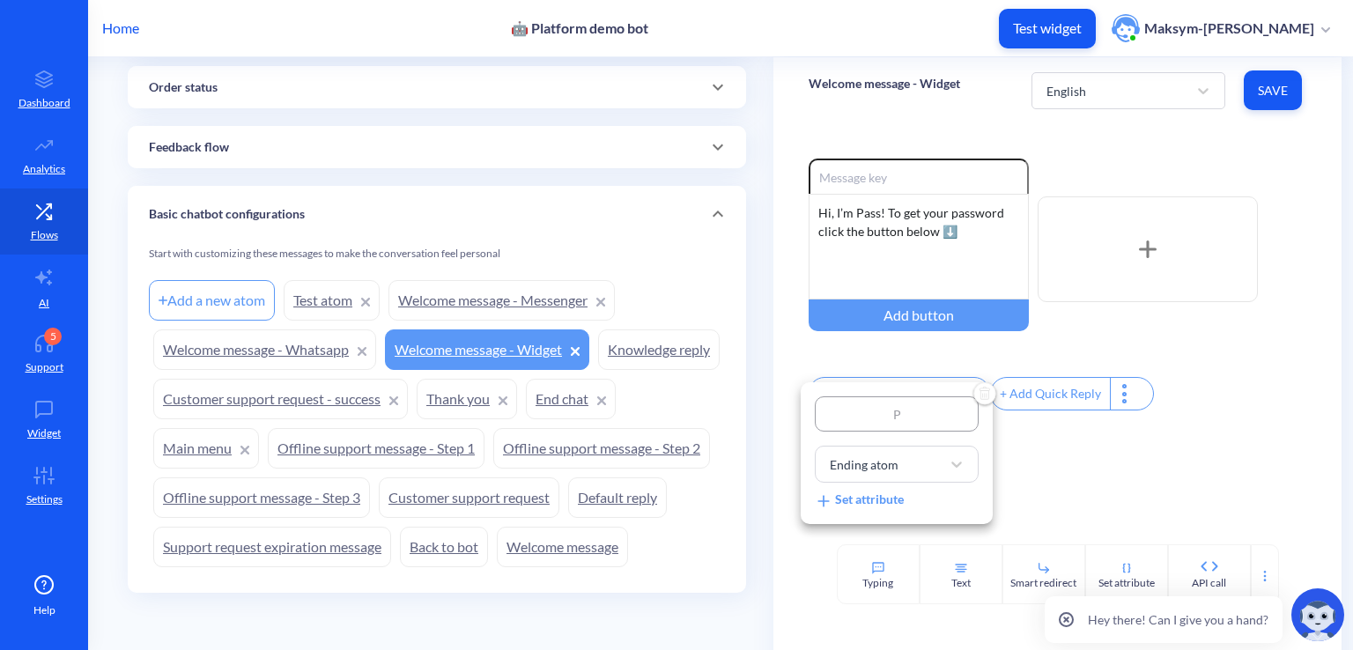
type input "Pa"
type input "Pas"
type input "Pass"
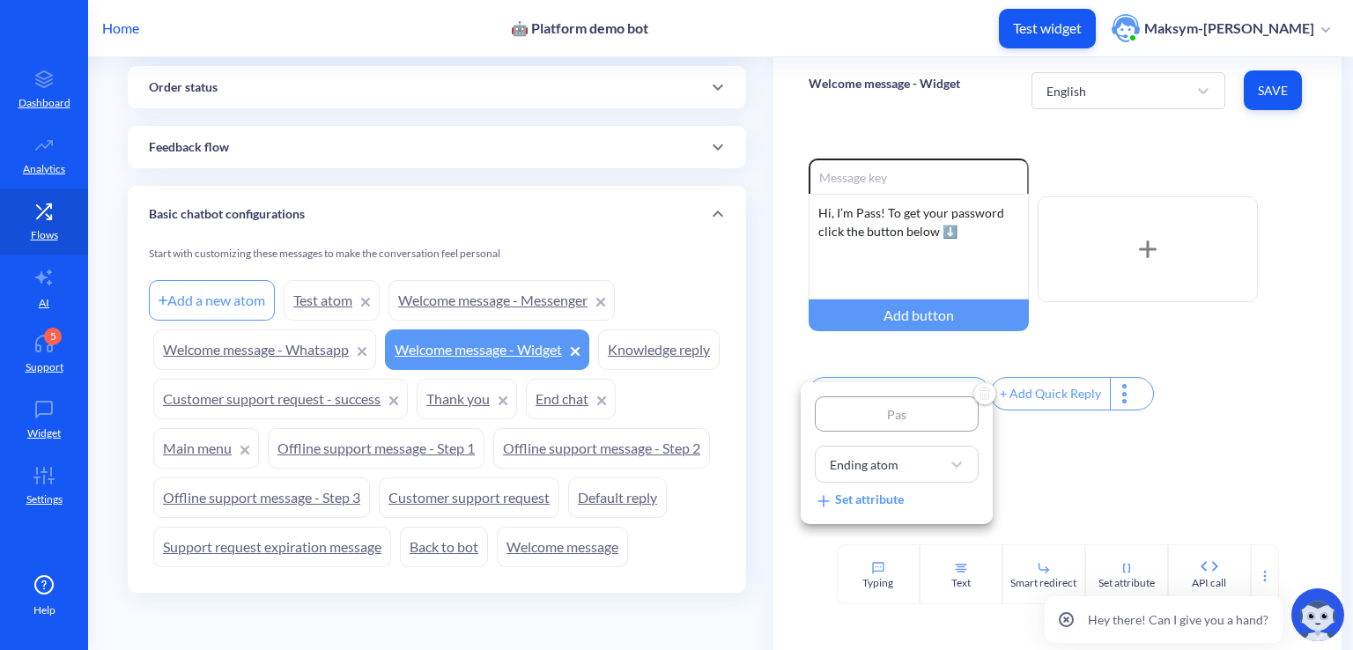
type input "Pass"
type input "Passw"
type input "Passwo"
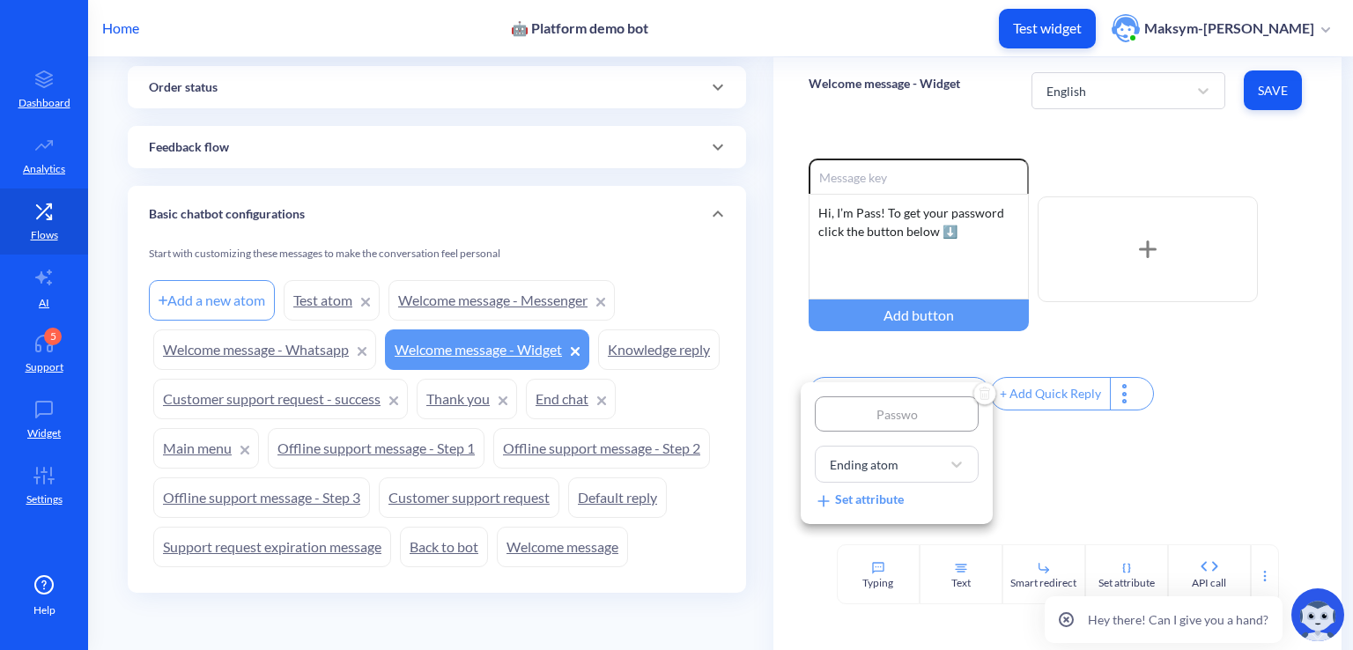
type input "Passwor"
type input "Password"
click at [1031, 462] on div at bounding box center [676, 325] width 1353 height 650
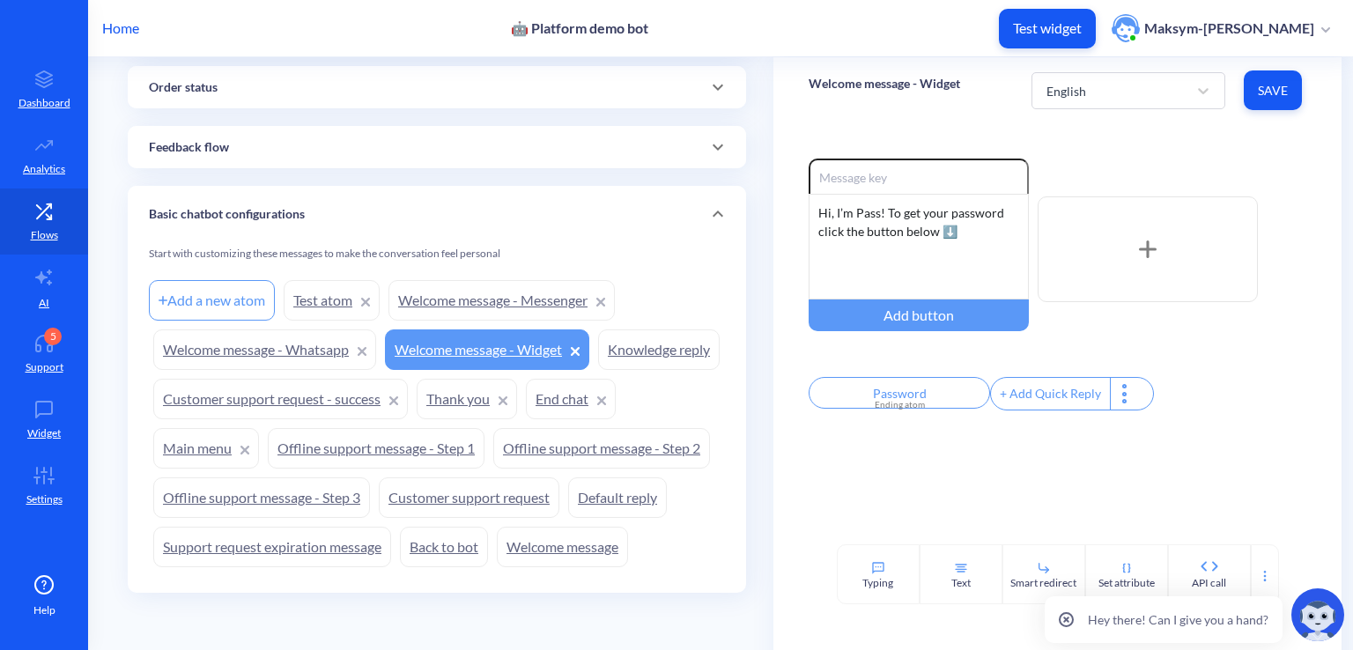
click at [1258, 89] on span "Save" at bounding box center [1273, 91] width 30 height 18
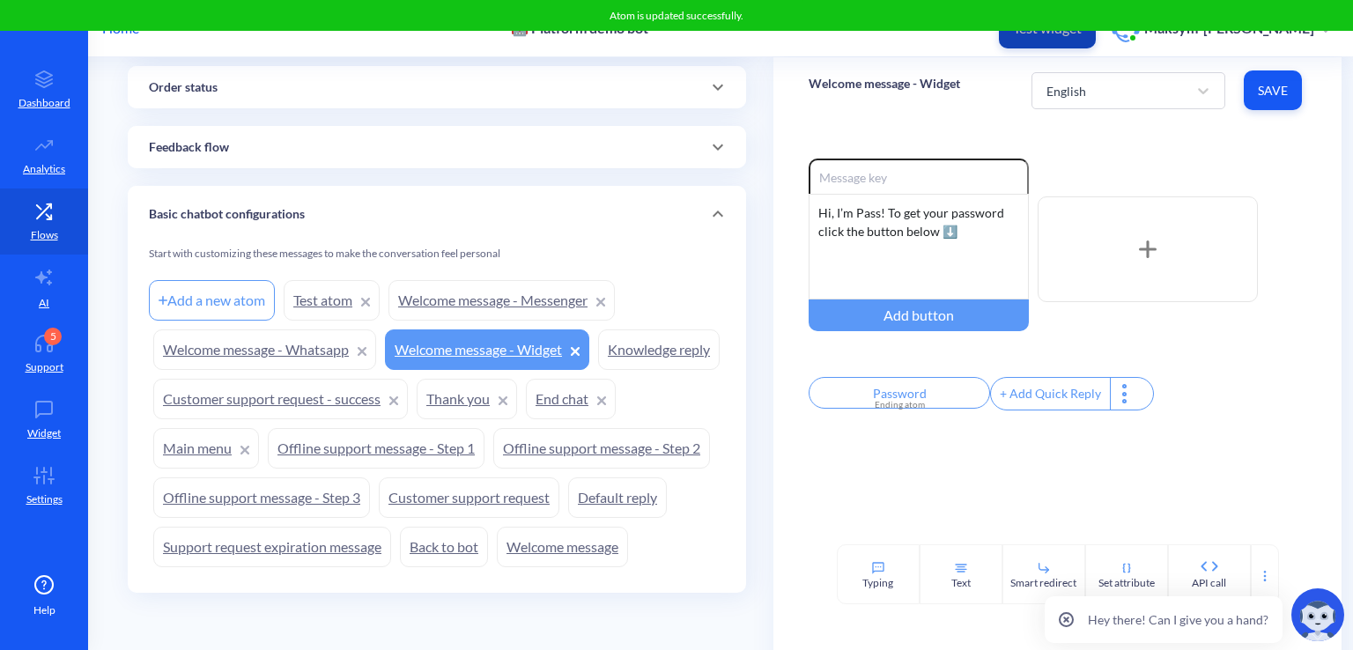
click at [1022, 34] on p "Test widget" at bounding box center [1047, 28] width 69 height 18
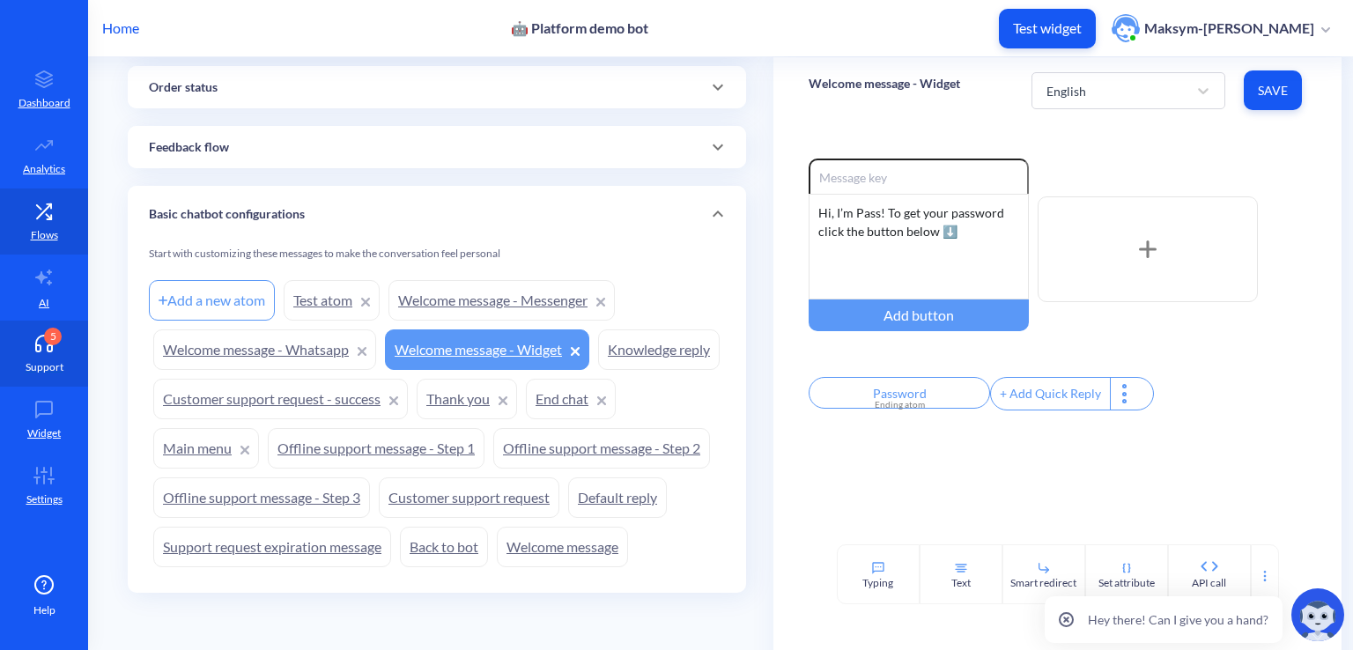
click at [44, 371] on p "Support" at bounding box center [45, 367] width 38 height 16
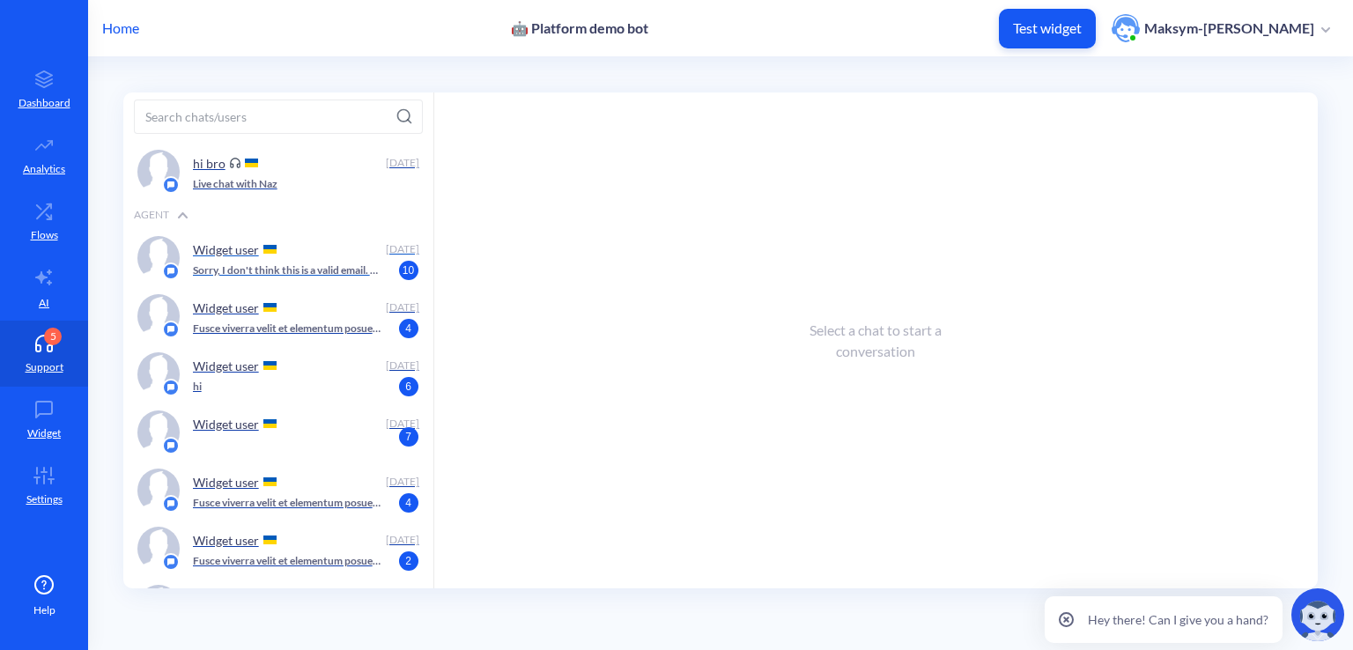
scroll to position [171, 0]
click at [28, 254] on link "Flows" at bounding box center [44, 221] width 88 height 66
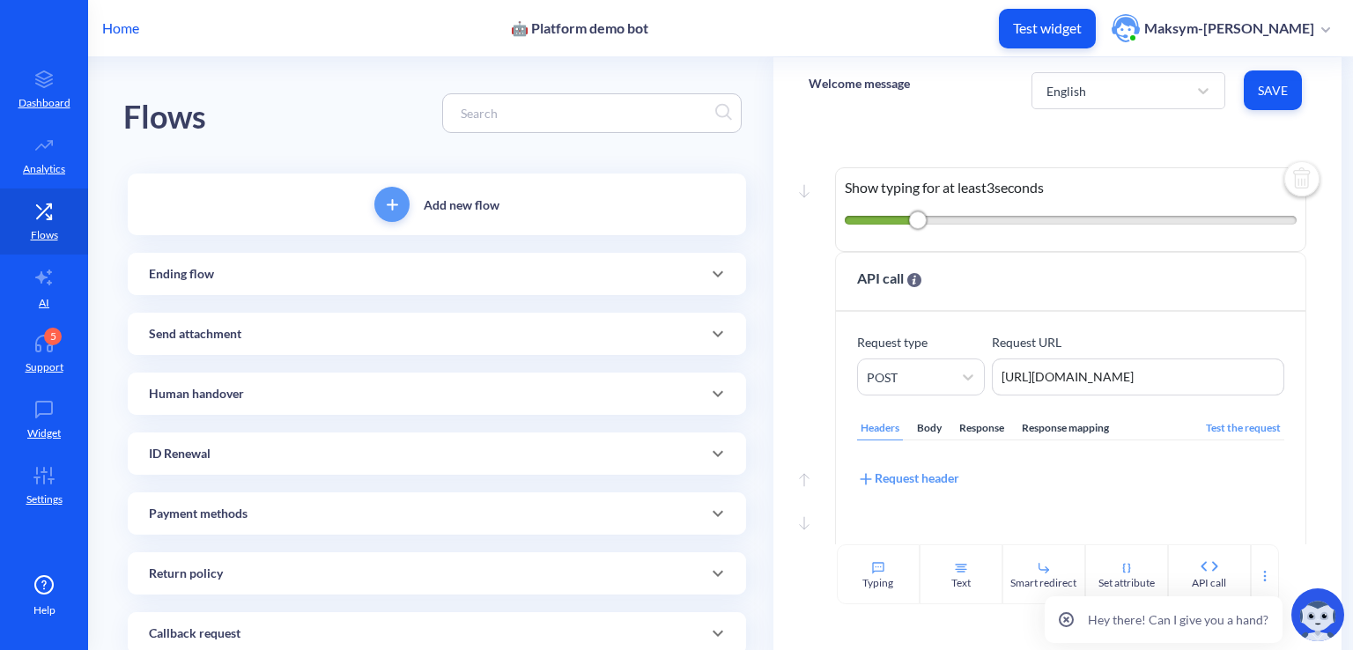
click at [322, 263] on div "Ending flow" at bounding box center [437, 274] width 618 height 42
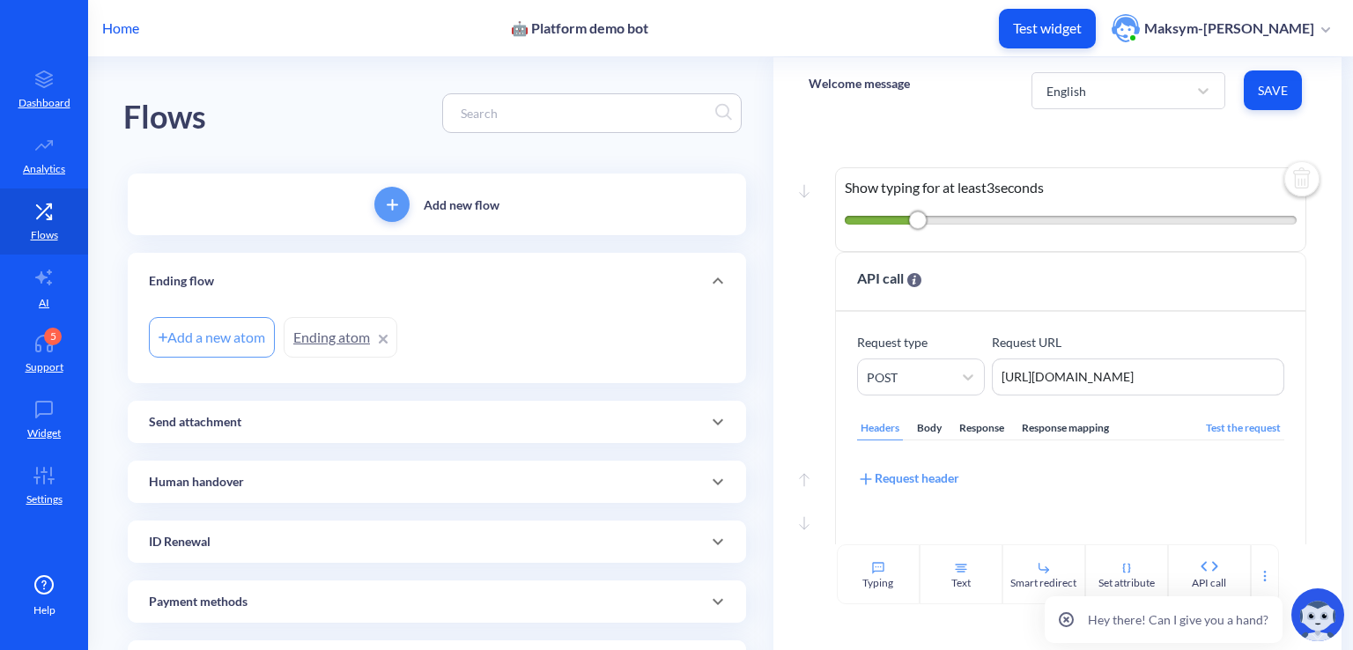
drag, startPoint x: 639, startPoint y: 270, endPoint x: 531, endPoint y: 304, distance: 113.4
click at [531, 304] on div "Ending flow" at bounding box center [437, 281] width 618 height 56
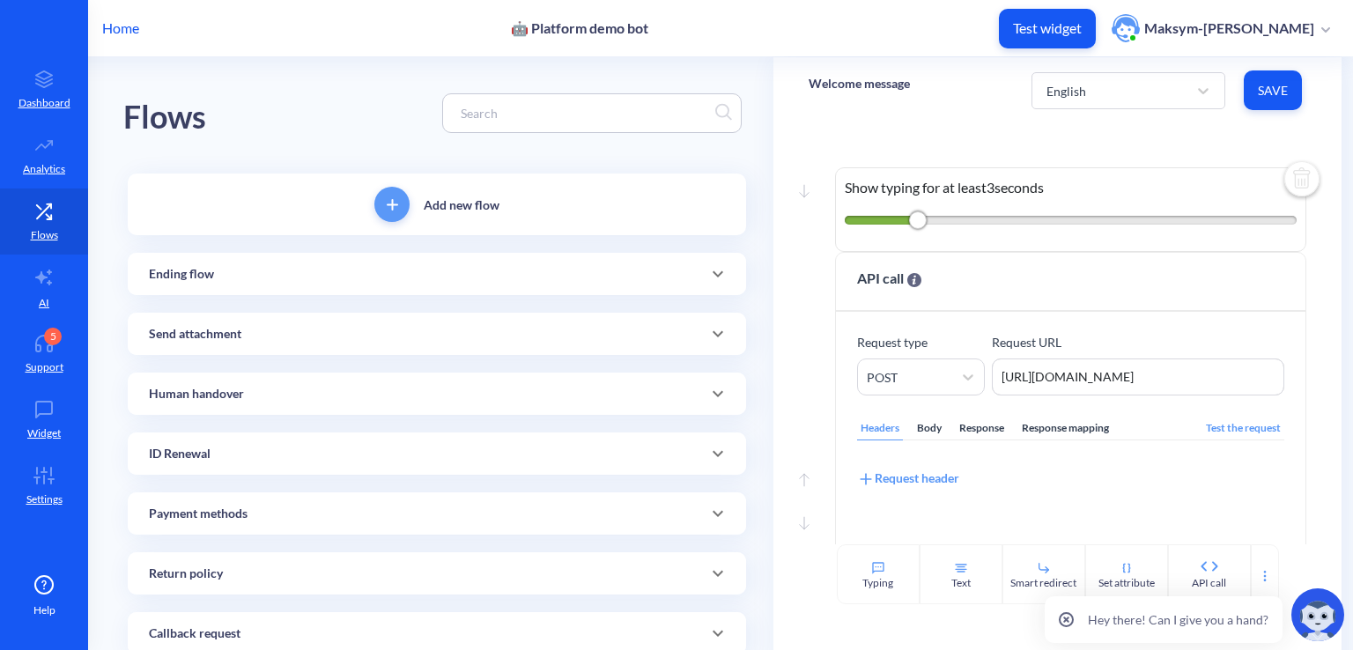
click at [660, 272] on div "Ending flow" at bounding box center [437, 274] width 576 height 18
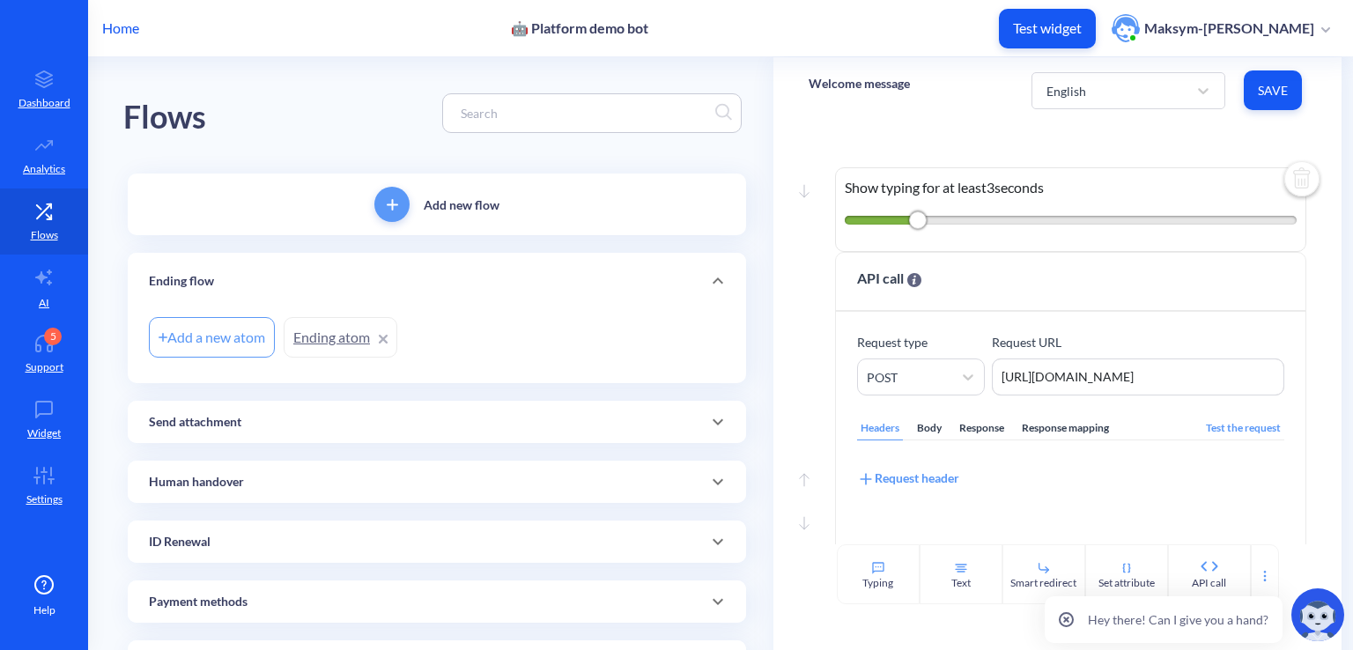
click at [381, 341] on icon at bounding box center [383, 339] width 7 height 7
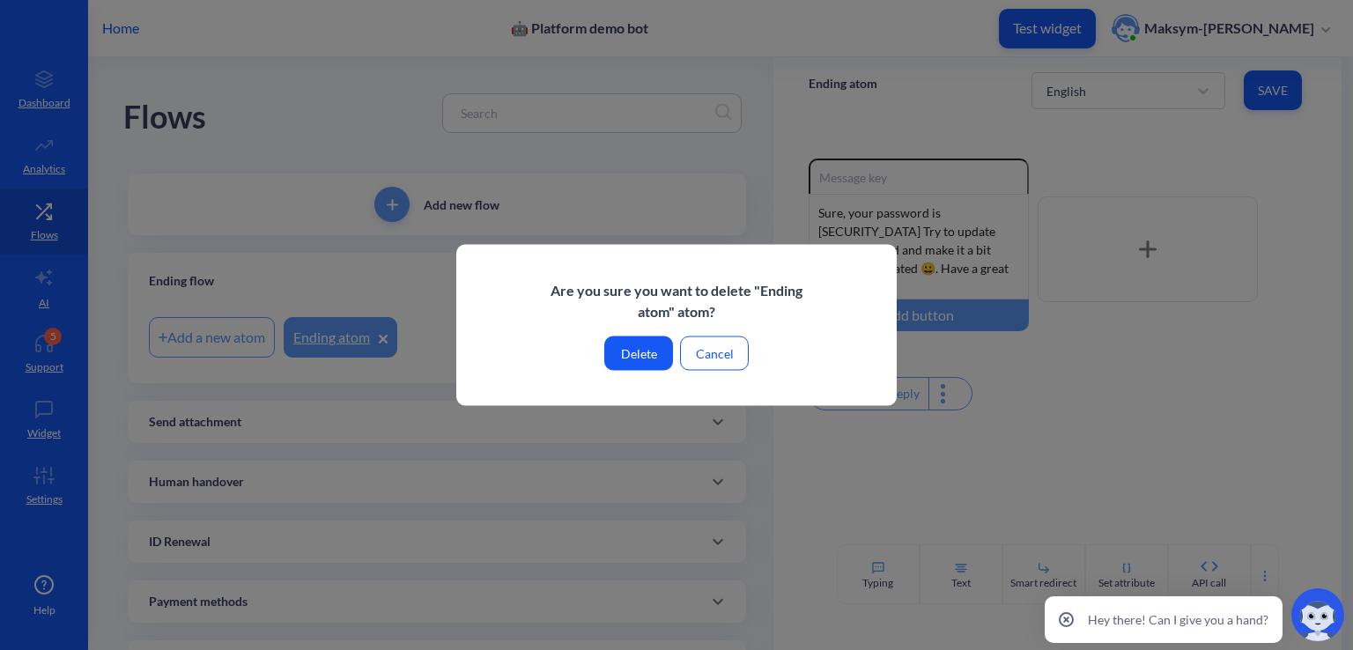
click at [638, 349] on button "Delete" at bounding box center [638, 353] width 69 height 34
click at [630, 347] on button "Delete" at bounding box center [638, 353] width 69 height 34
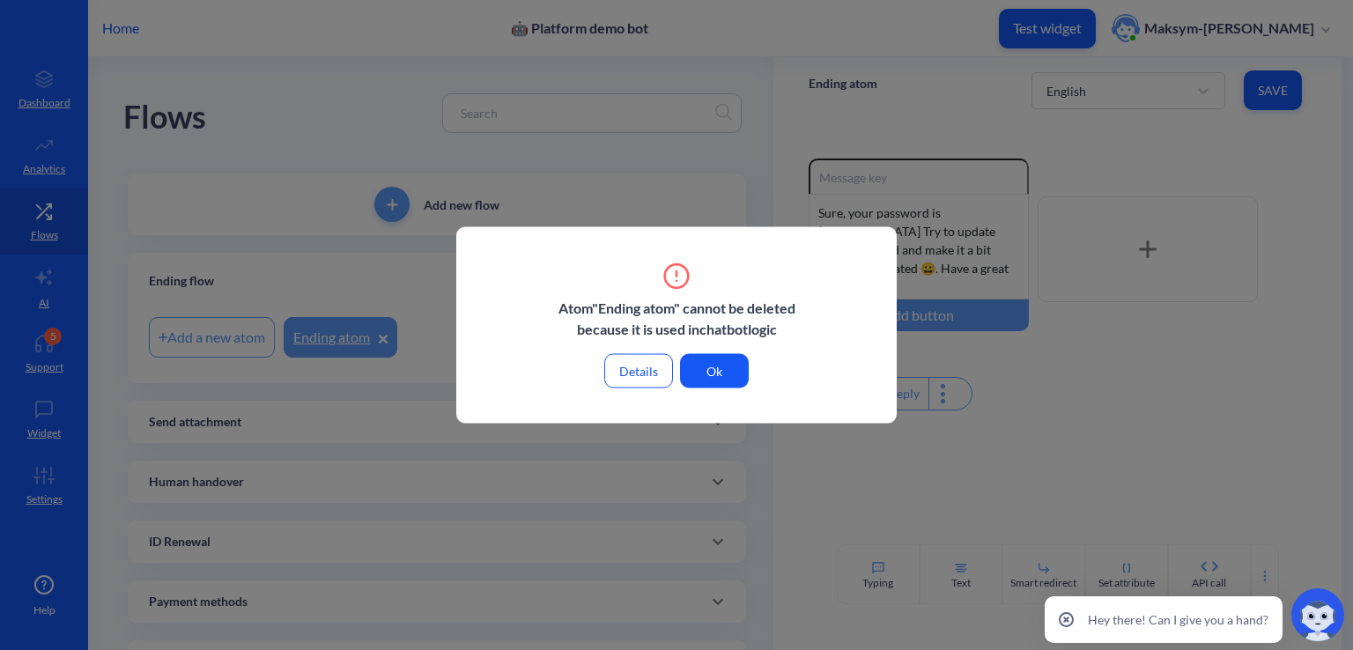
click at [697, 378] on button "Ok" at bounding box center [714, 371] width 69 height 34
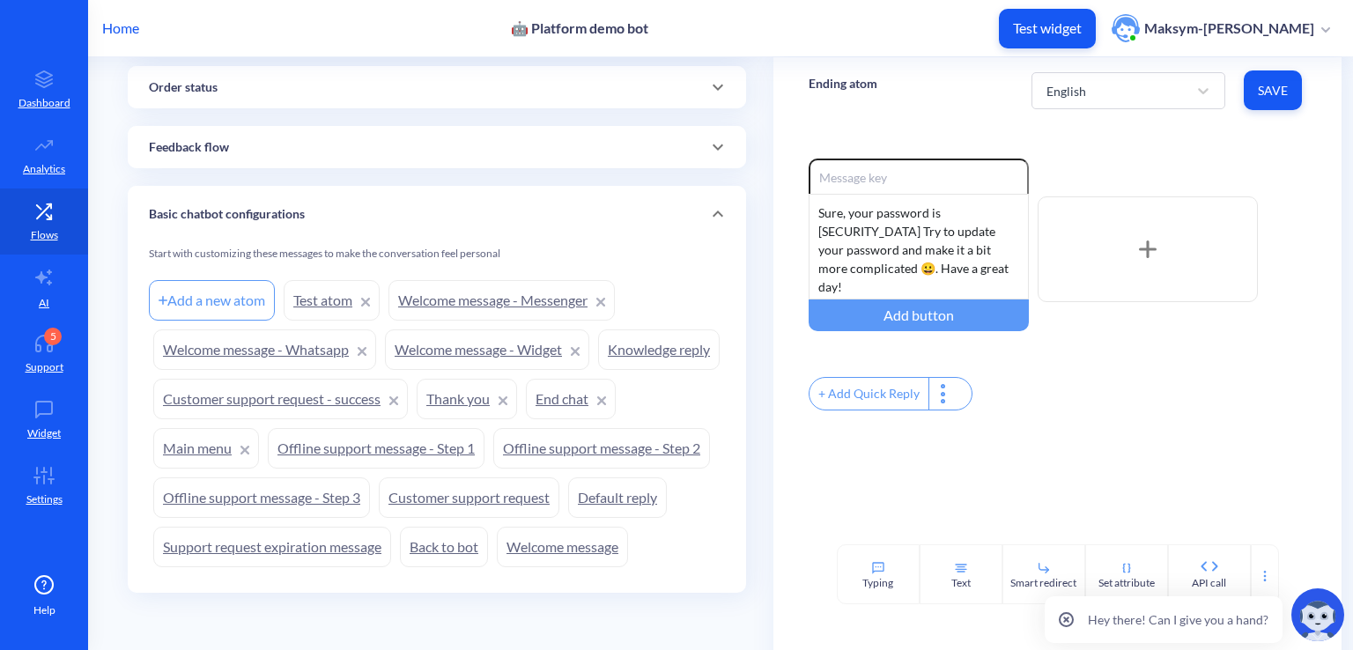
scroll to position [800, 0]
click at [491, 329] on link "Welcome message - Widget" at bounding box center [487, 349] width 204 height 41
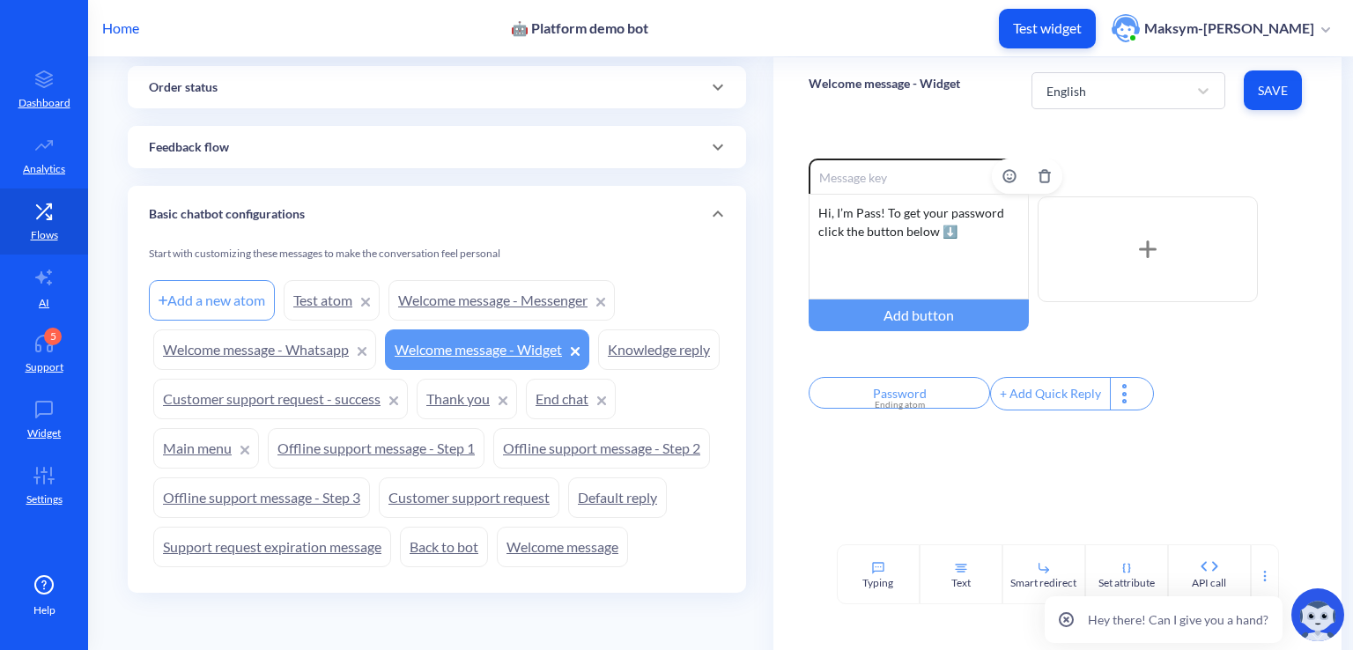
click at [948, 262] on div "Hi, I’m Pass! To get your password click the button below ⬇️" at bounding box center [919, 247] width 220 height 106
click at [53, 357] on link "5 Support" at bounding box center [44, 354] width 88 height 66
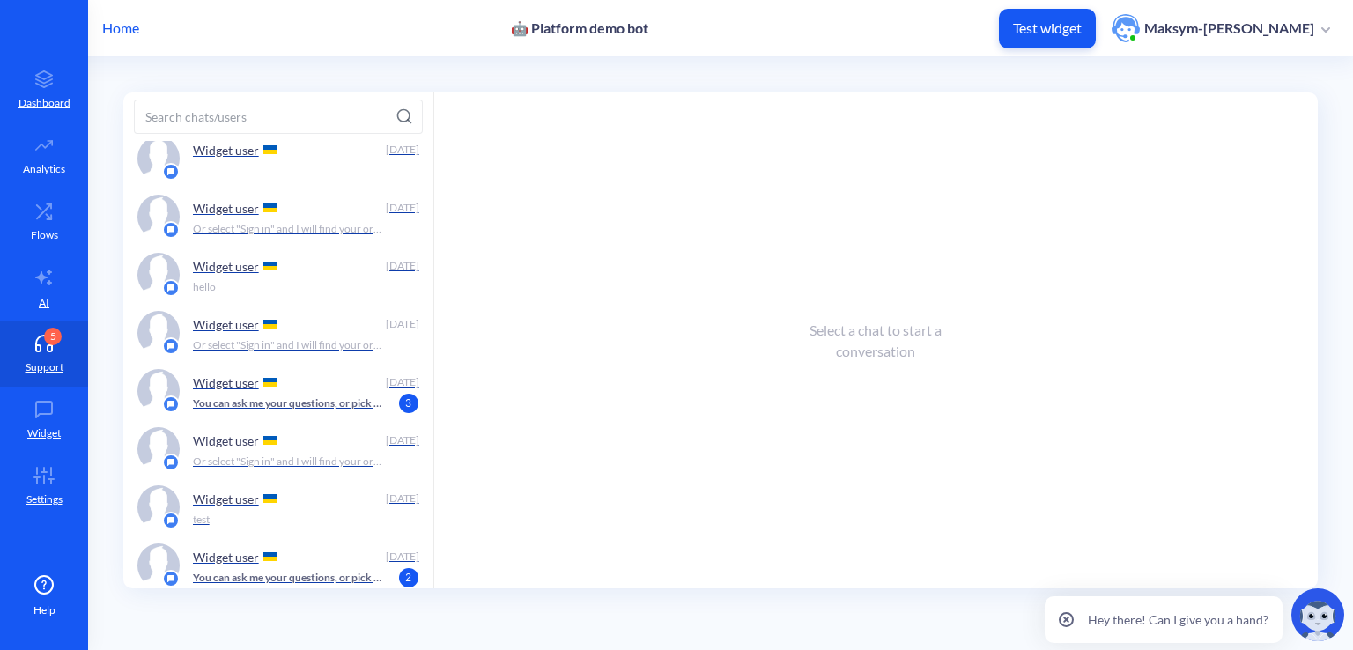
scroll to position [967, 0]
click at [216, 385] on p "Widget user" at bounding box center [226, 381] width 66 height 15
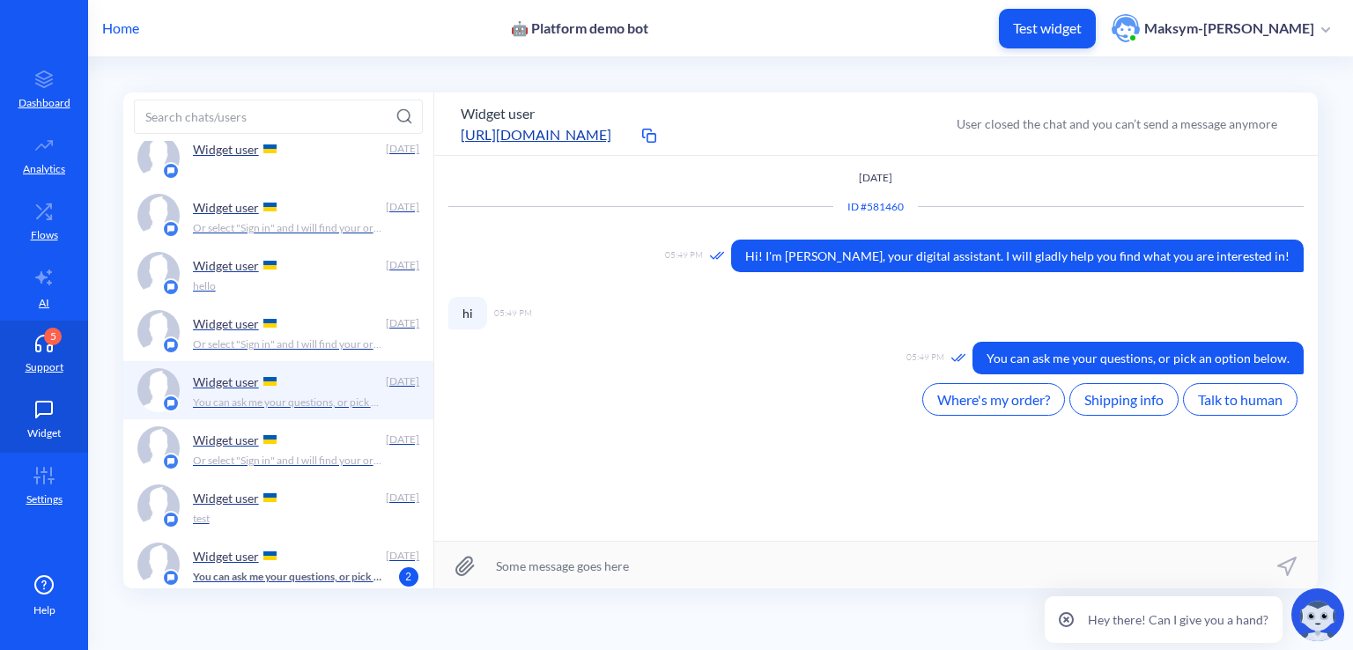
click at [26, 406] on icon at bounding box center [43, 410] width 35 height 18
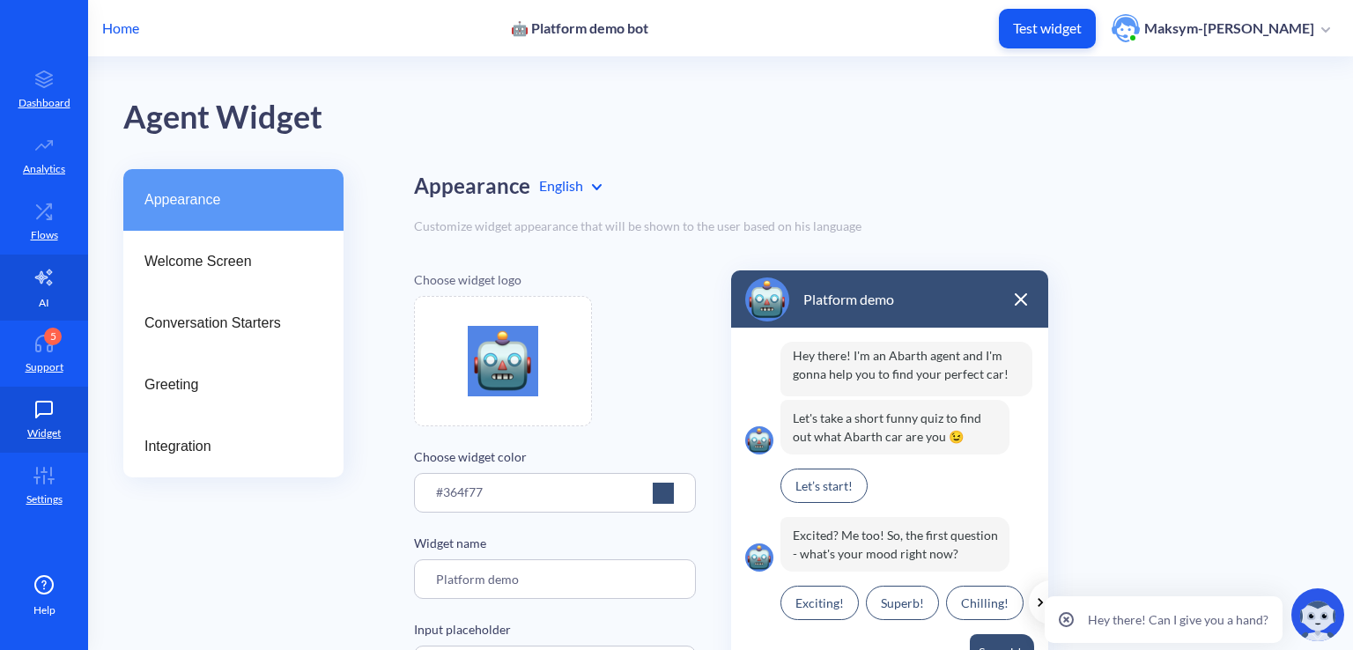
click at [39, 282] on icon at bounding box center [43, 277] width 21 height 21
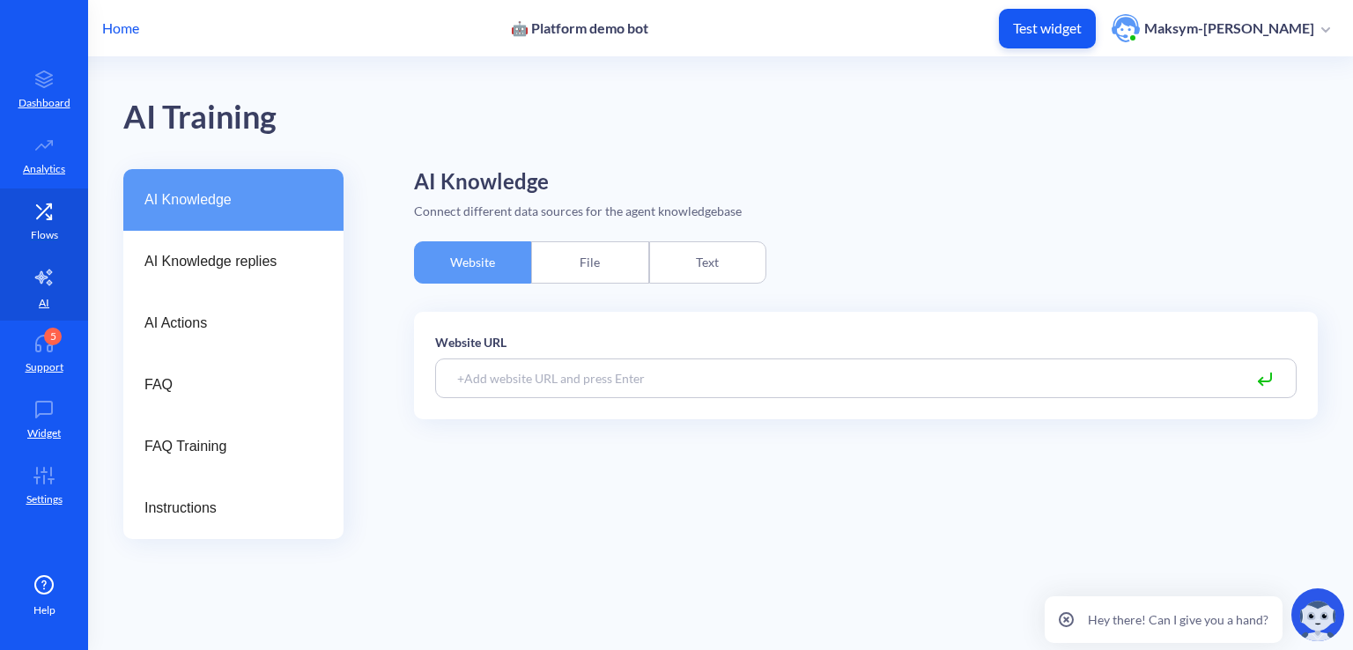
click at [37, 244] on link "Flows" at bounding box center [44, 221] width 88 height 66
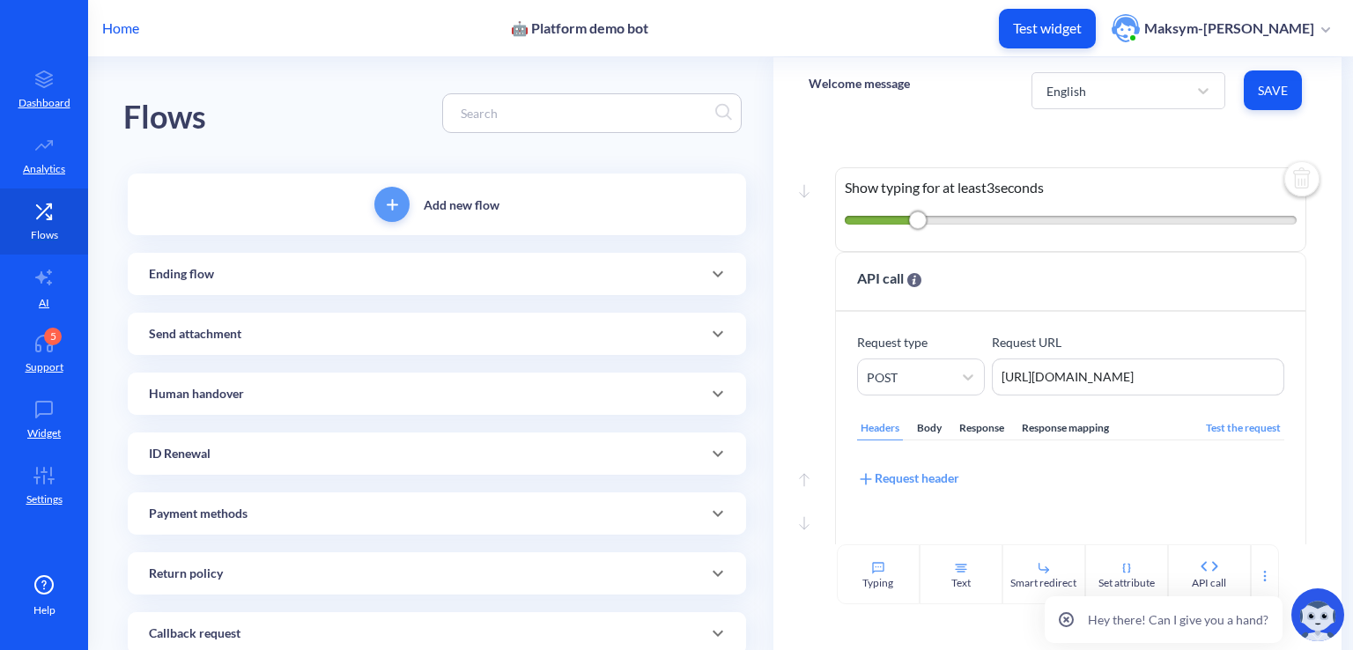
click at [39, 191] on link "Flows" at bounding box center [44, 221] width 88 height 66
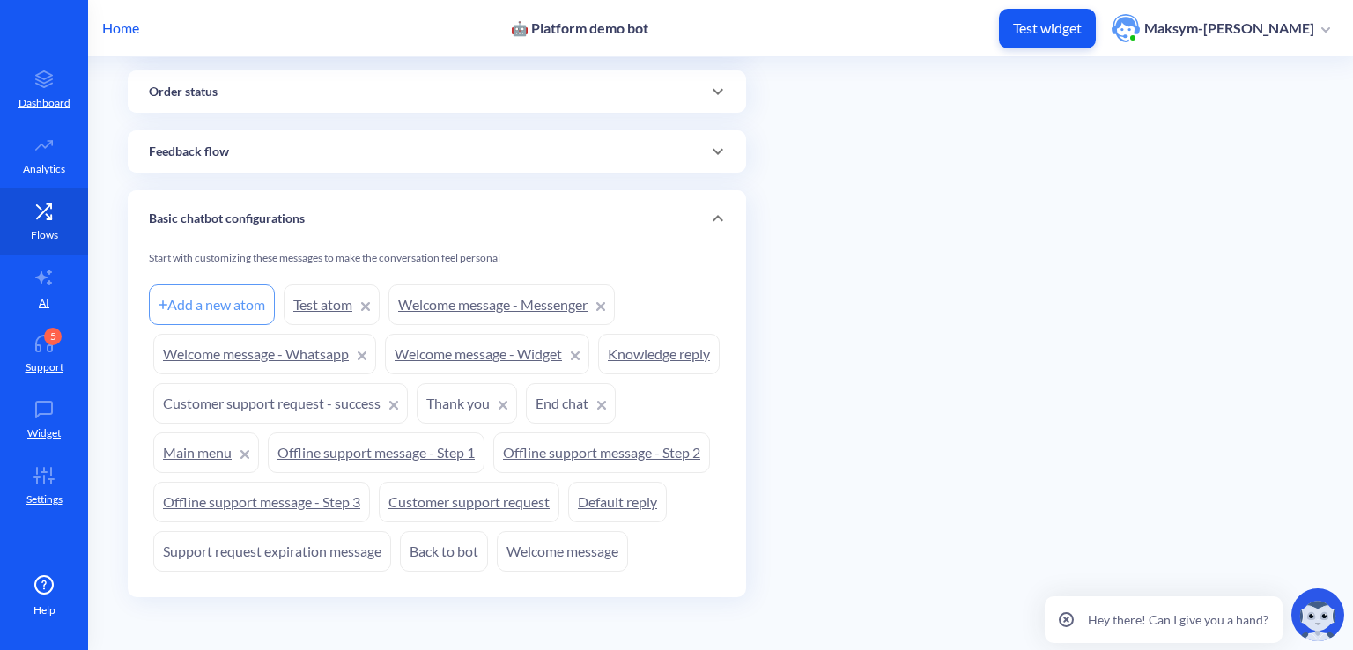
scroll to position [713, 0]
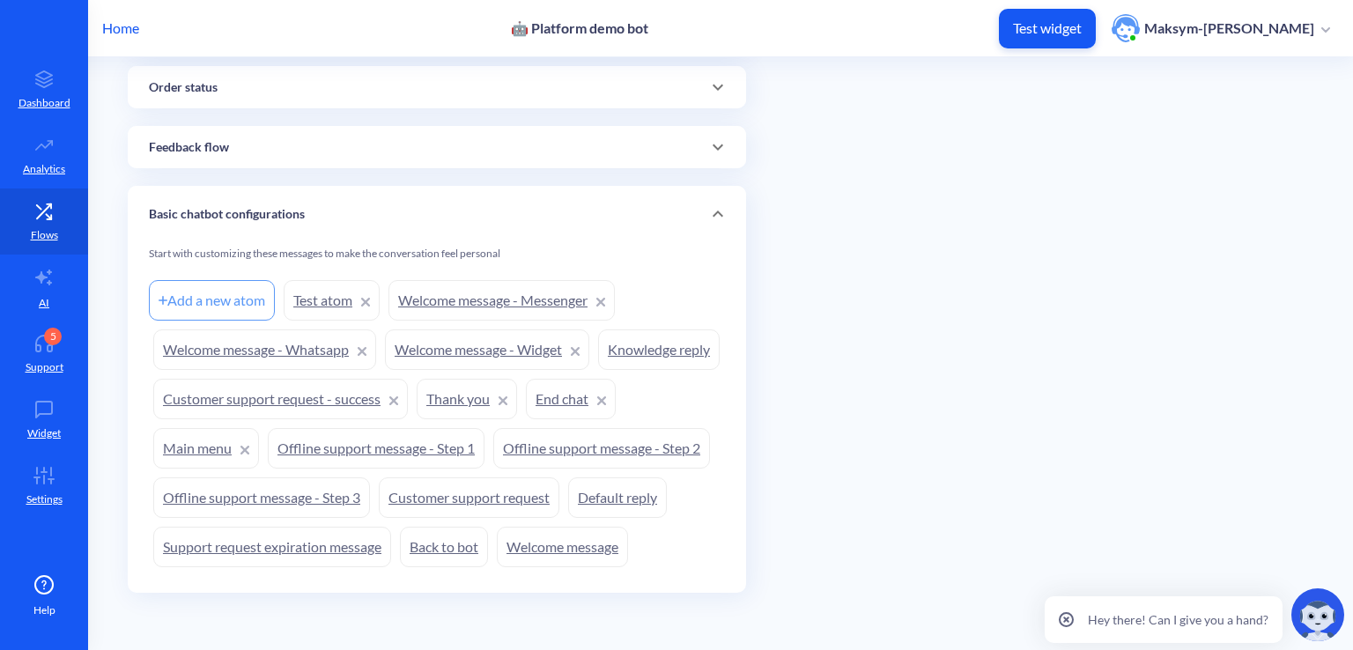
click at [303, 329] on link "Welcome message - Whatsapp" at bounding box center [264, 349] width 223 height 41
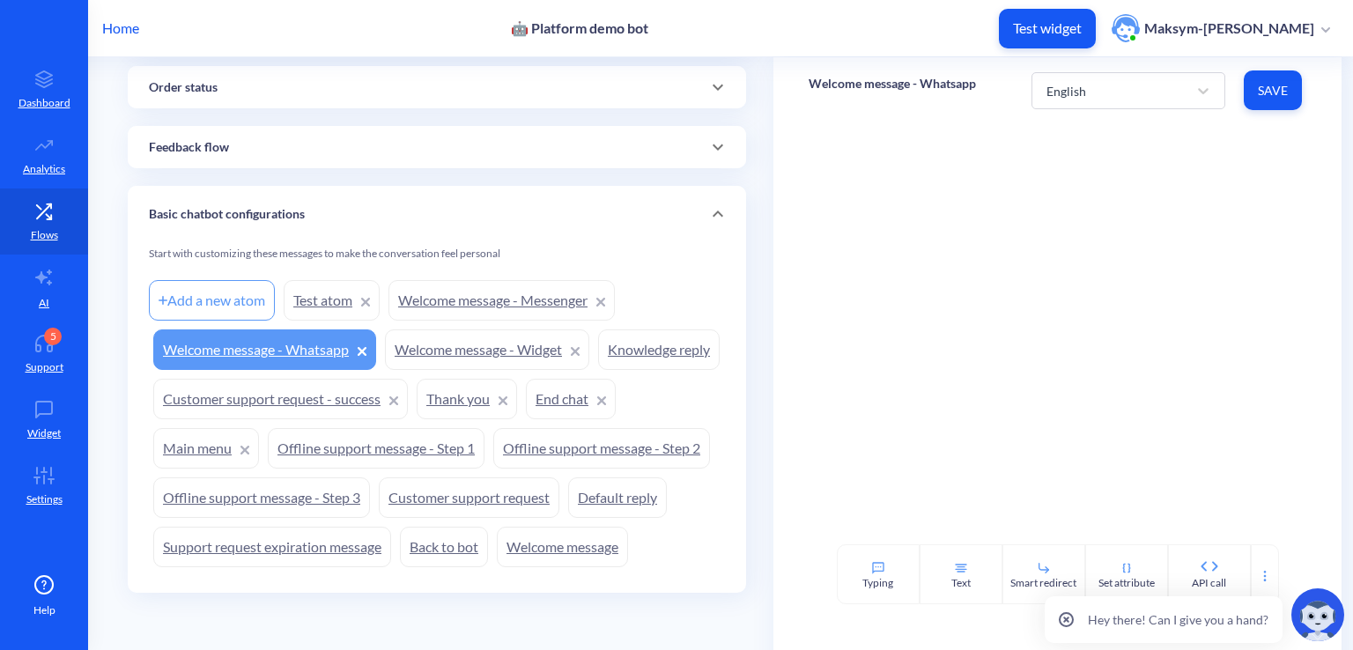
click at [478, 329] on link "Welcome message - Widget" at bounding box center [487, 349] width 204 height 41
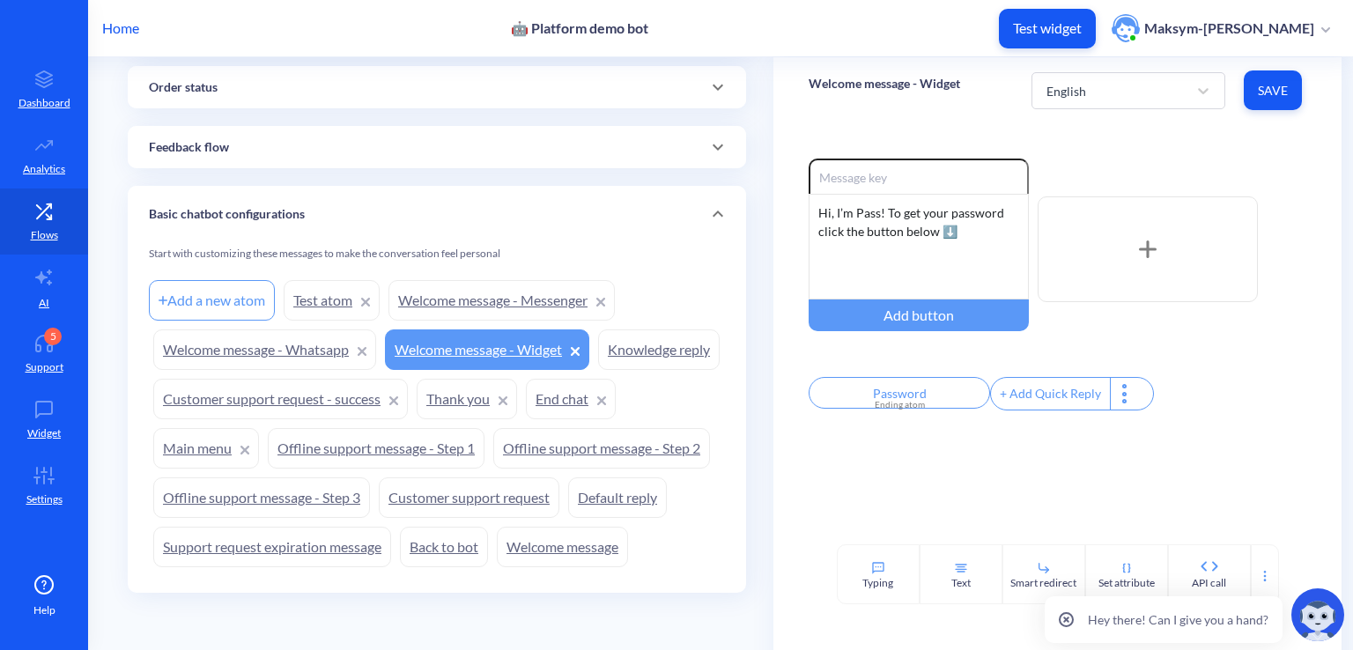
click at [462, 280] on link "Welcome message - Messenger" at bounding box center [501, 300] width 226 height 41
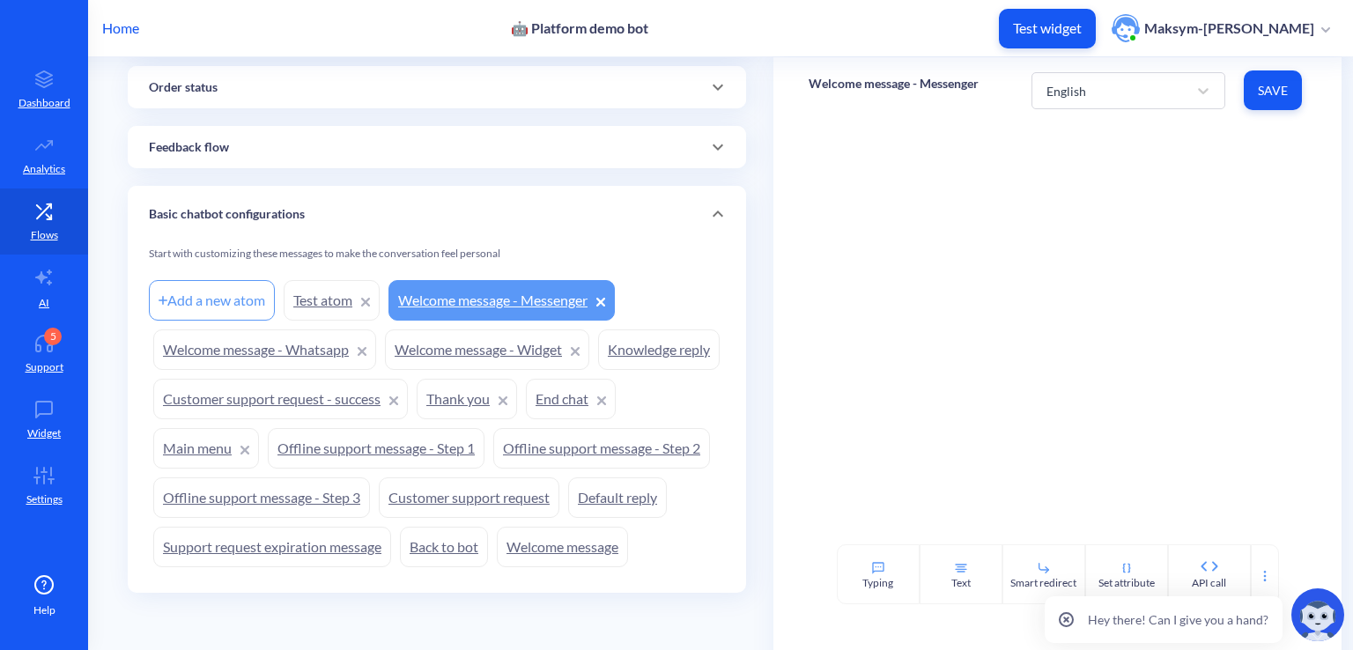
click at [472, 329] on link "Welcome message - Widget" at bounding box center [487, 349] width 204 height 41
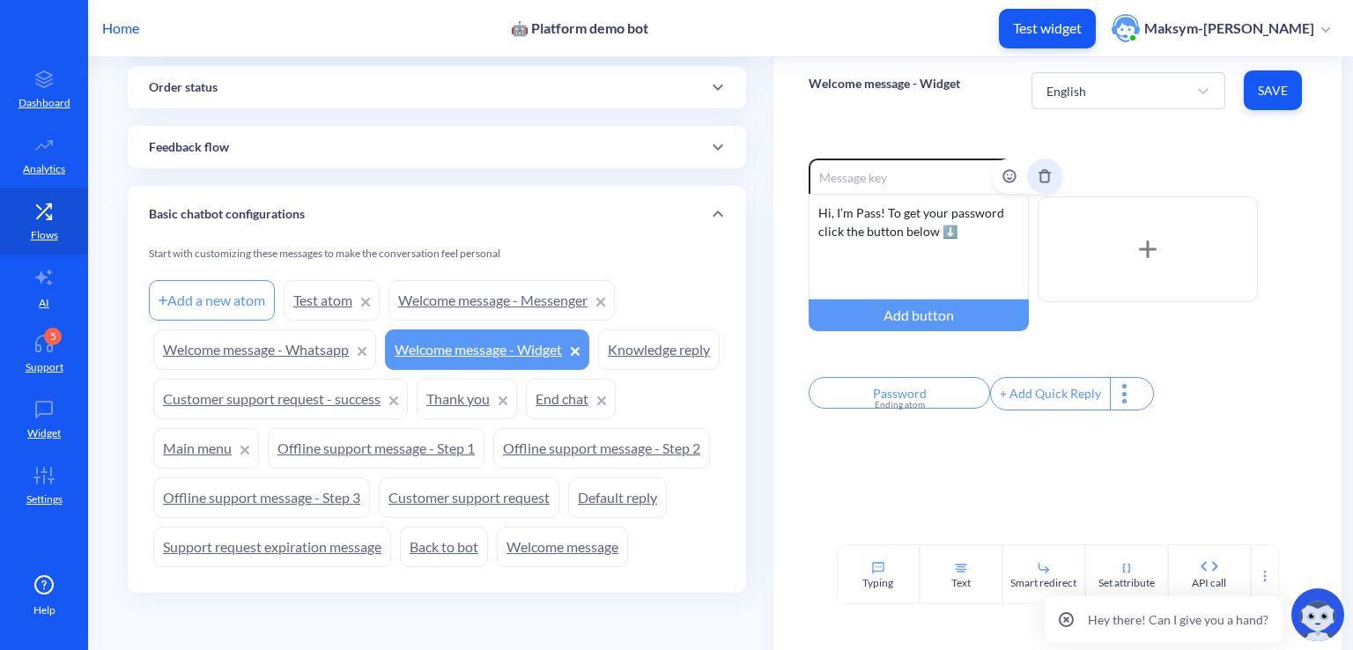
click at [1038, 183] on button "Delete" at bounding box center [1044, 176] width 35 height 35
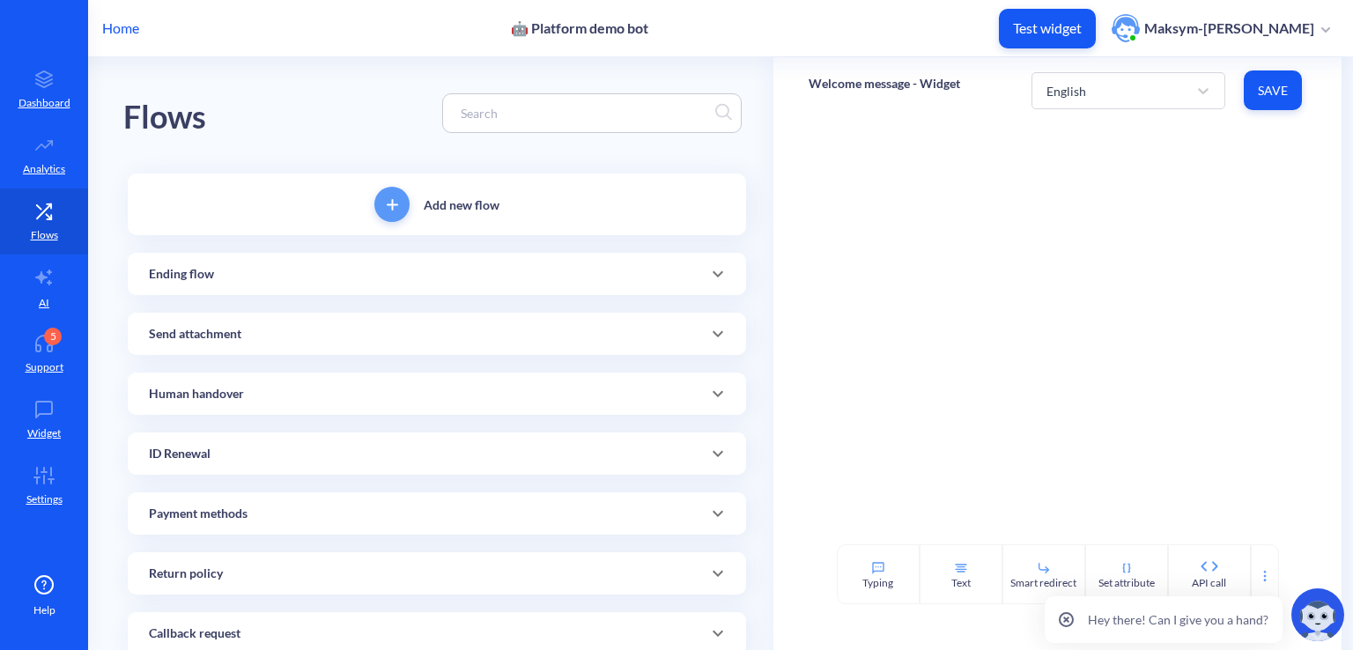
click at [449, 277] on div "Ending flow" at bounding box center [437, 274] width 576 height 18
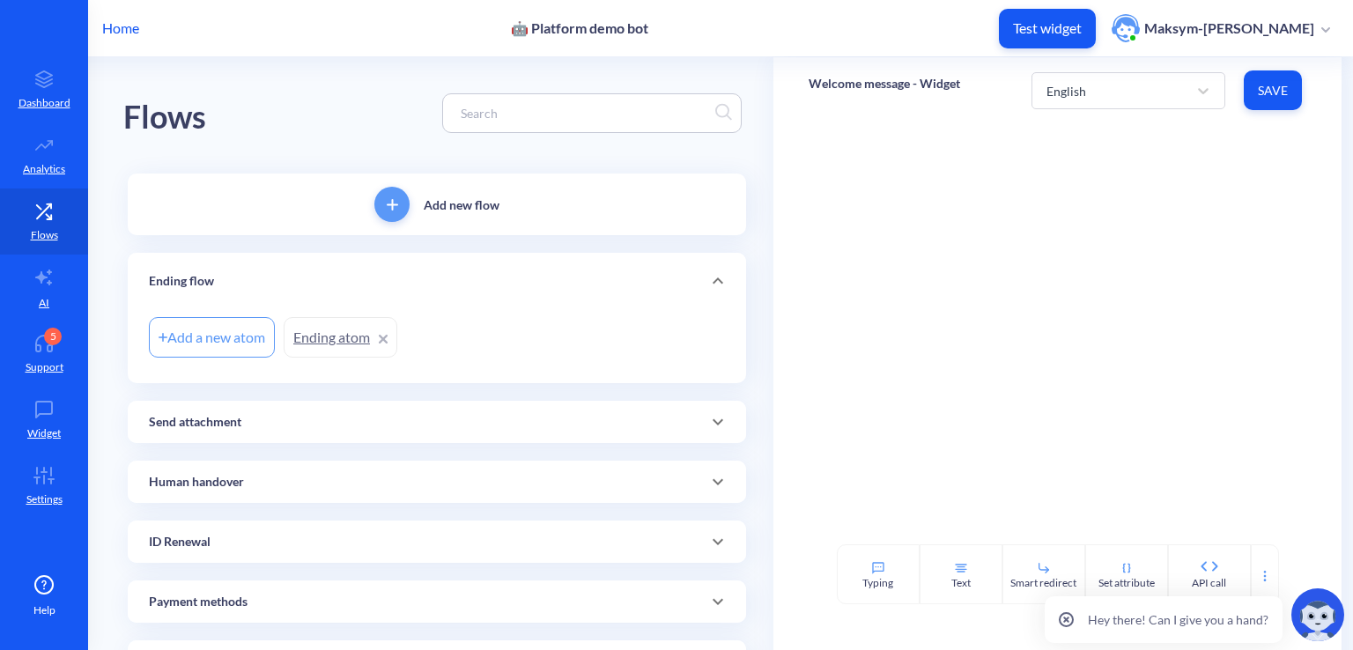
click at [381, 343] on div at bounding box center [383, 337] width 9 height 21
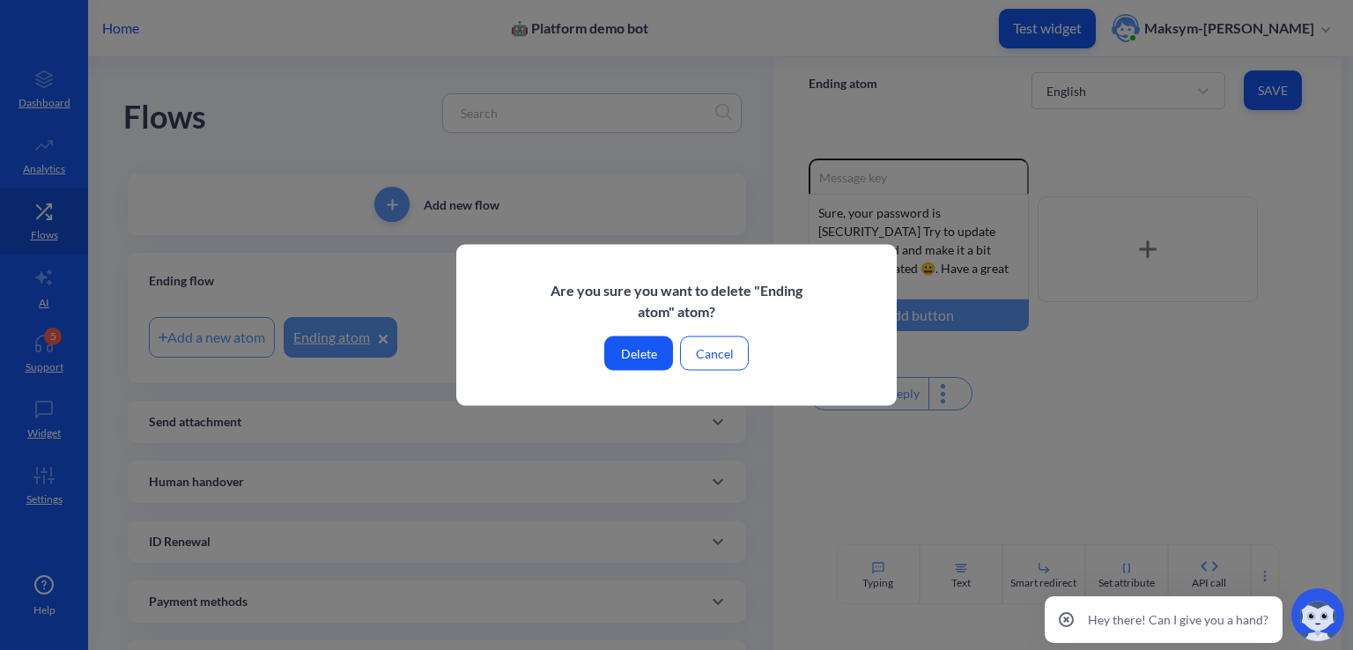
click at [634, 350] on button "Delete" at bounding box center [638, 353] width 69 height 34
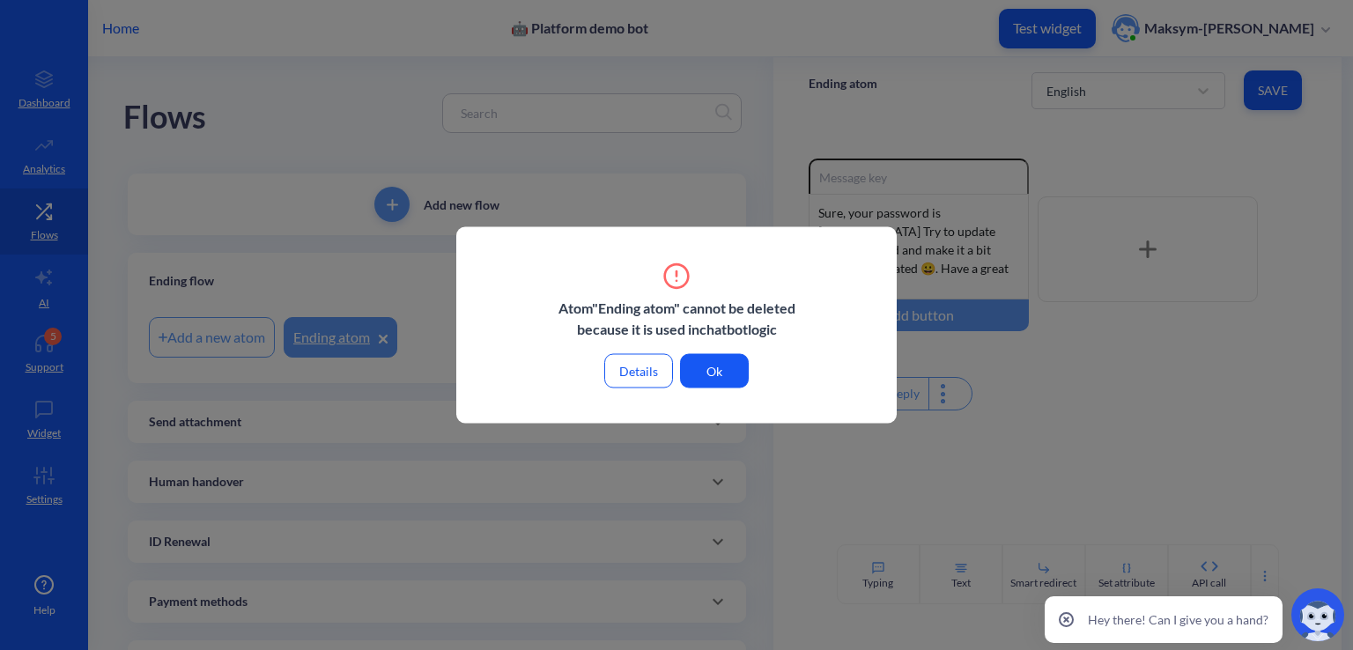
click at [705, 375] on button "Ok" at bounding box center [714, 371] width 69 height 34
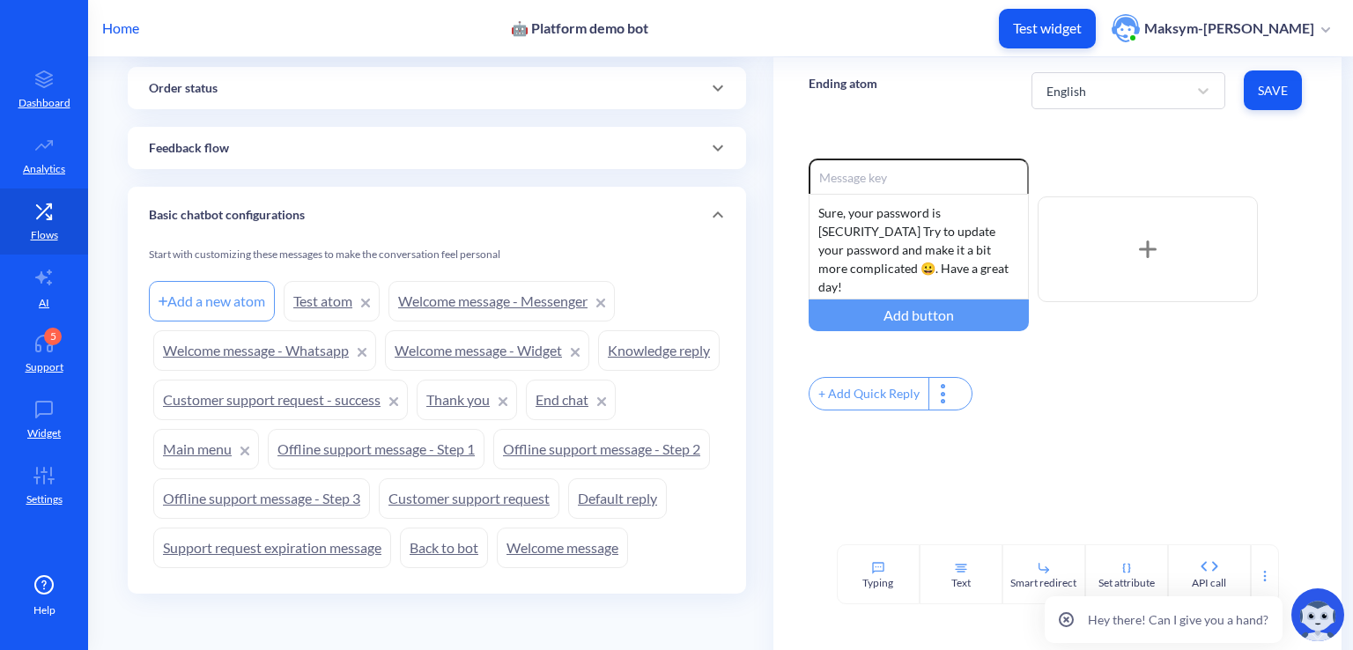
scroll to position [800, 0]
click at [484, 428] on link "Offline support message - Step 1" at bounding box center [376, 448] width 217 height 41
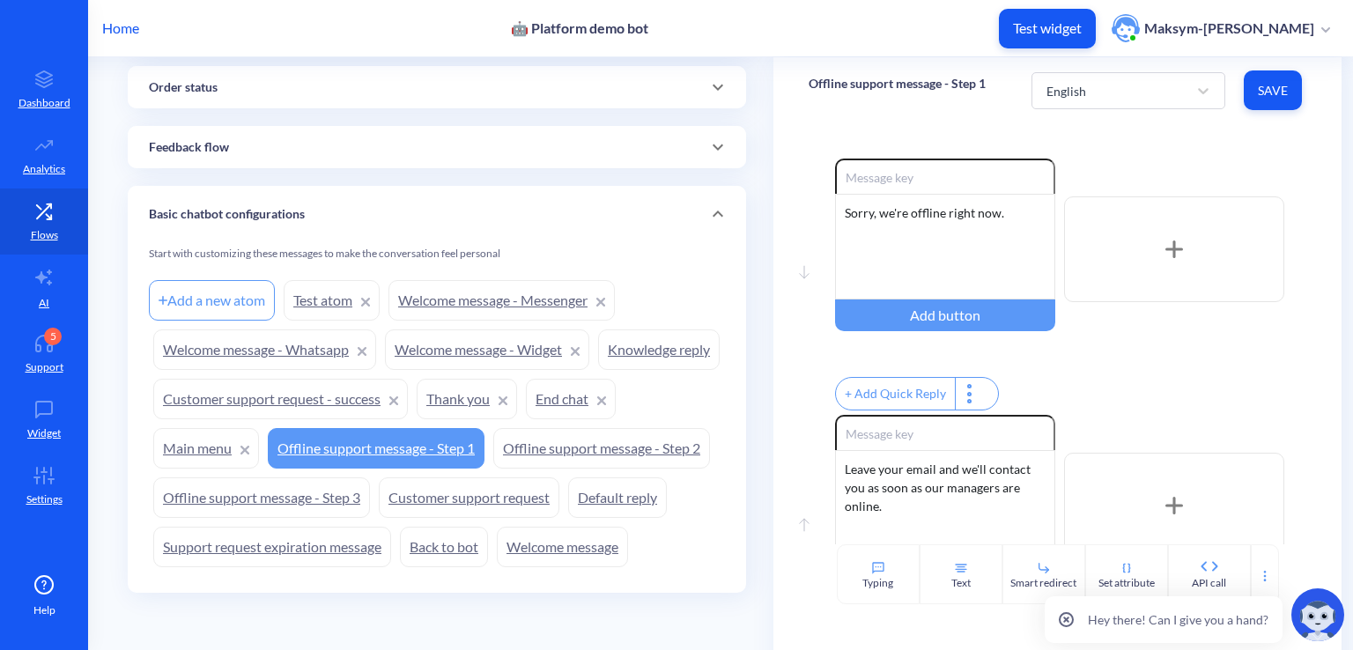
click at [517, 379] on link "Thank you" at bounding box center [467, 399] width 100 height 41
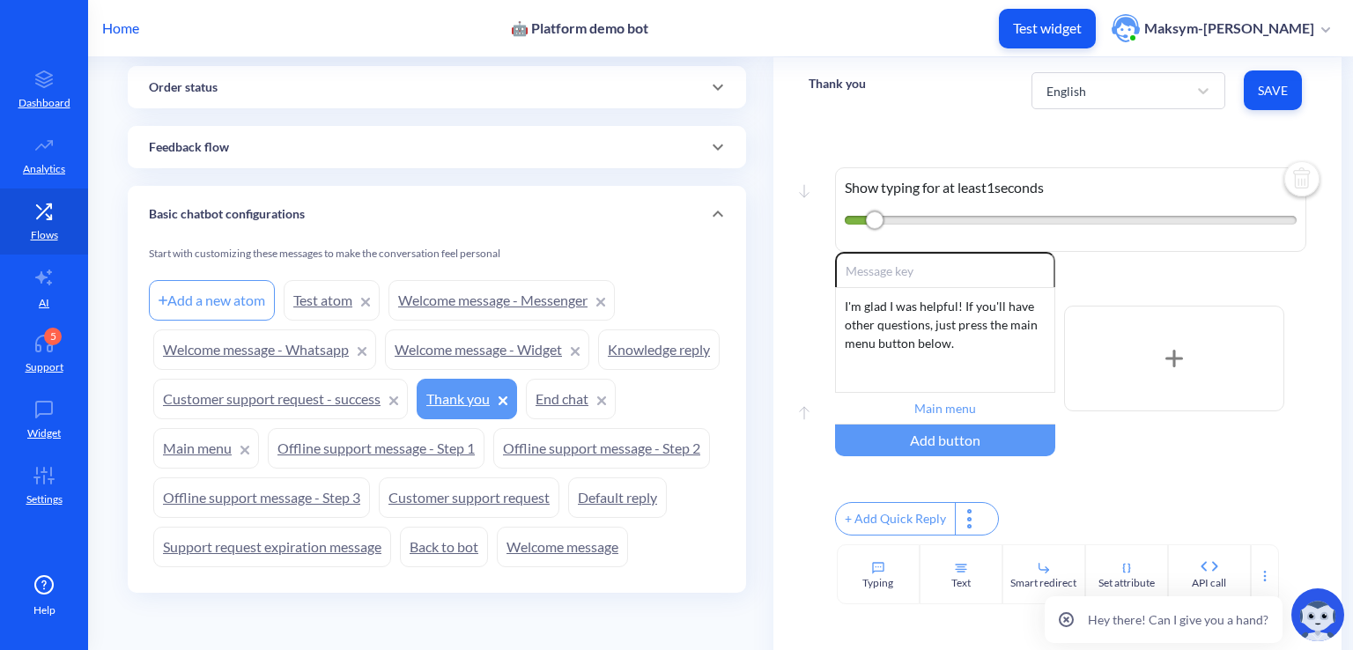
click at [427, 329] on link "Welcome message - Widget" at bounding box center [487, 349] width 204 height 41
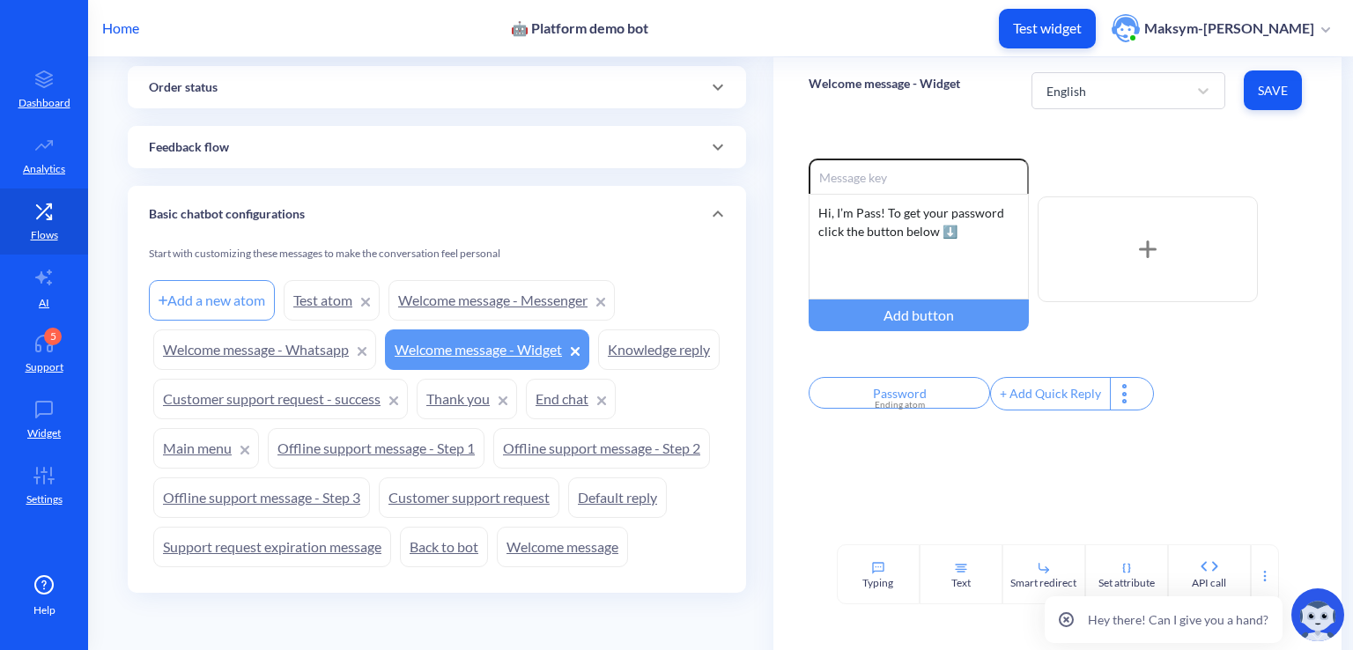
click at [575, 348] on icon at bounding box center [575, 351] width 7 height 7
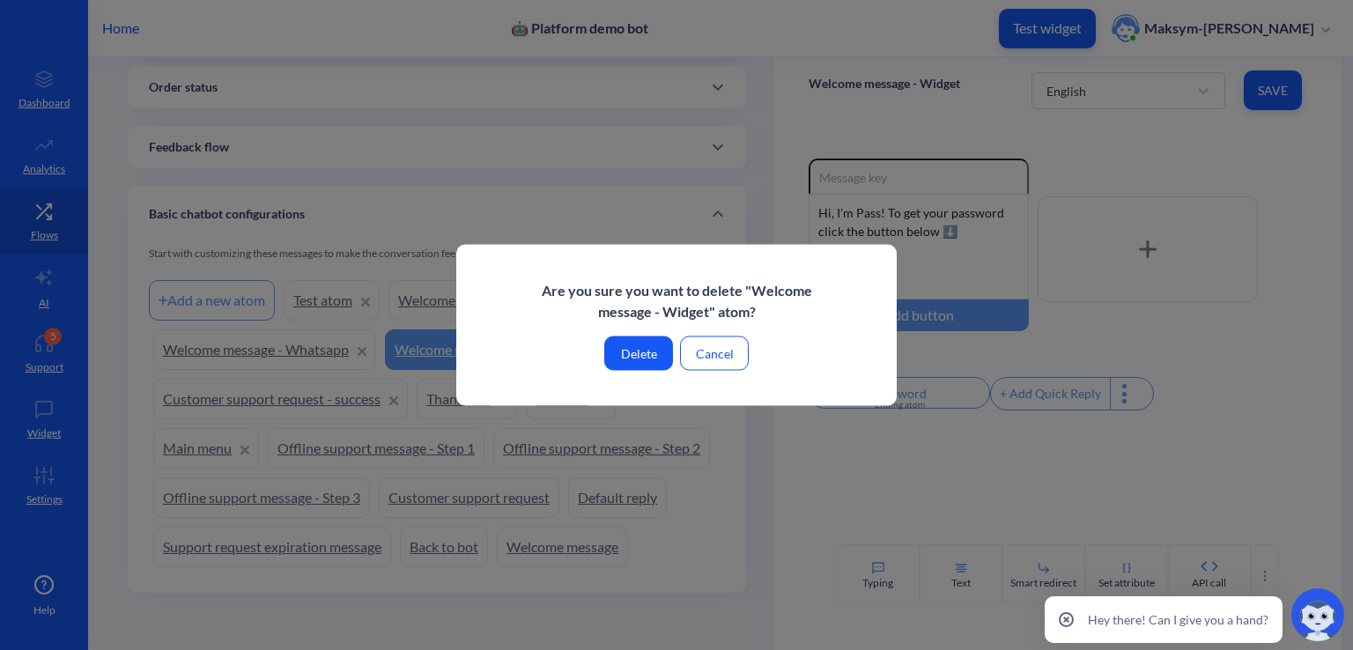
click at [632, 341] on button "Delete" at bounding box center [638, 353] width 69 height 34
click at [708, 345] on button "Cancel" at bounding box center [714, 353] width 69 height 34
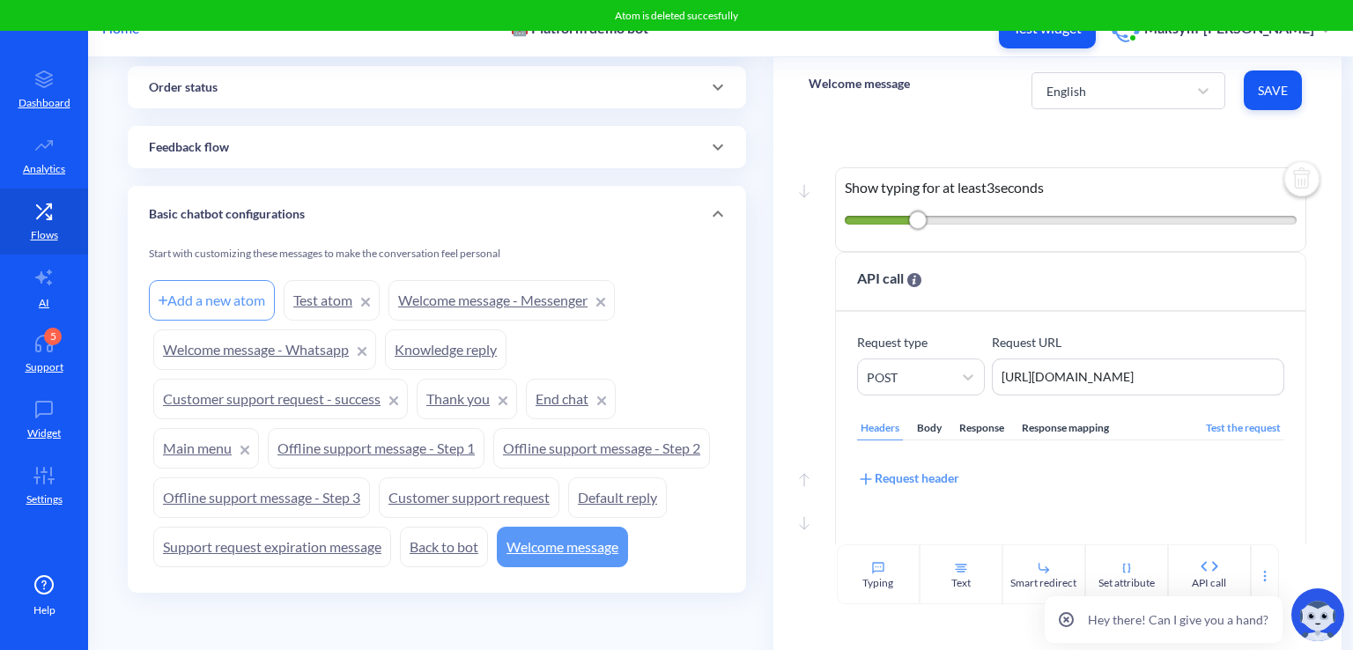
scroll to position [751, 0]
click at [669, 15] on span "Atom is deleted succesfully" at bounding box center [676, 15] width 123 height 13
click at [655, 314] on div "Add a new atom Test atom Welcome message - Messenger Welcome message - Whatsapp…" at bounding box center [437, 426] width 576 height 296
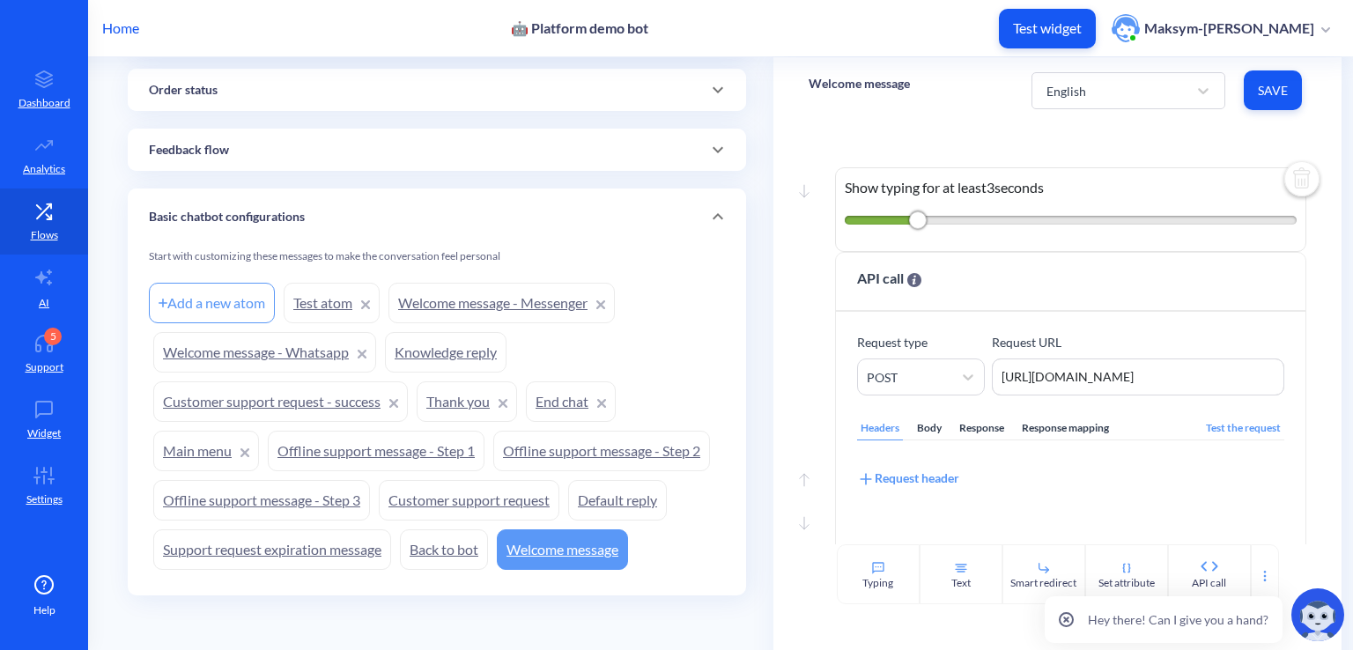
click at [541, 316] on link "Welcome message - Messenger" at bounding box center [501, 303] width 226 height 41
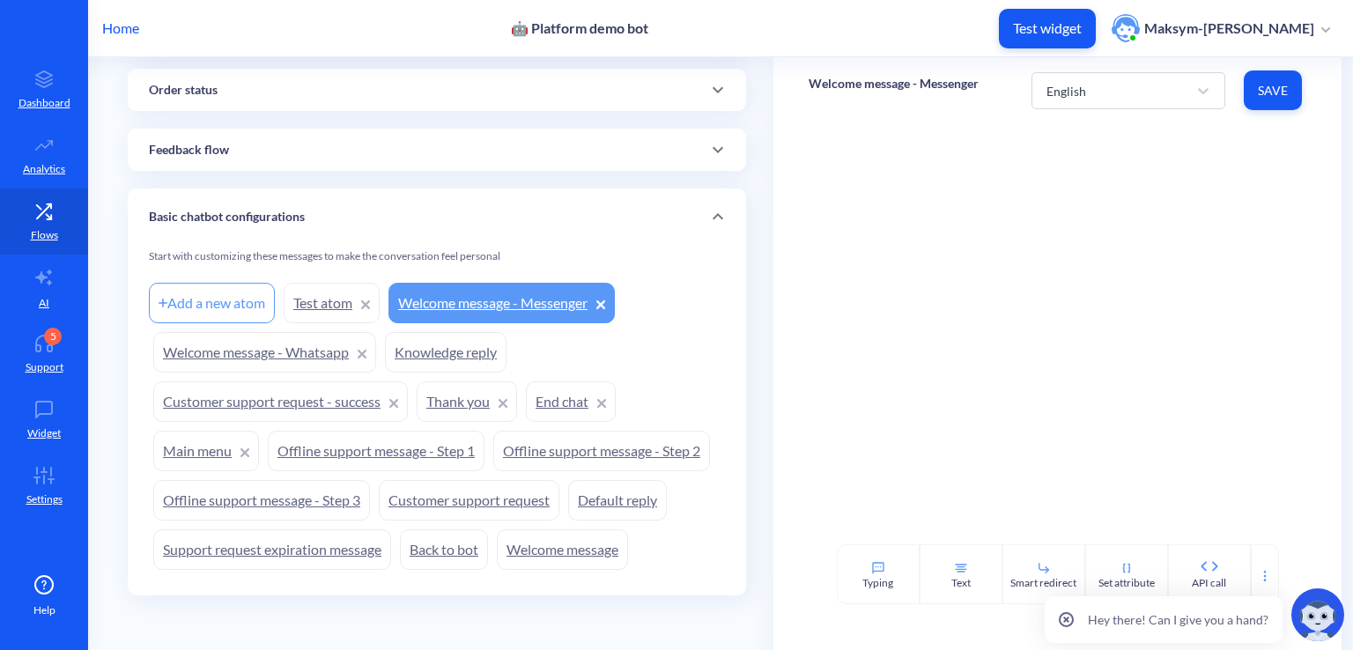
click at [270, 346] on link "Welcome message - Whatsapp" at bounding box center [264, 352] width 223 height 41
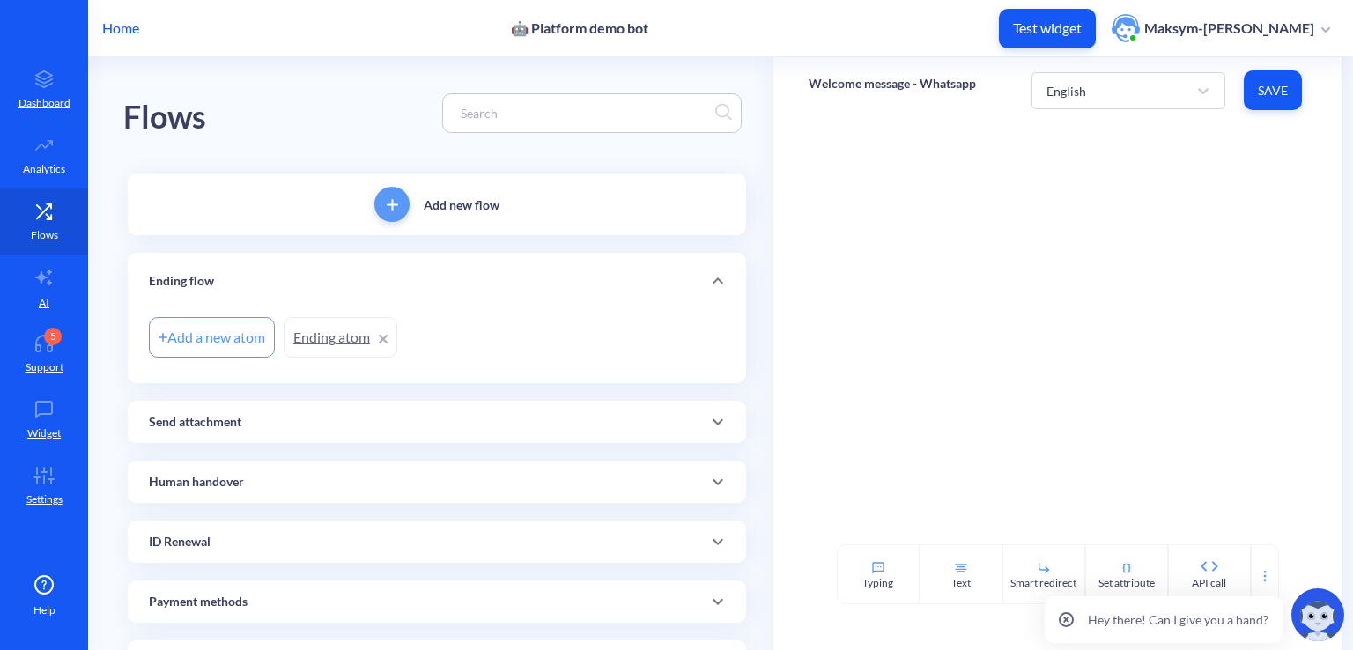
click at [390, 339] on link "Ending atom" at bounding box center [341, 337] width 114 height 41
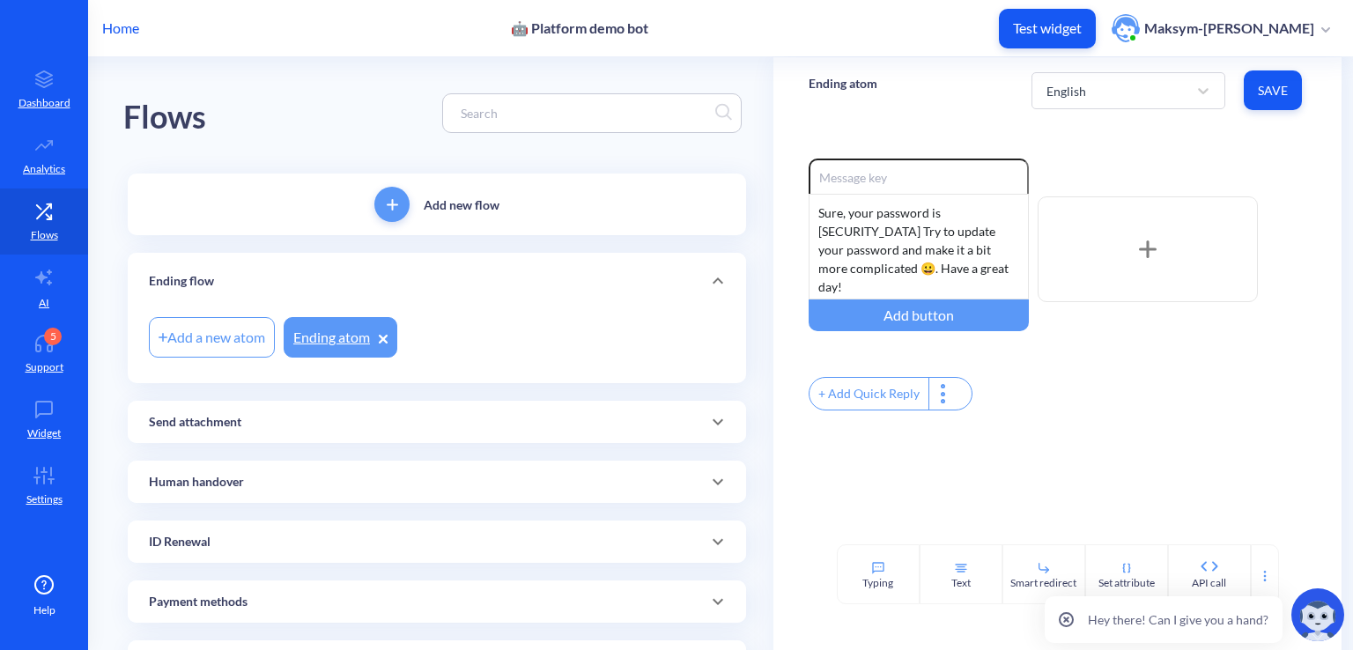
click at [385, 337] on icon at bounding box center [383, 339] width 7 height 7
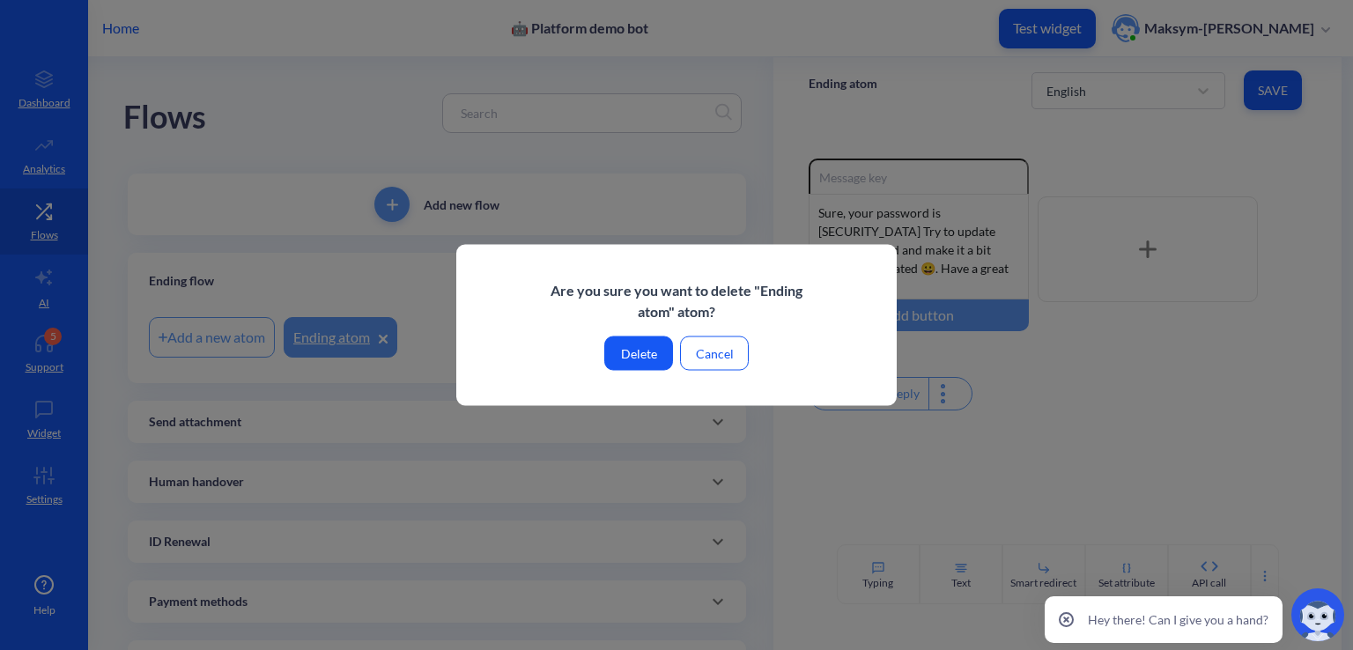
click at [626, 345] on button "Delete" at bounding box center [638, 353] width 69 height 34
click at [648, 346] on button "Delete" at bounding box center [638, 353] width 69 height 34
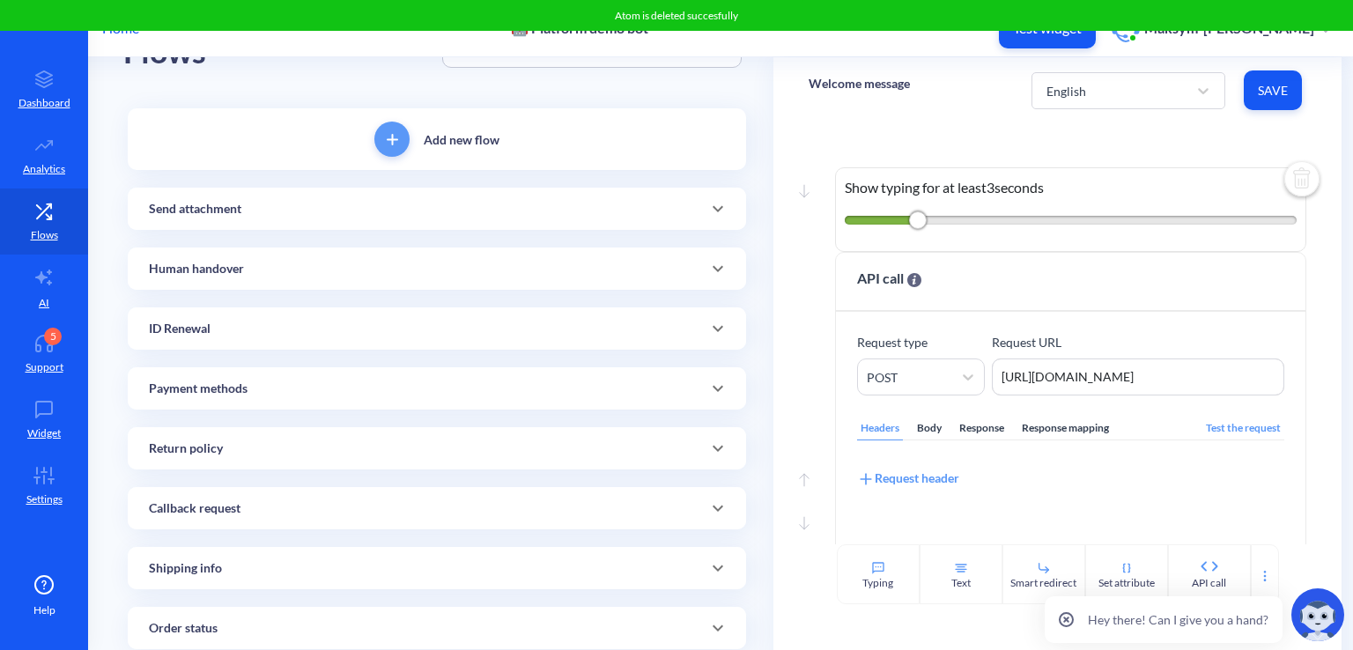
scroll to position [67, 0]
click at [15, 357] on link "5 Support" at bounding box center [44, 354] width 88 height 66
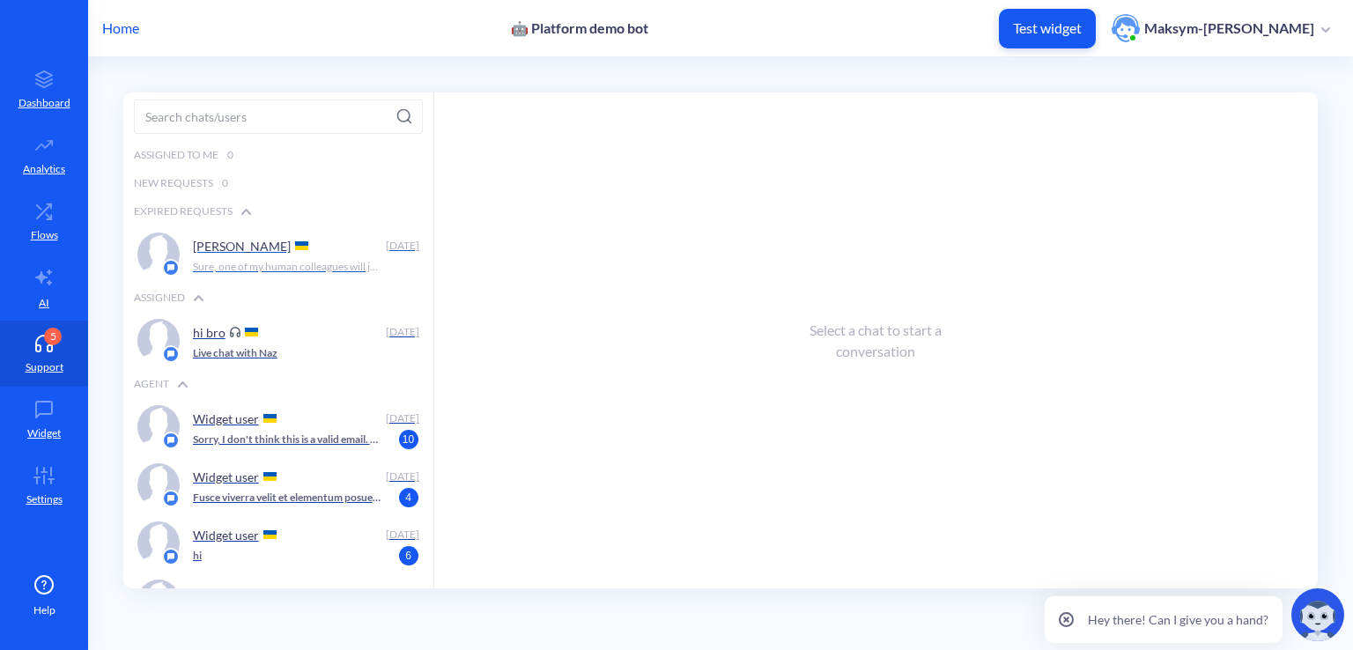
click at [177, 256] on div at bounding box center [158, 255] width 42 height 44
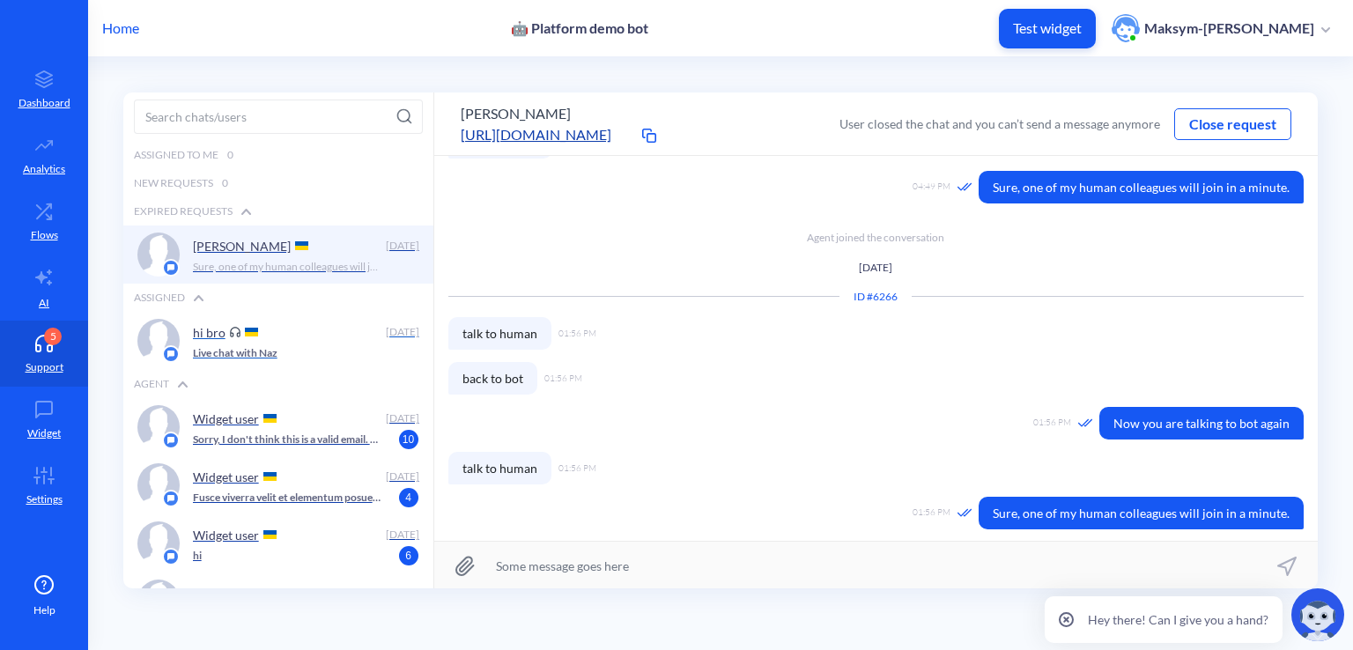
click at [237, 336] on div "hi bro" at bounding box center [286, 332] width 186 height 26
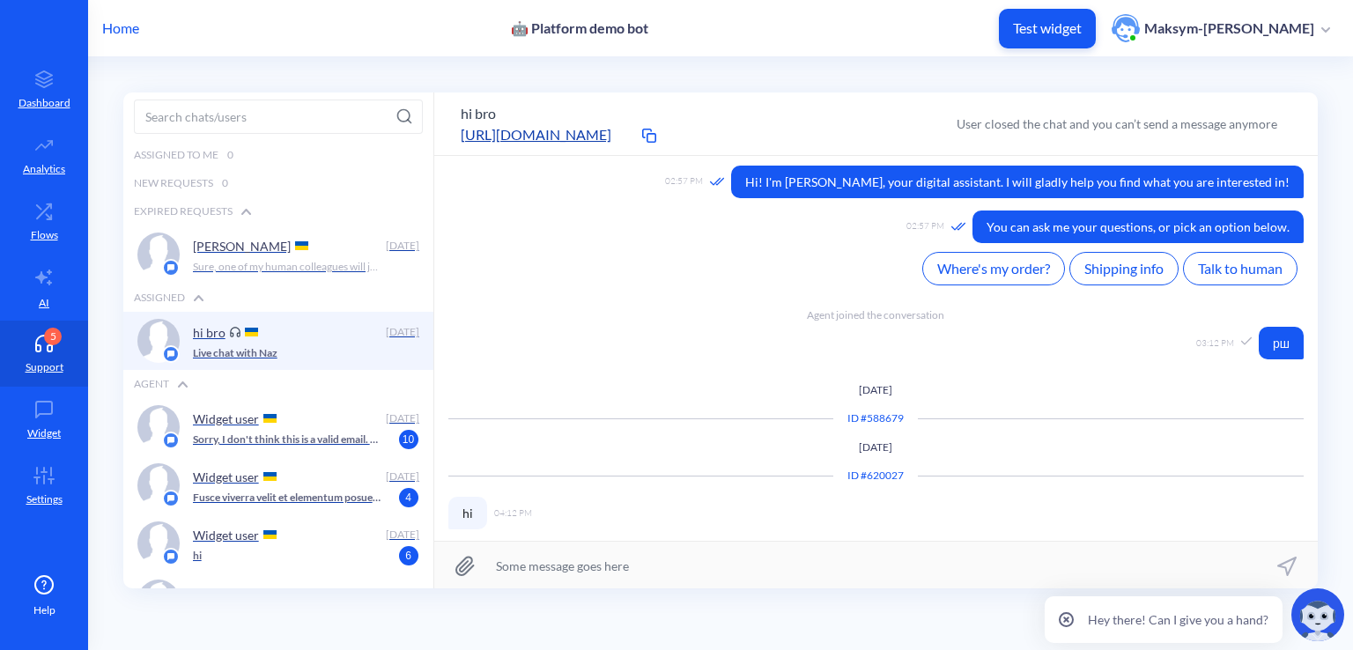
scroll to position [691, 0]
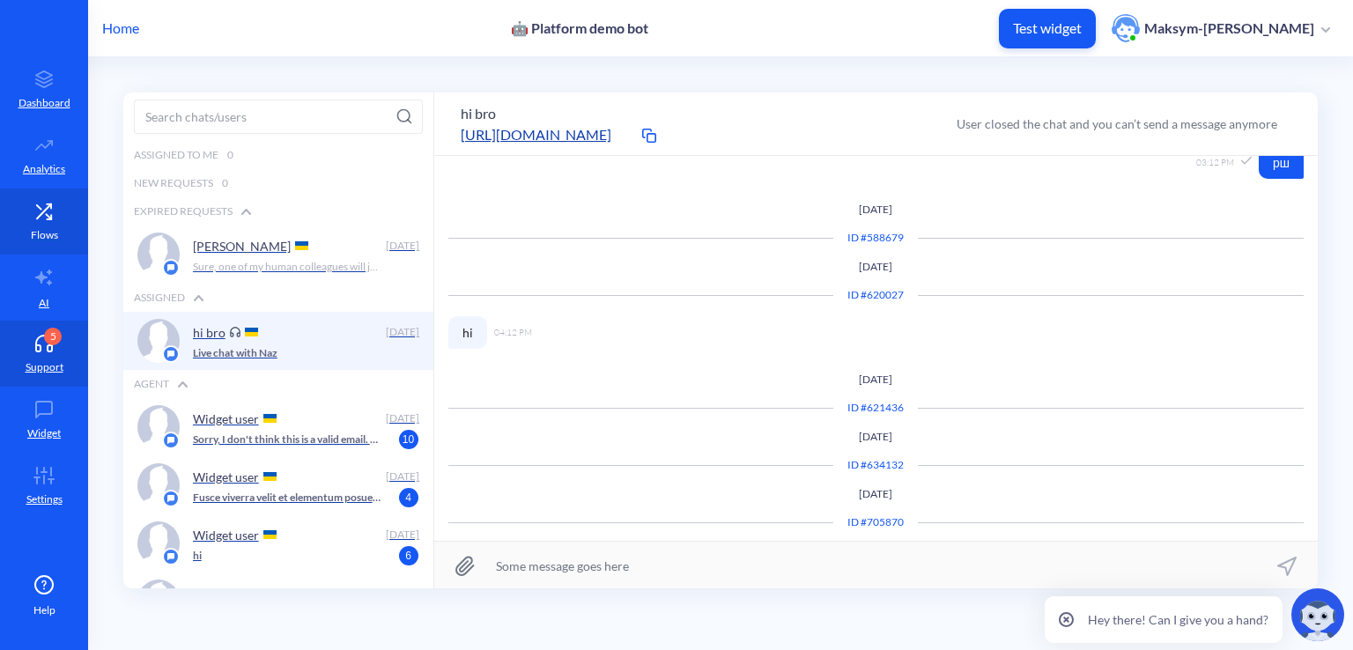
click at [18, 248] on link "Flows" at bounding box center [44, 221] width 88 height 66
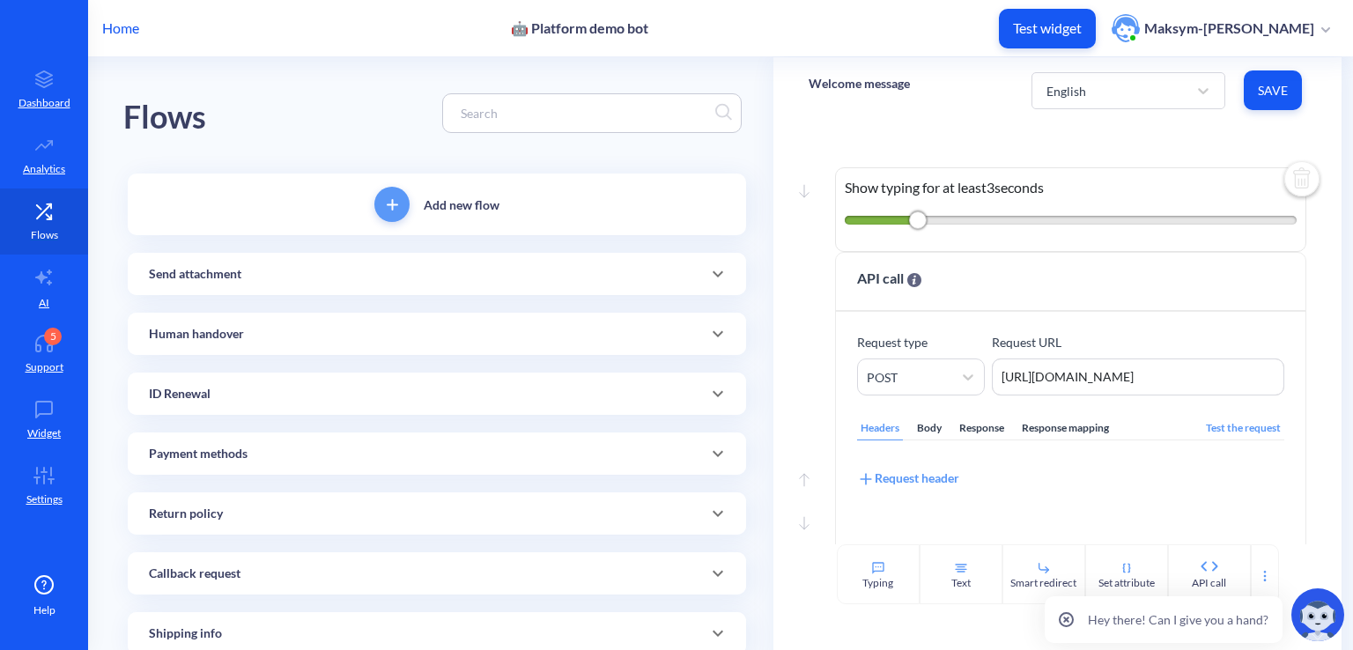
click at [18, 214] on link "Flows" at bounding box center [44, 221] width 88 height 66
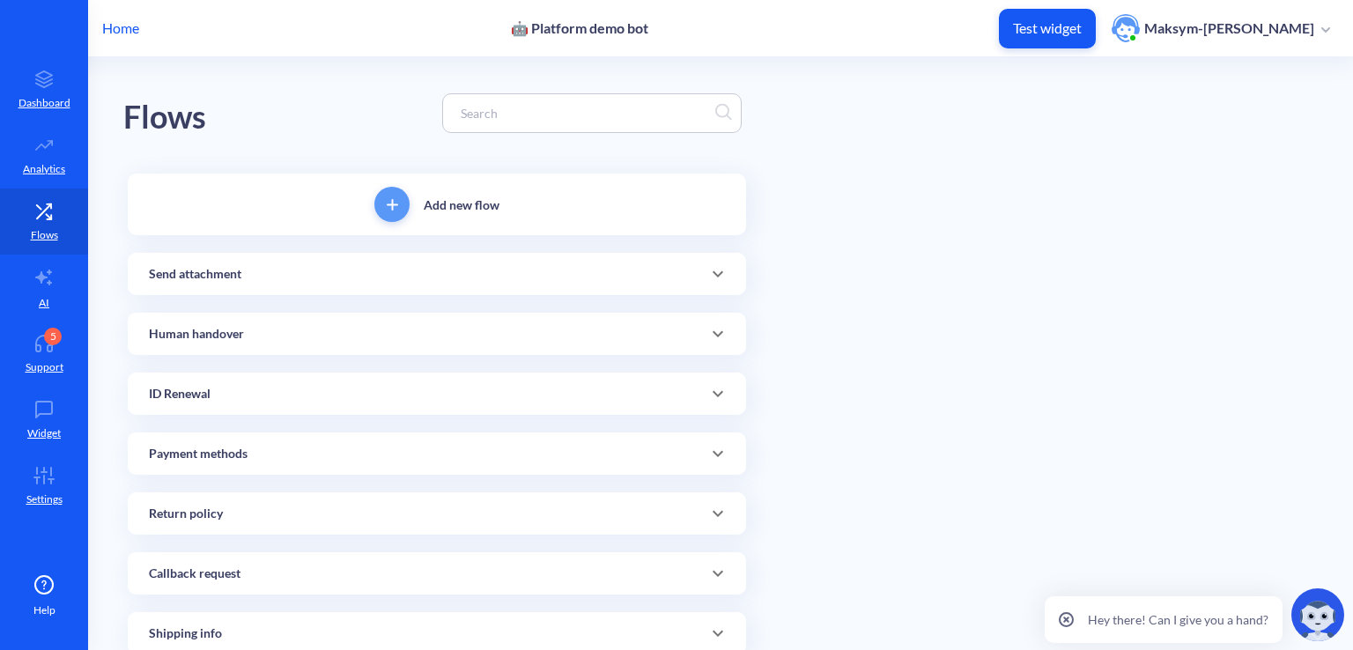
click at [155, 313] on div "Human handover" at bounding box center [437, 334] width 618 height 42
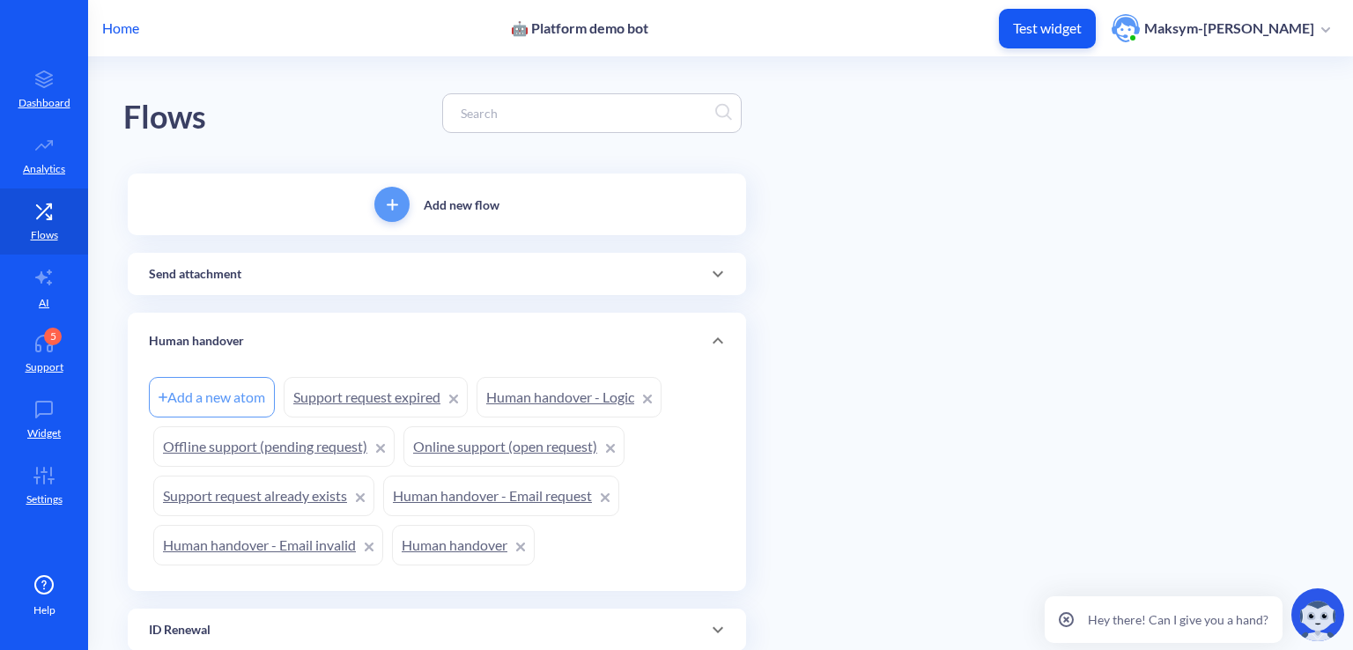
click at [155, 313] on div "Human handover" at bounding box center [437, 341] width 618 height 56
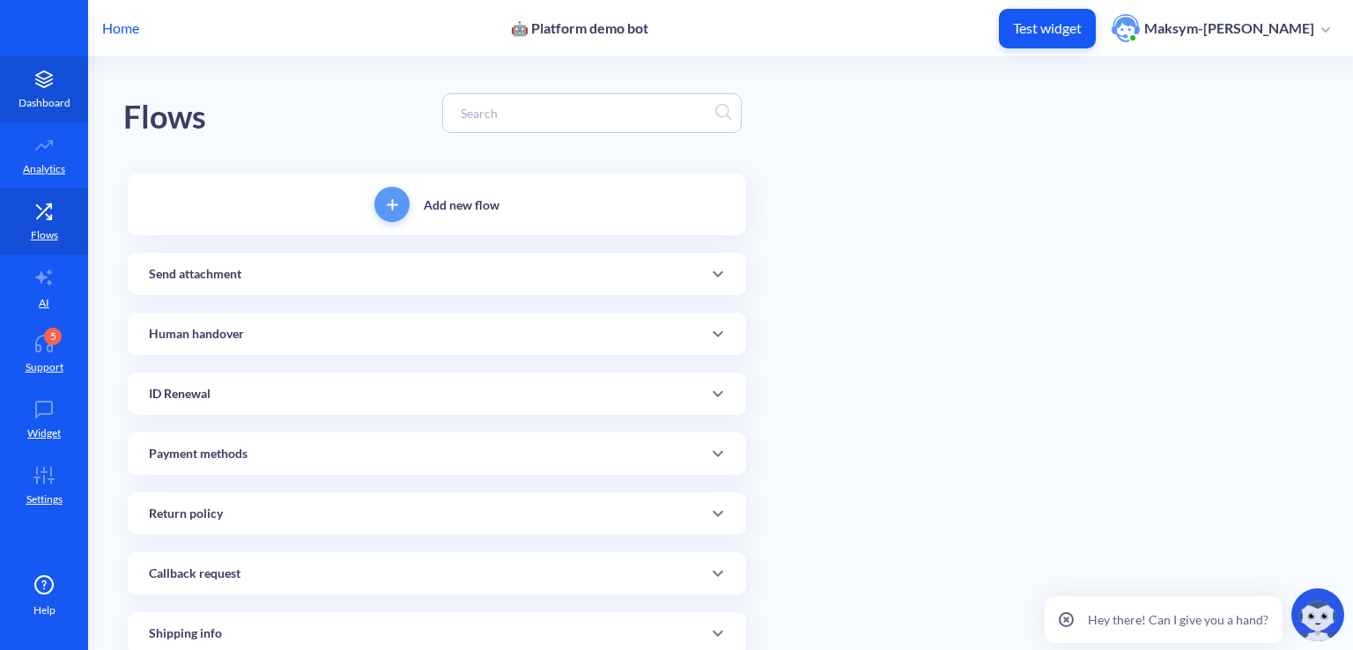
click at [33, 102] on p "Dashboard" at bounding box center [44, 103] width 52 height 16
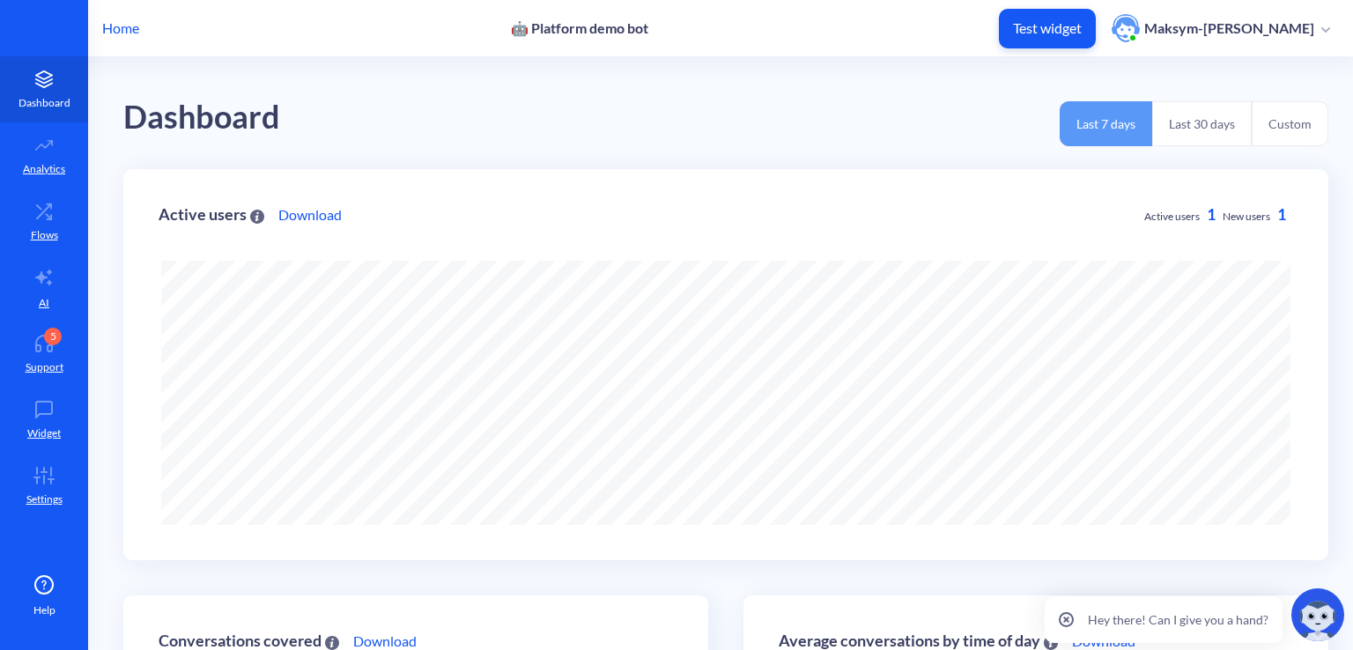
scroll to position [649, 1353]
click at [56, 158] on link "Analytics" at bounding box center [44, 155] width 88 height 66
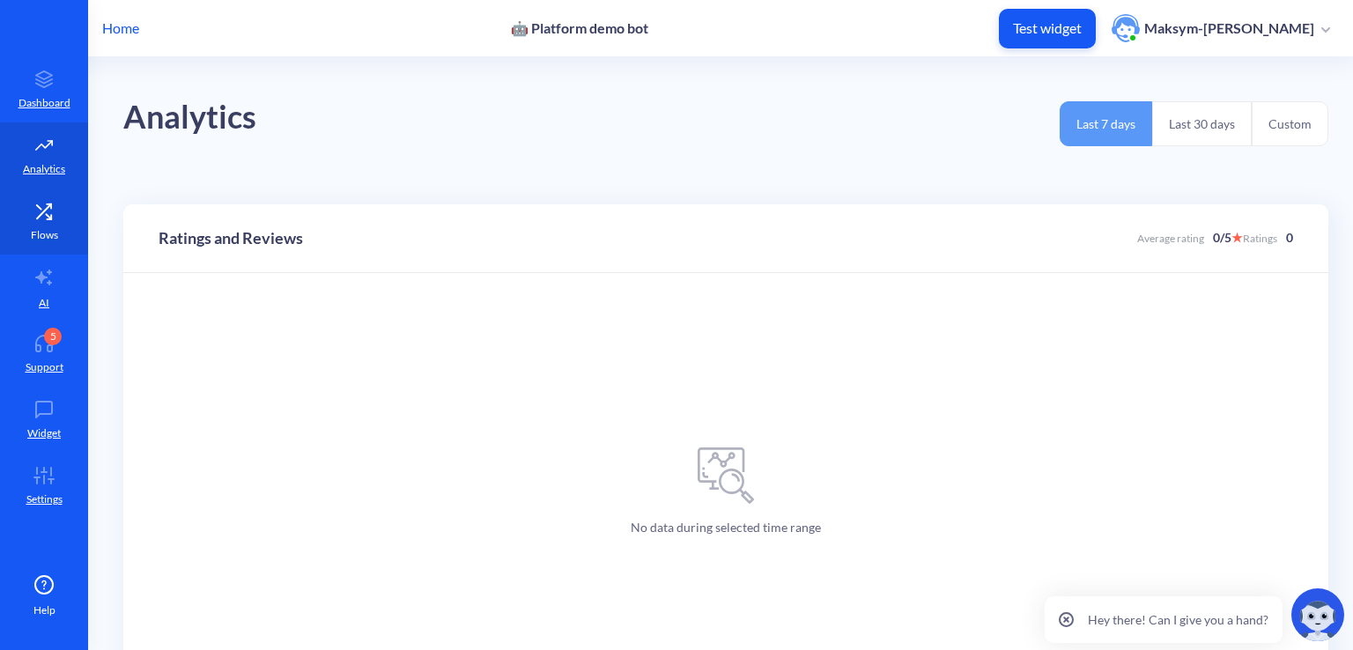
click at [52, 195] on link "Flows" at bounding box center [44, 221] width 88 height 66
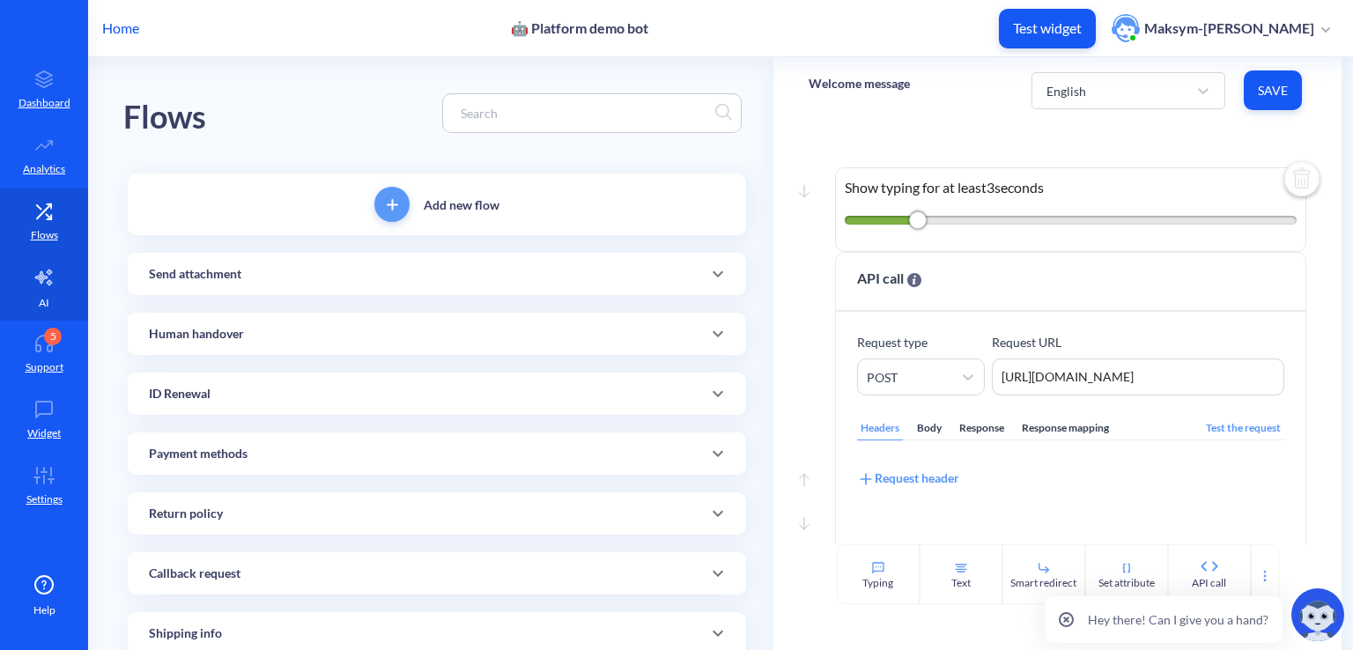
click at [53, 255] on link "AI" at bounding box center [44, 288] width 88 height 66
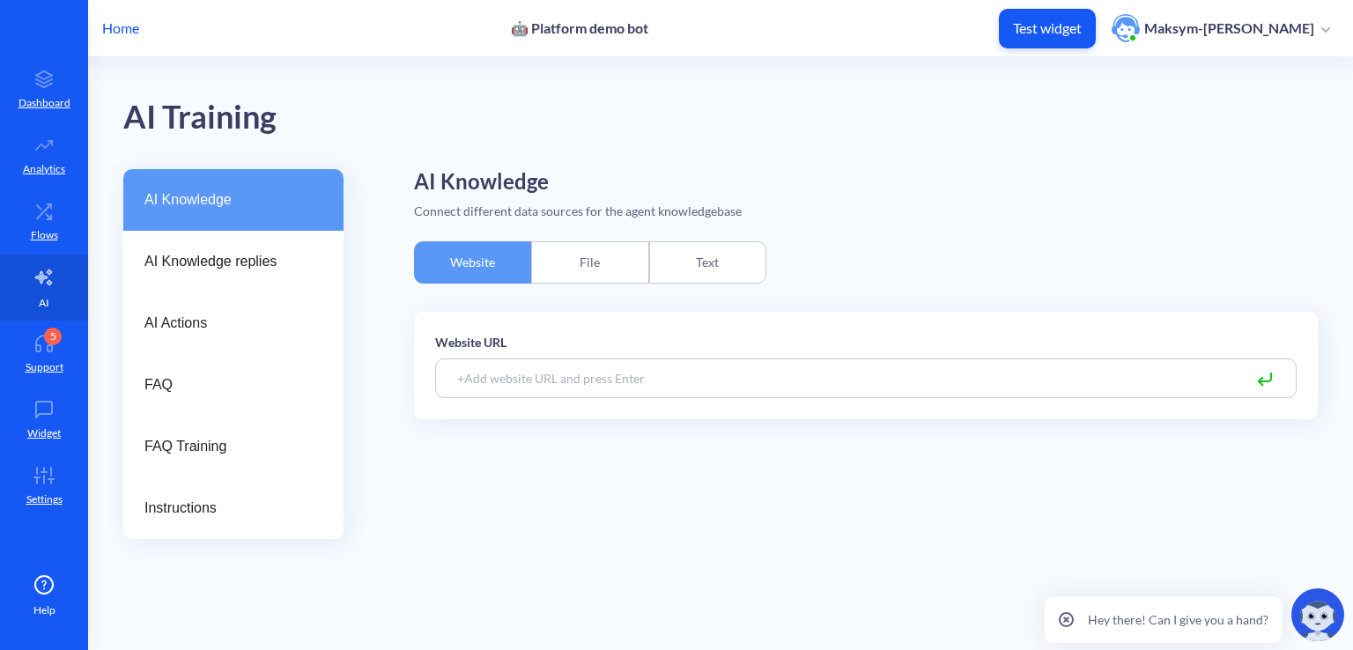
click at [53, 255] on link "AI" at bounding box center [44, 288] width 88 height 66
click at [21, 11] on ul "Dashboard Workflows Analytics Flows AI 5 Support Widget Settings" at bounding box center [44, 263] width 88 height 526
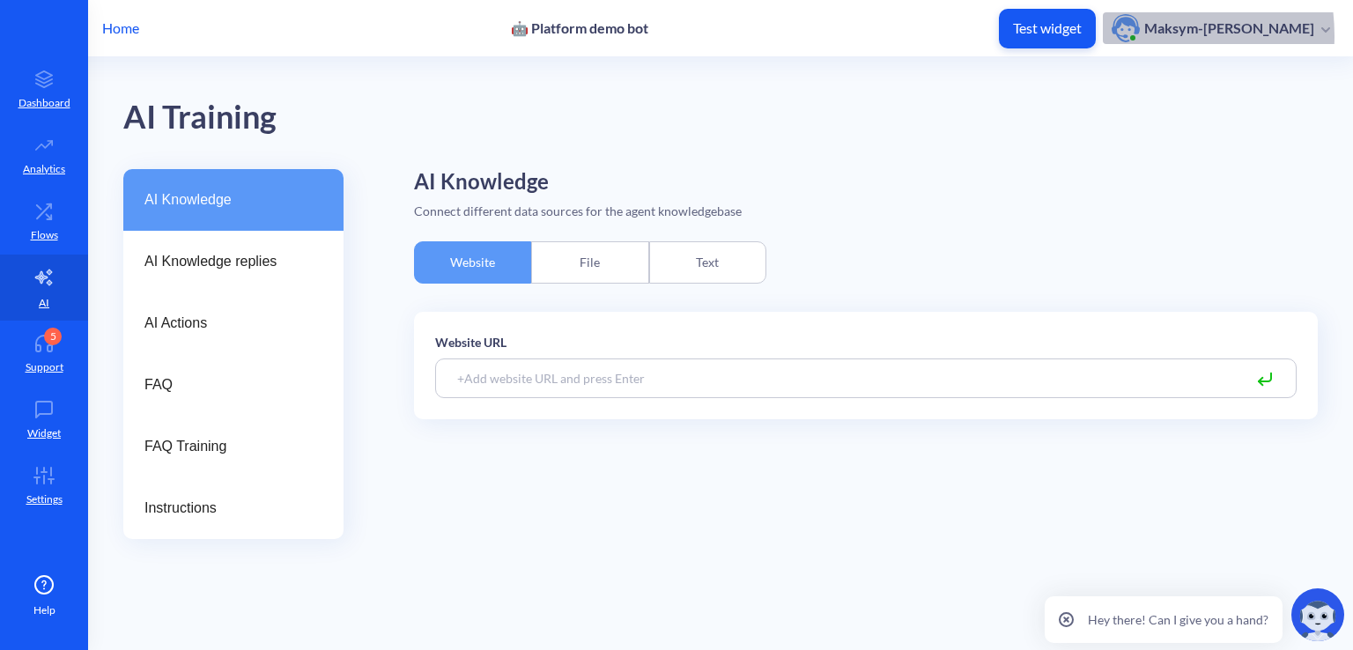
click at [1128, 35] on img "button" at bounding box center [1126, 28] width 28 height 28
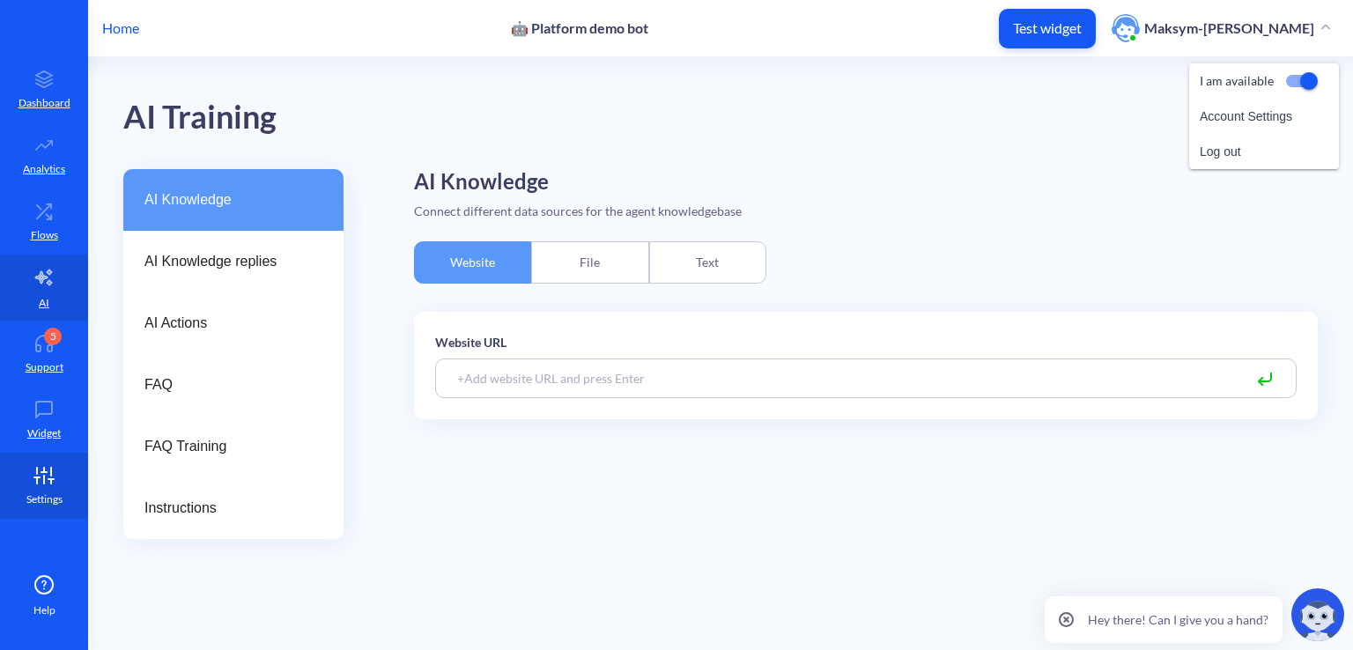
click at [39, 512] on link "Settings" at bounding box center [44, 486] width 88 height 66
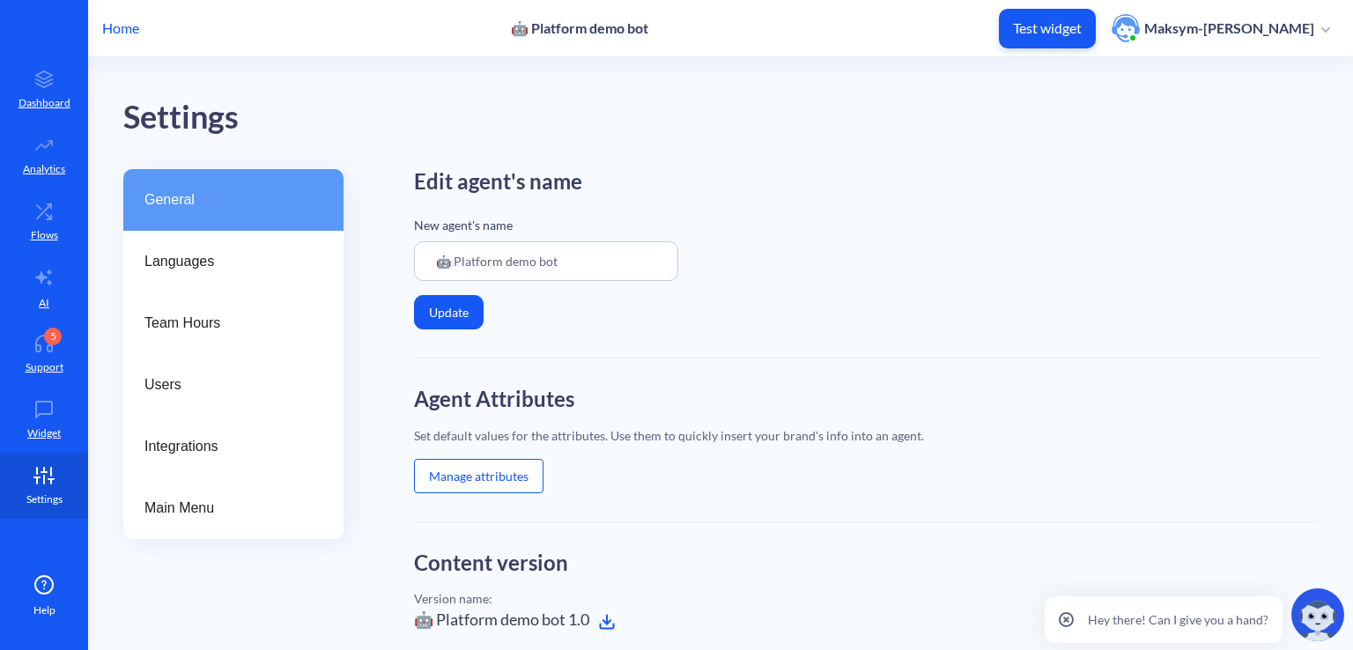
click at [37, 468] on icon at bounding box center [37, 471] width 0 height 6
click at [41, 422] on link "Widget" at bounding box center [44, 420] width 88 height 66
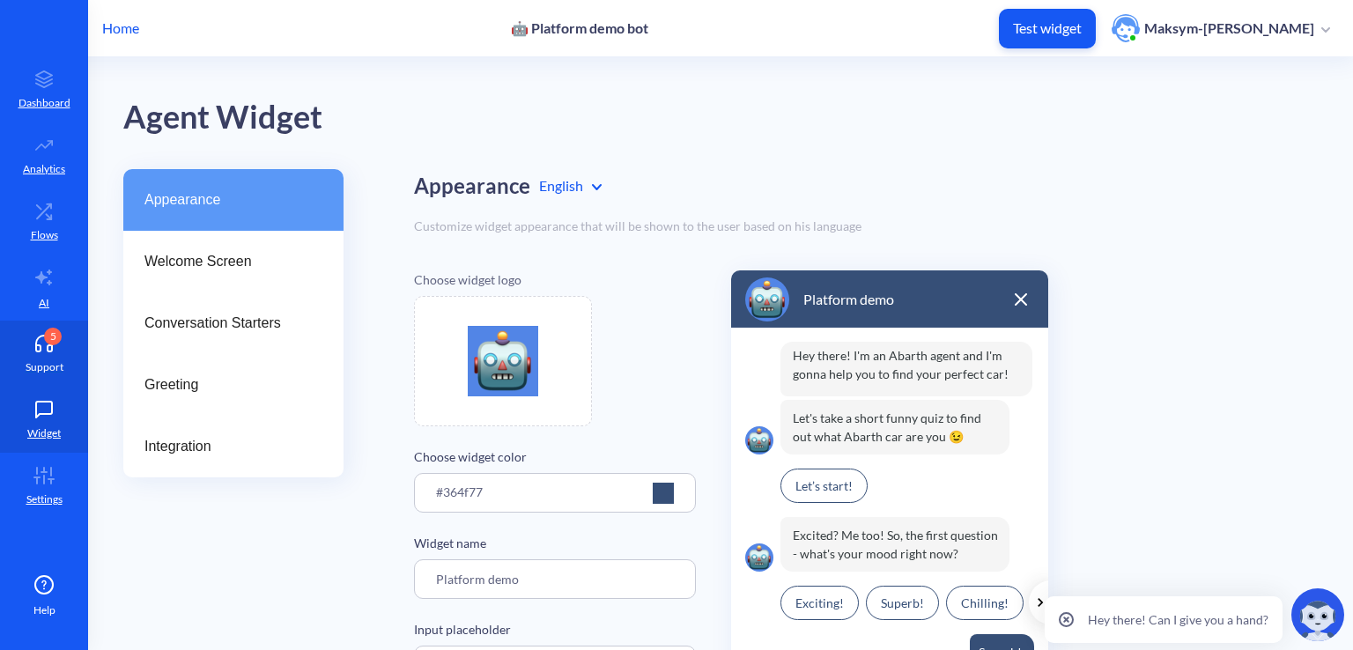
click at [41, 365] on p "Support" at bounding box center [45, 367] width 38 height 16
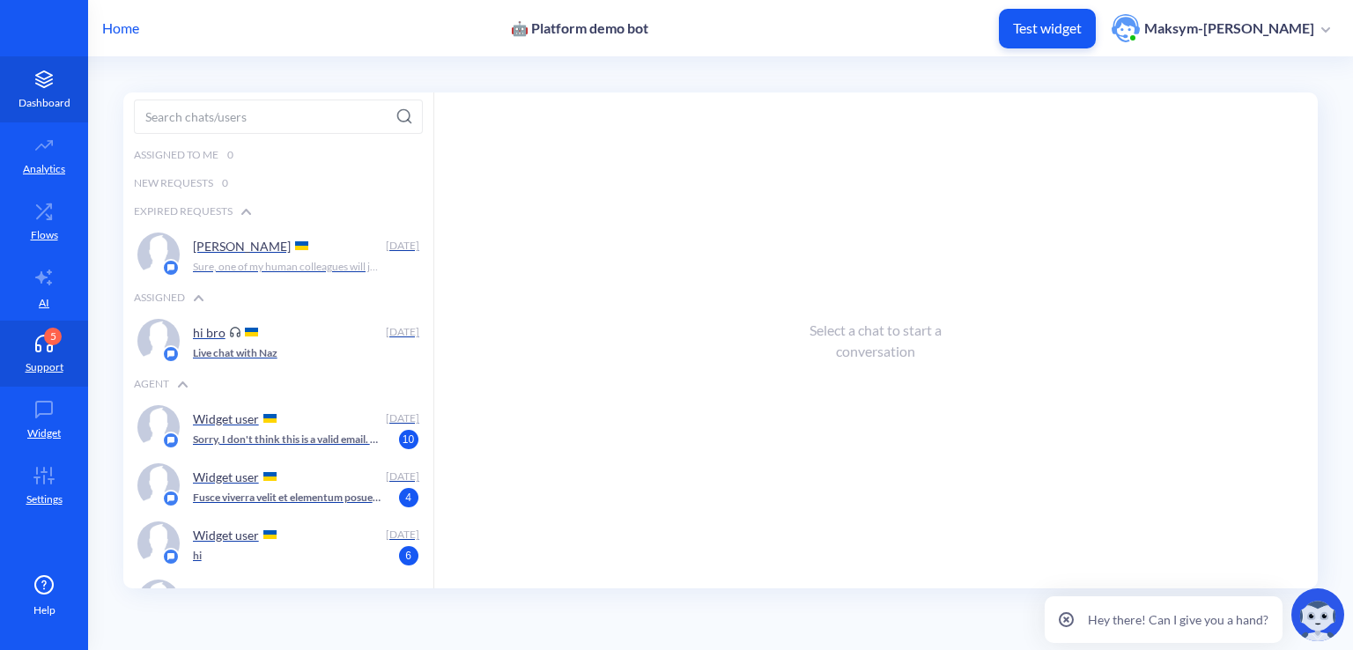
click at [37, 78] on icon at bounding box center [43, 79] width 35 height 18
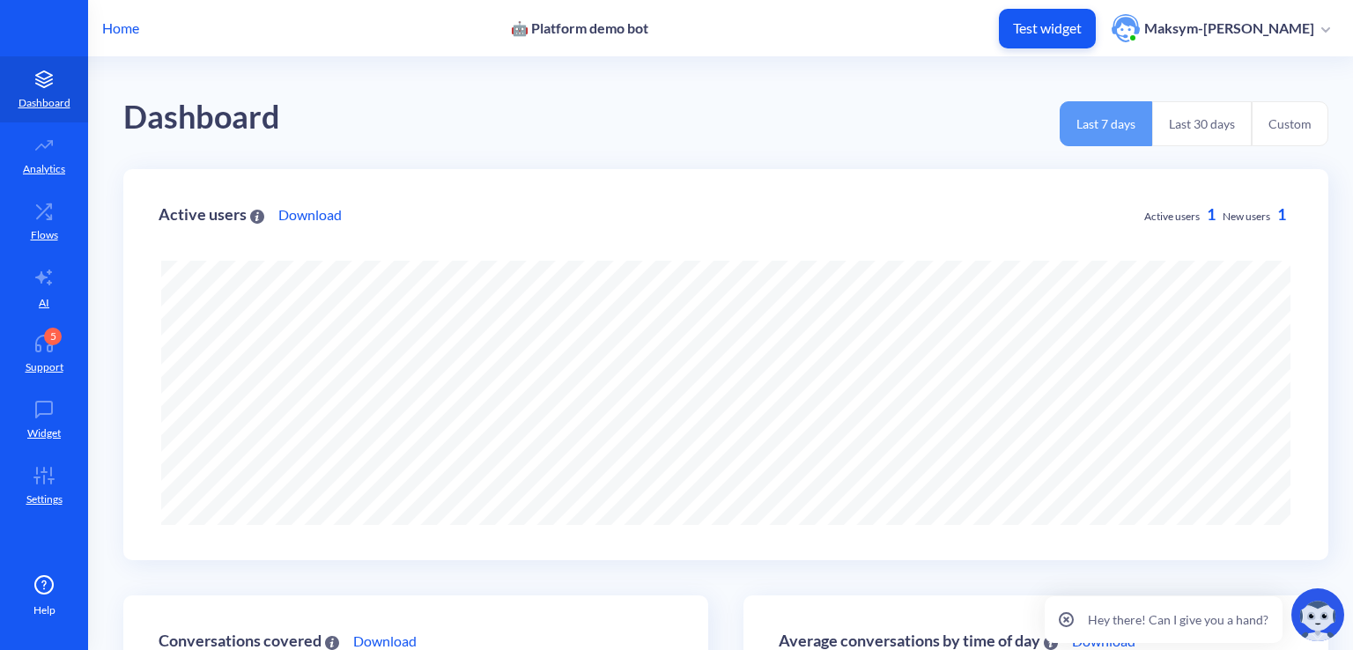
click at [127, 35] on p "Home" at bounding box center [120, 28] width 37 height 21
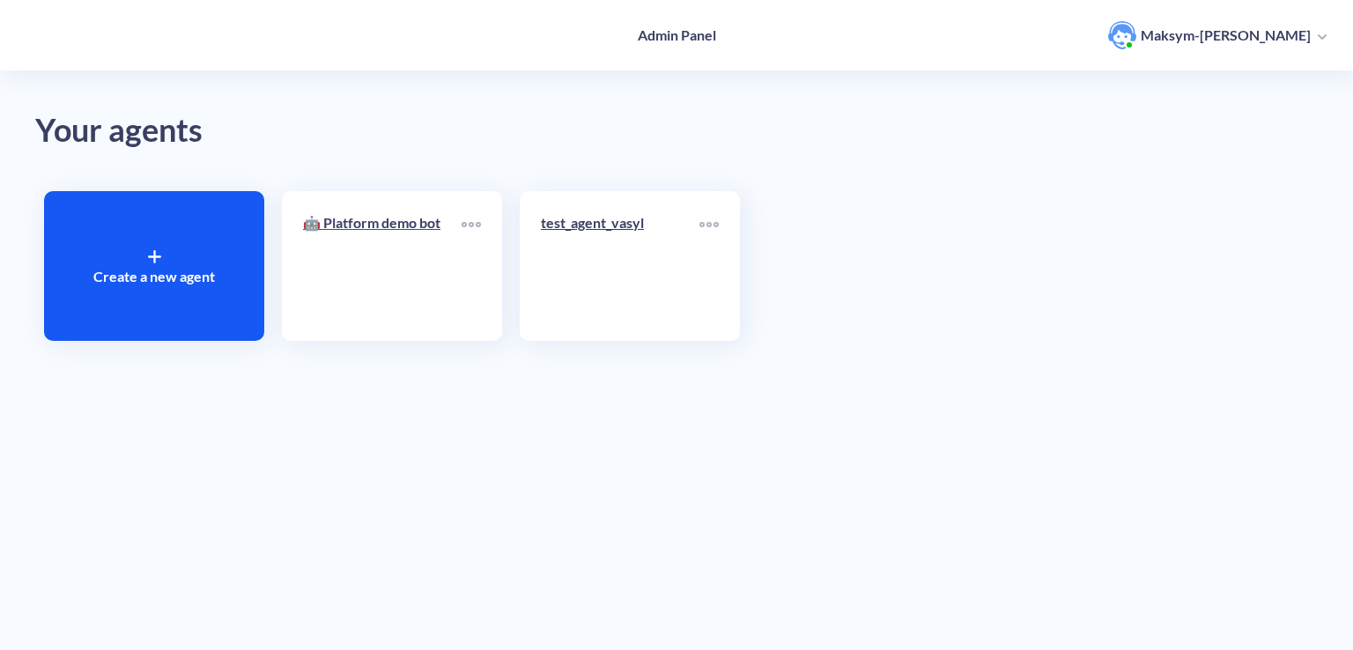
click at [414, 249] on link "🤖 Platform demo bot" at bounding box center [382, 265] width 159 height 107
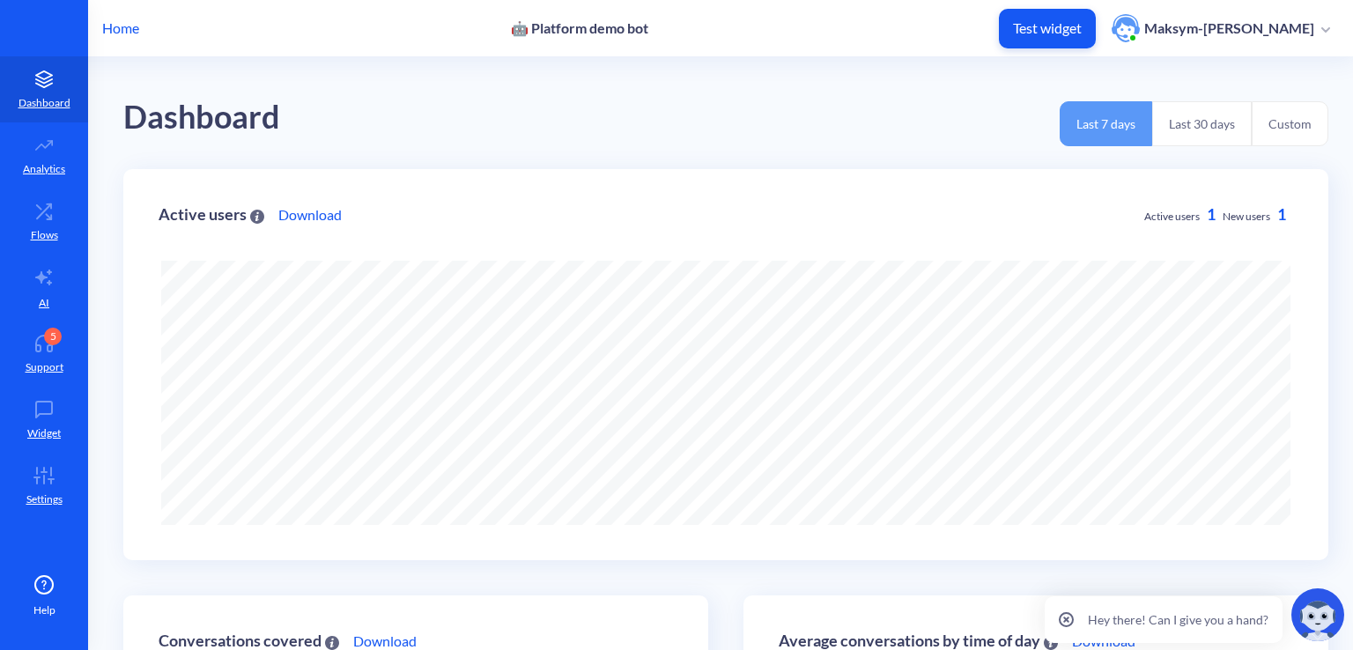
scroll to position [649, 1353]
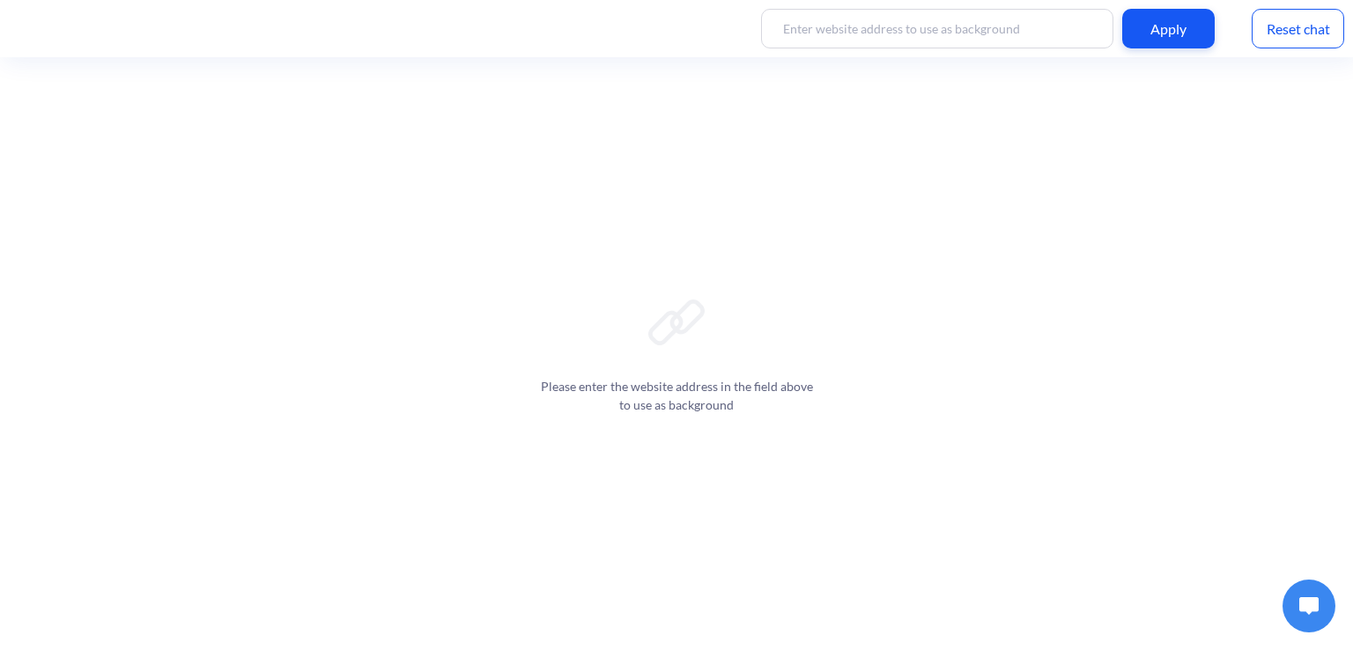
click at [787, 37] on input at bounding box center [937, 29] width 352 height 40
click at [1293, 608] on button at bounding box center [1308, 606] width 53 height 53
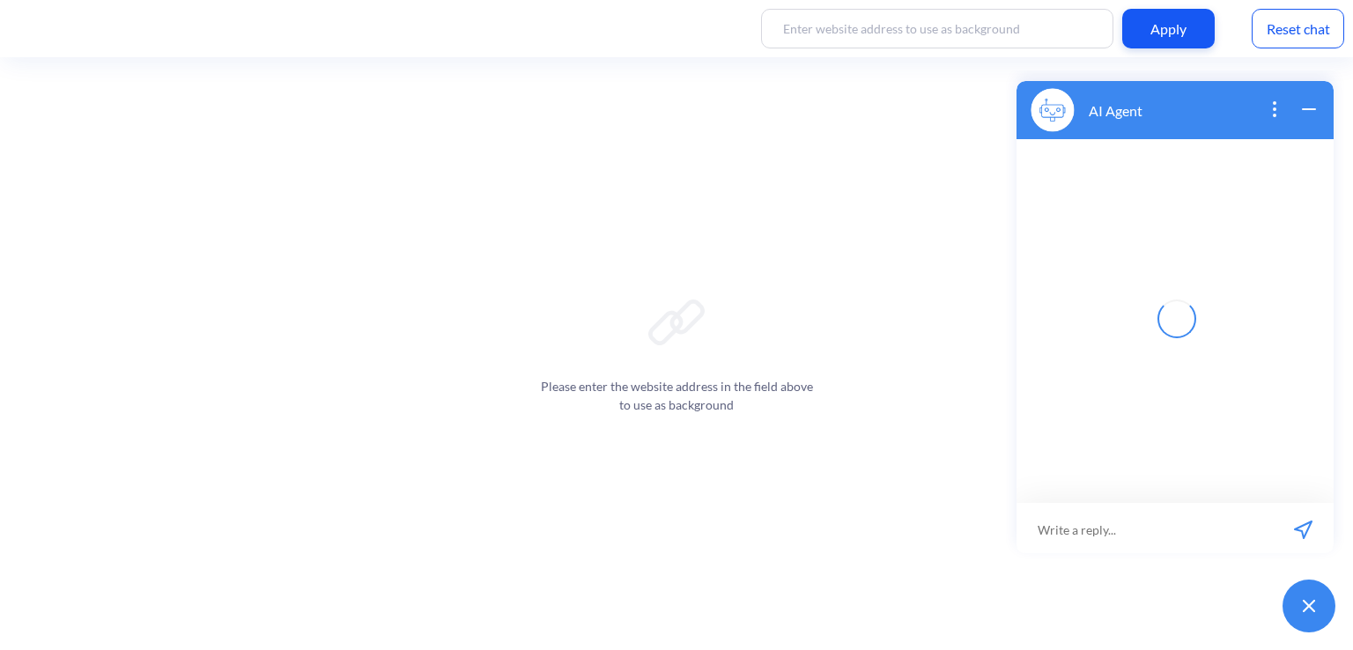
scroll to position [3, 0]
click at [1114, 521] on input at bounding box center [1144, 526] width 256 height 53
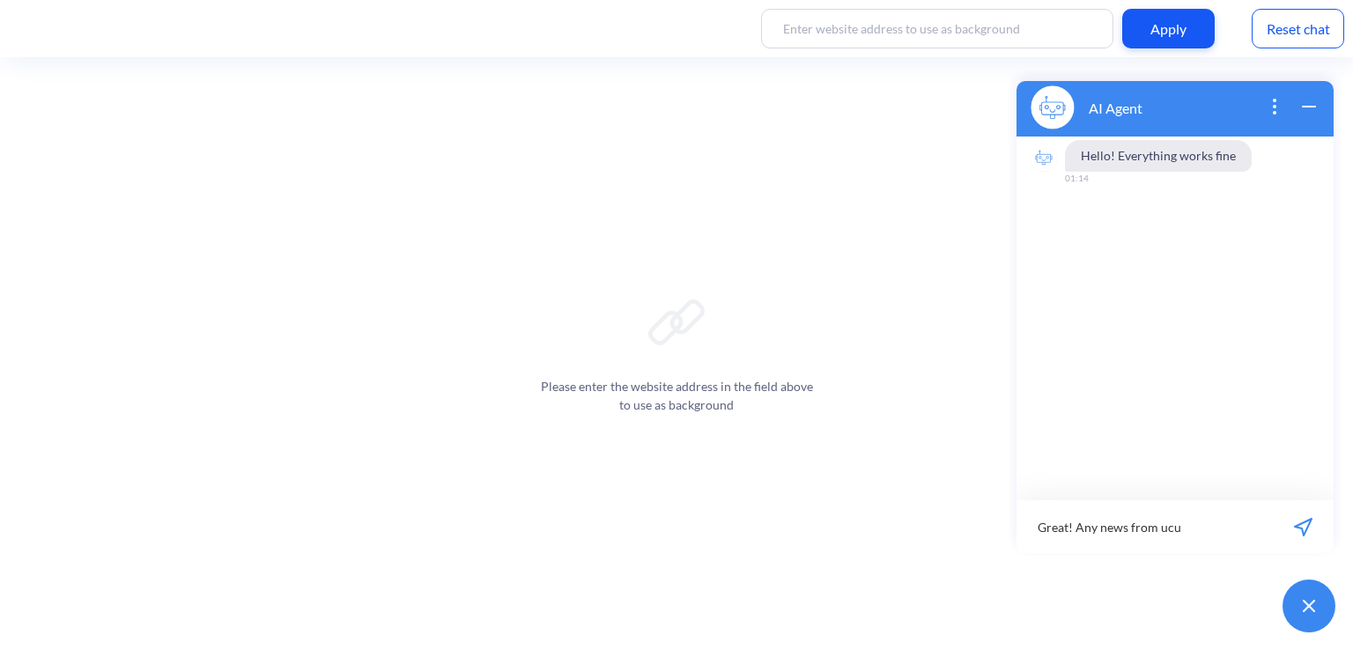
type input "Great! Any news from ucu?"
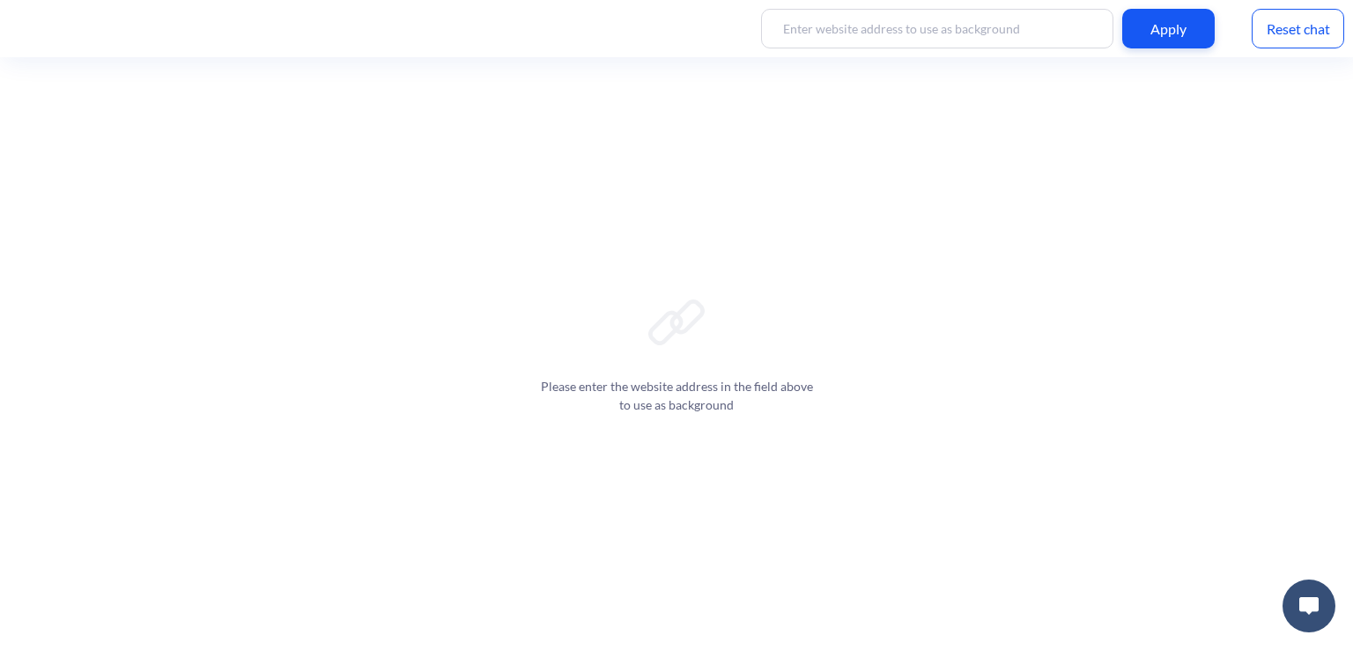
click at [1278, 609] on div at bounding box center [1309, 606] width 70 height 70
click at [1288, 609] on button at bounding box center [1308, 606] width 53 height 53
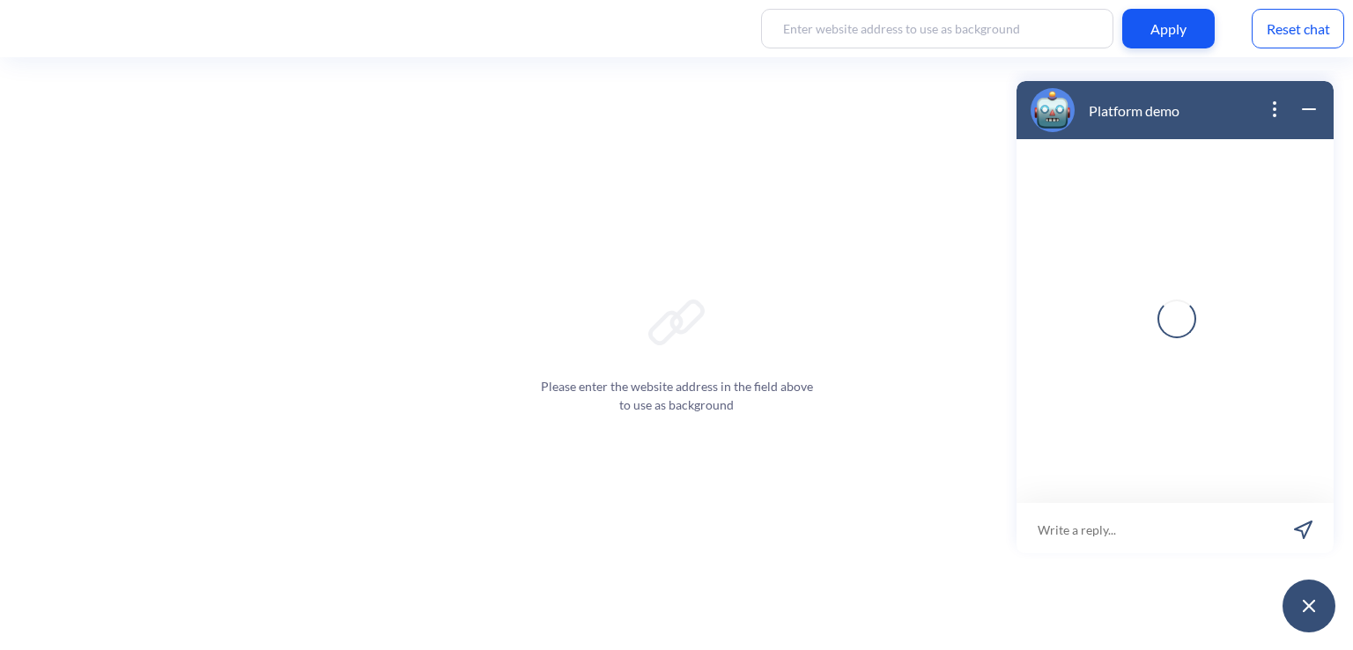
scroll to position [3, 0]
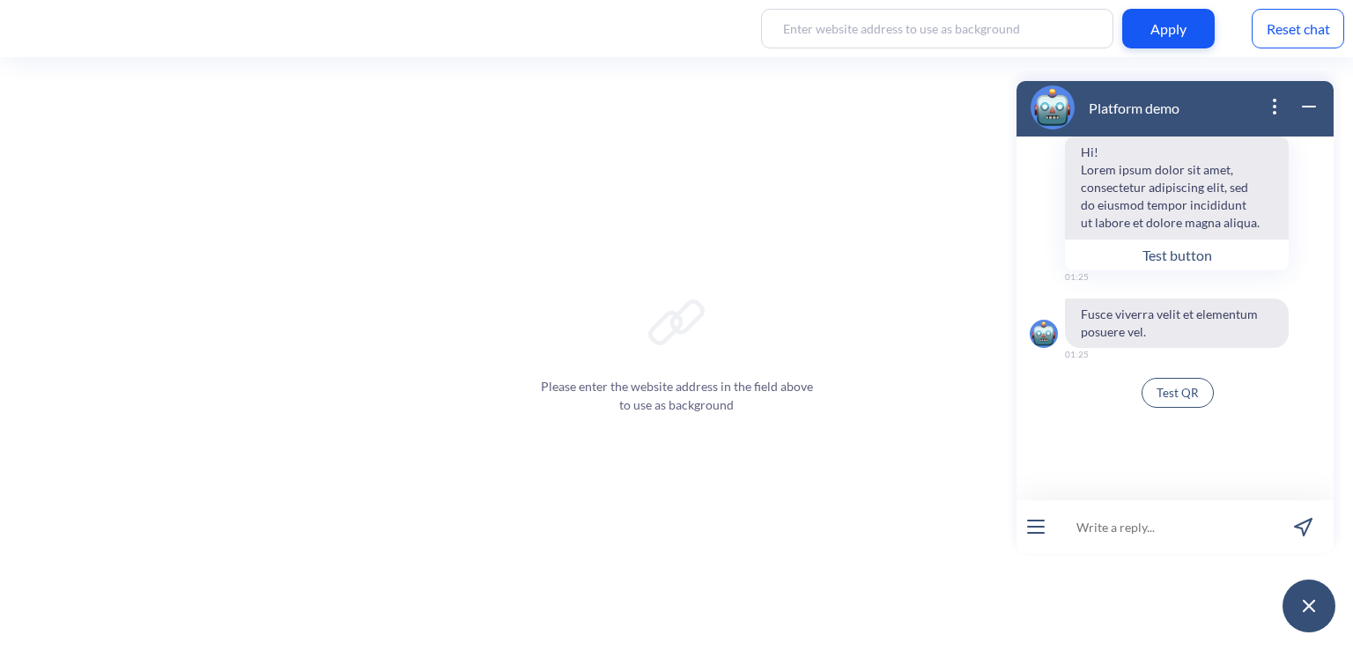
click at [1134, 262] on button "Test button" at bounding box center [1177, 255] width 224 height 32
click at [1032, 524] on button "open menu" at bounding box center [1036, 527] width 18 height 14
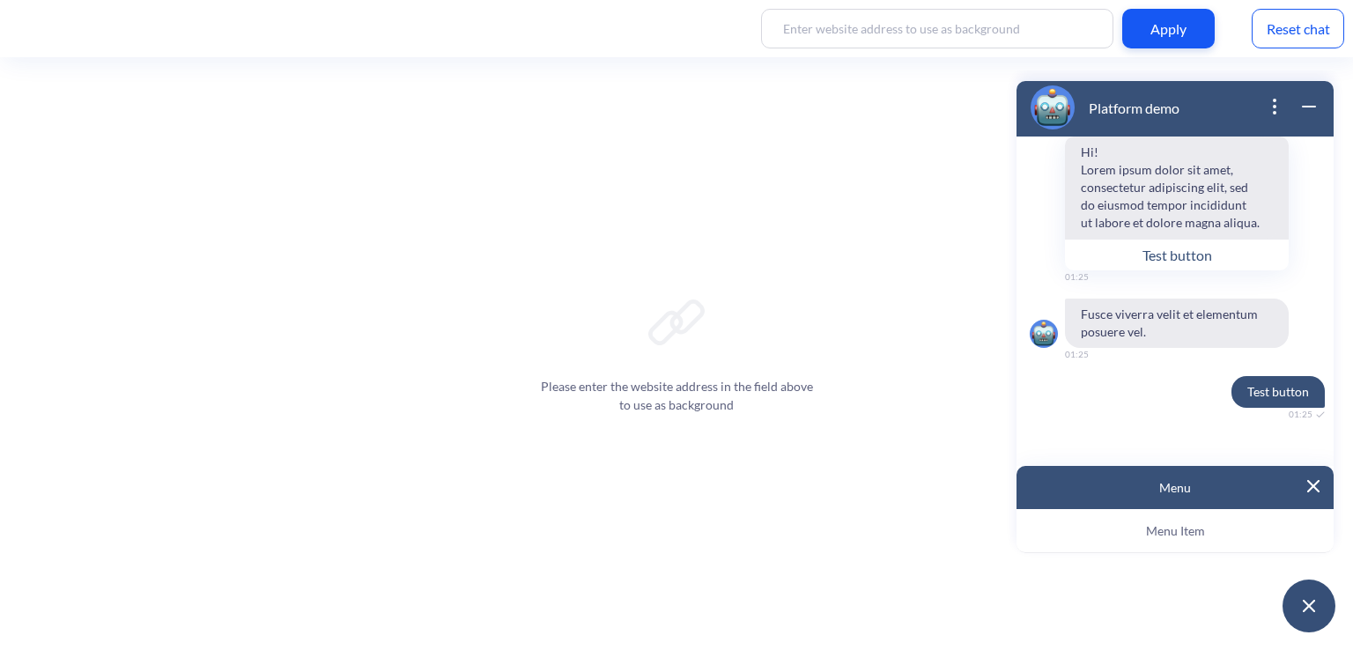
click at [1032, 524] on button "Menu Item" at bounding box center [1174, 531] width 317 height 44
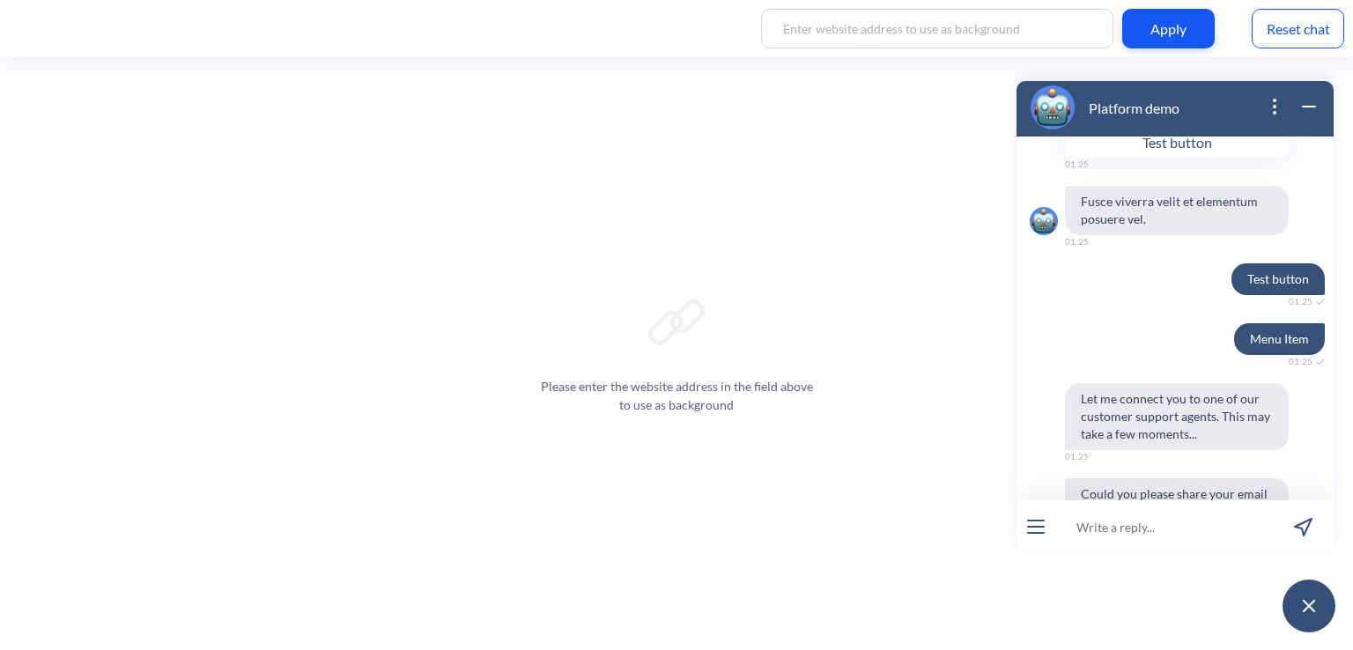
scroll to position [208, 0]
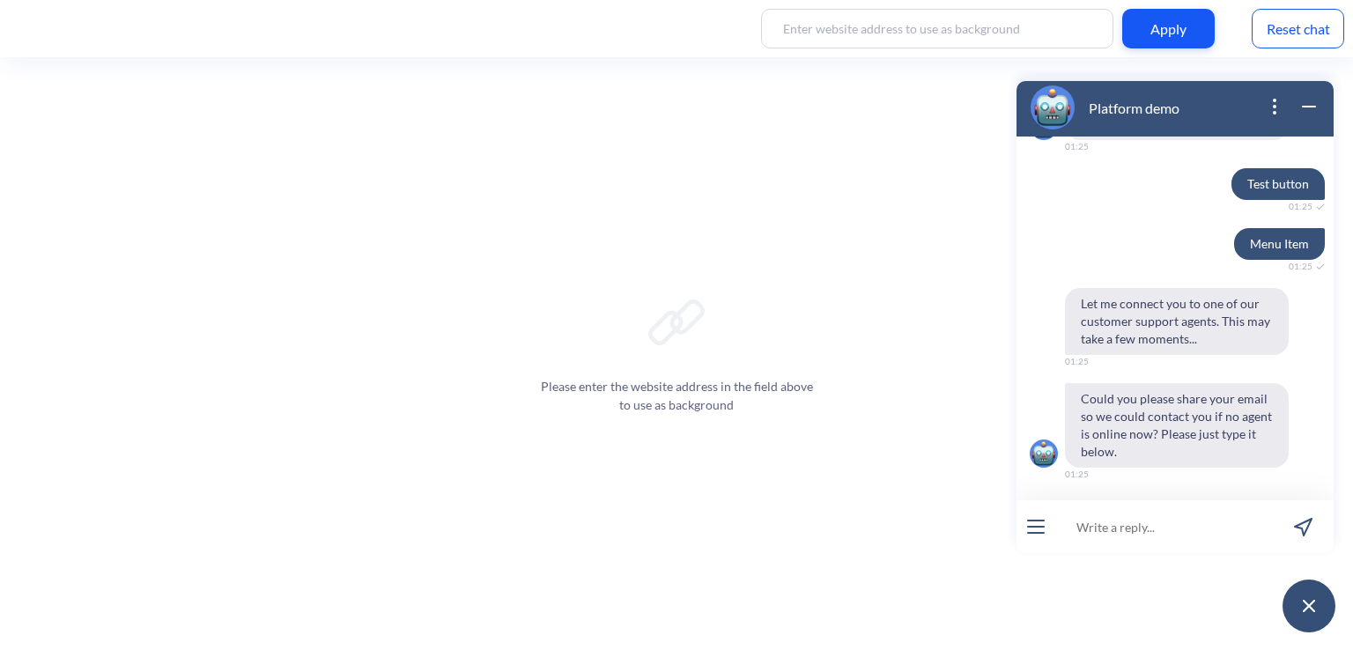
click at [1156, 534] on input at bounding box center [1164, 526] width 218 height 53
type input "email"
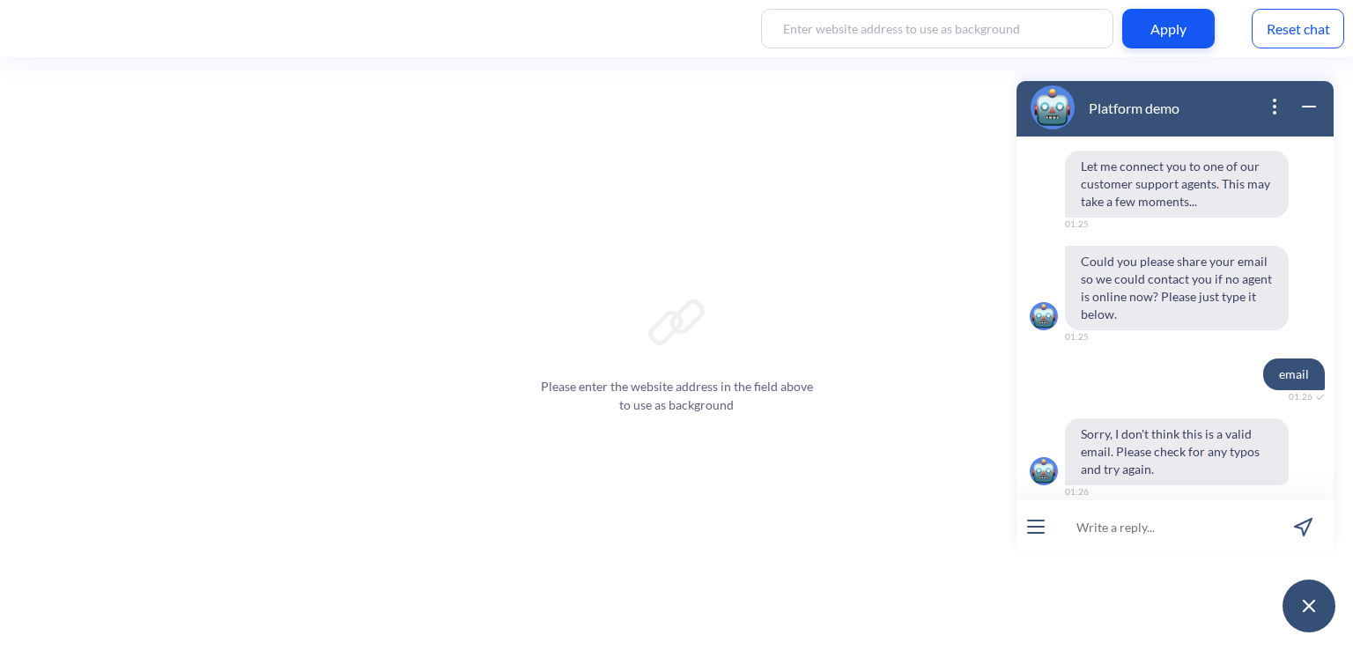
scroll to position [363, 0]
